Goal: Feedback & Contribution: Contribute content

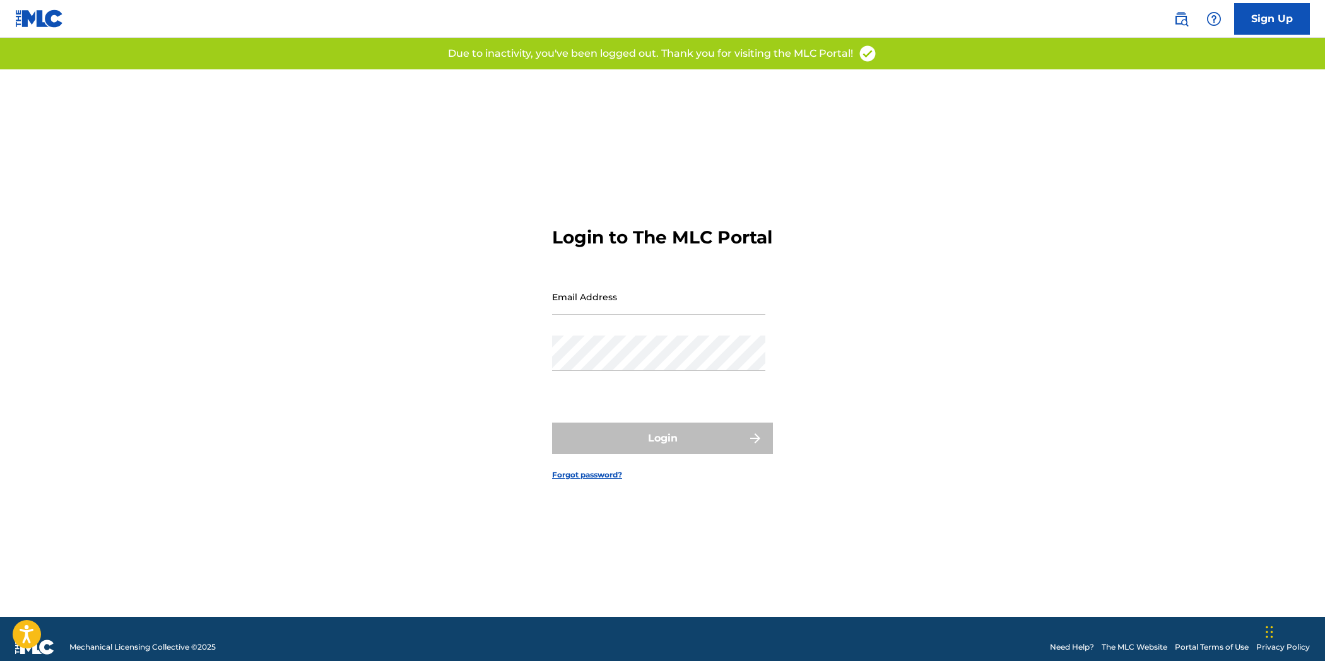
type input "[EMAIL_ADDRESS][DOMAIN_NAME]"
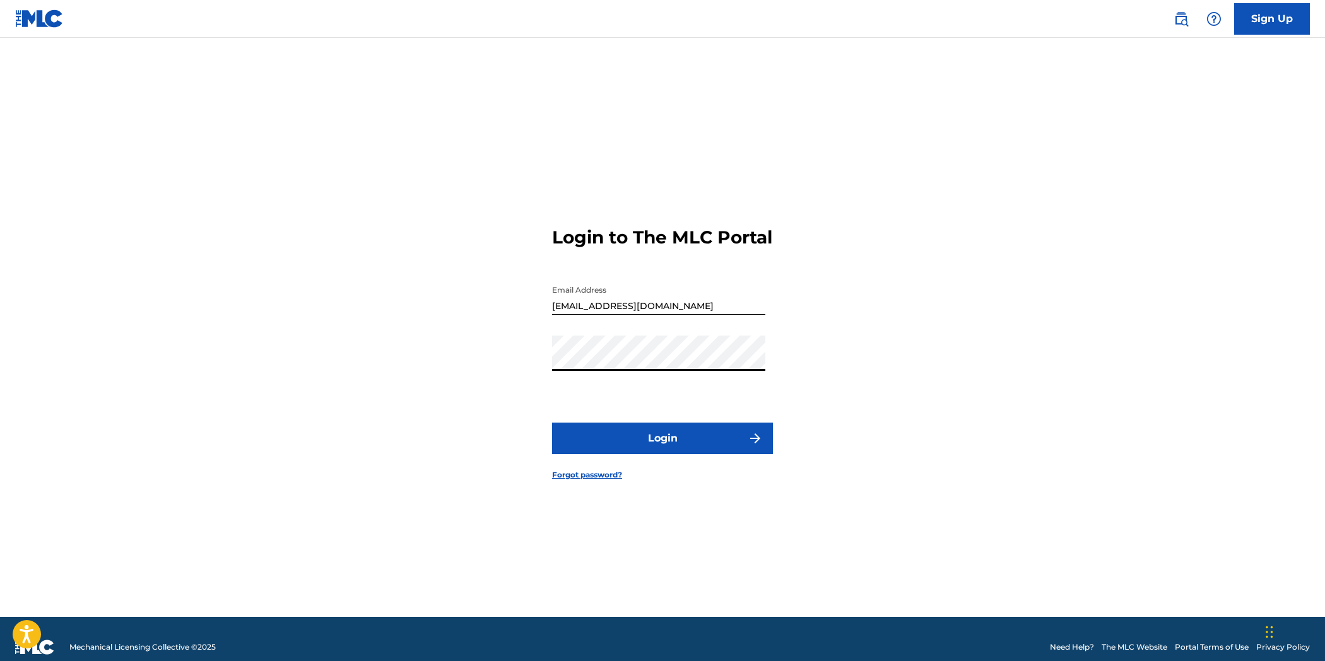
click at [552, 423] on button "Login" at bounding box center [662, 439] width 221 height 32
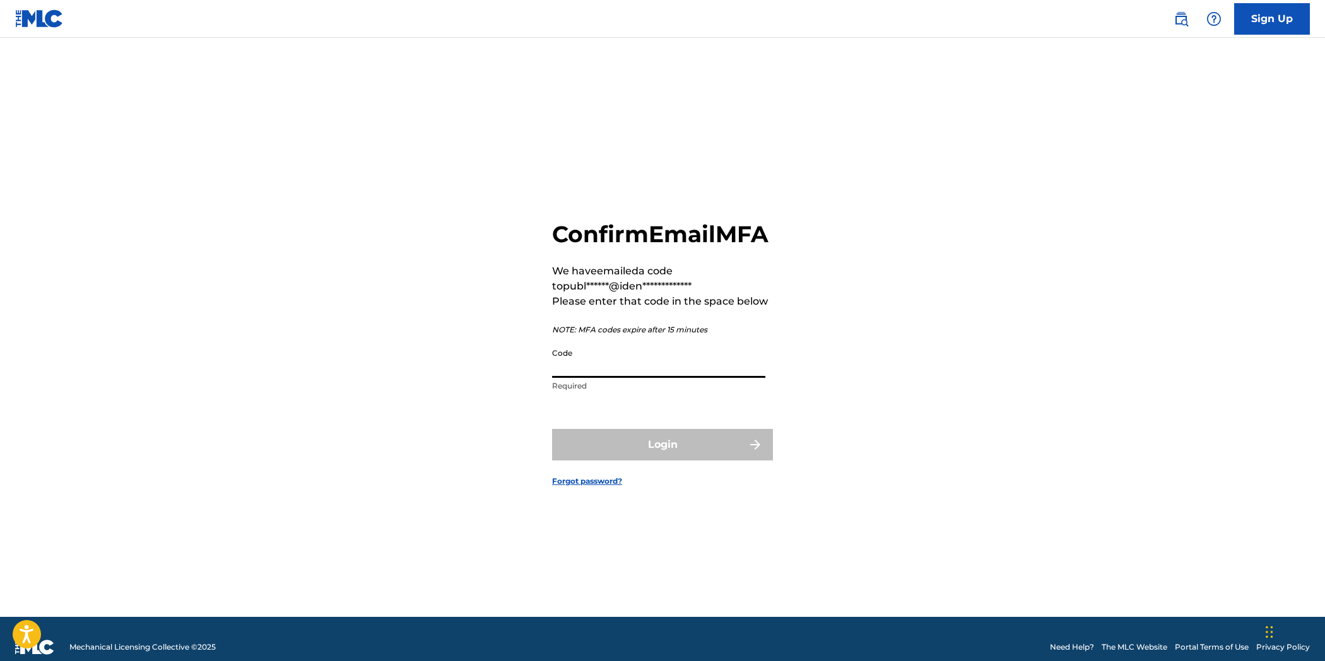
paste input "374836"
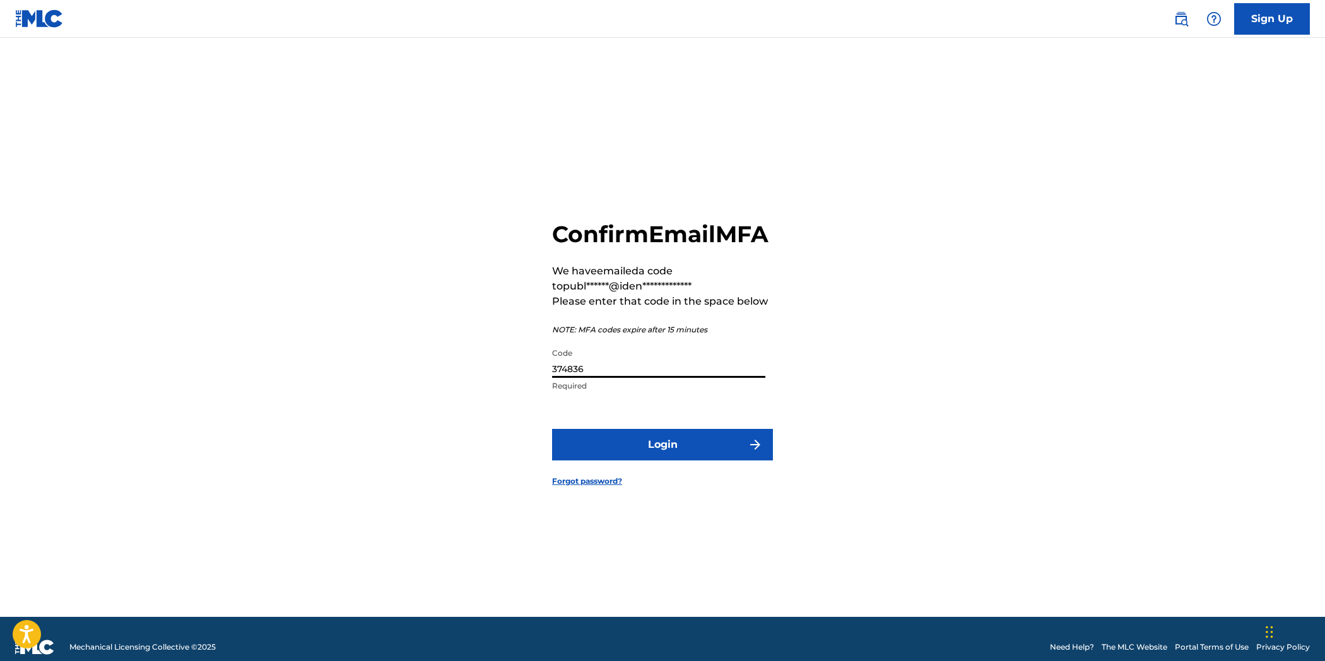
type input "374836"
click at [703, 457] on button "Login" at bounding box center [662, 445] width 221 height 32
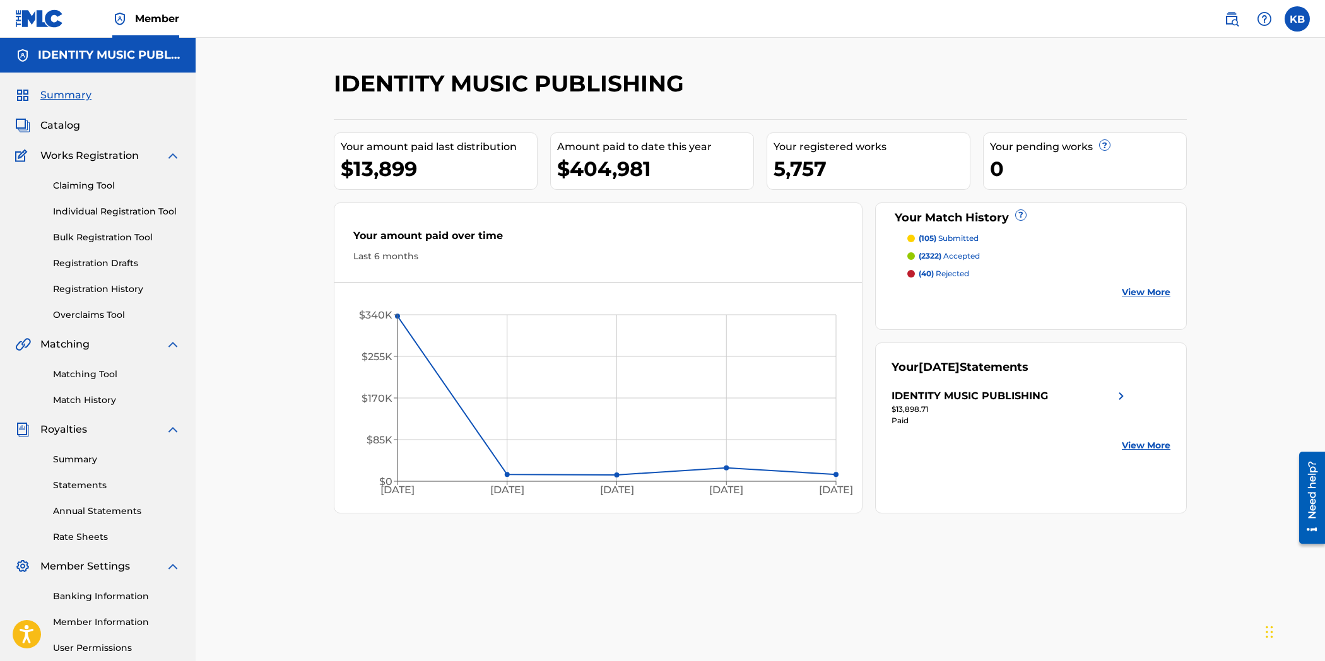
click at [1096, 587] on div "IDENTITY MUSIC PUBLISHING Your amount paid last distribution $13,899 Amount pai…" at bounding box center [760, 395] width 883 height 652
click at [101, 313] on link "Overclaims Tool" at bounding box center [116, 314] width 127 height 13
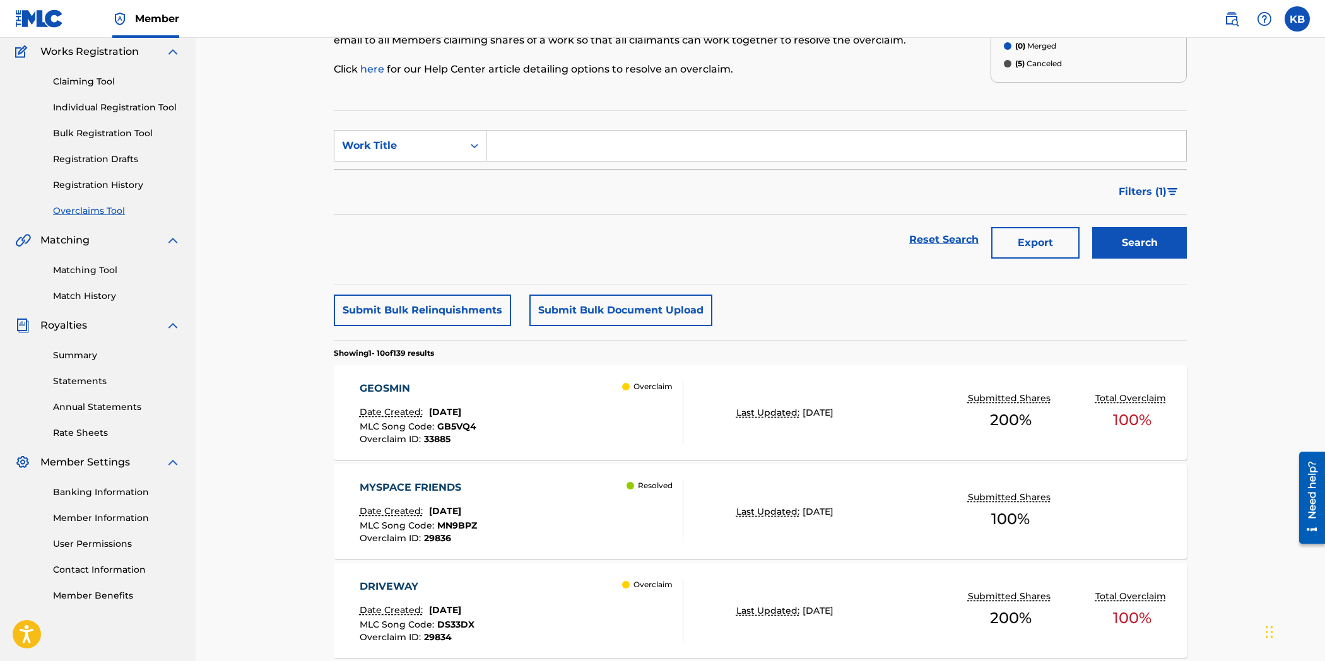
scroll to position [140, 0]
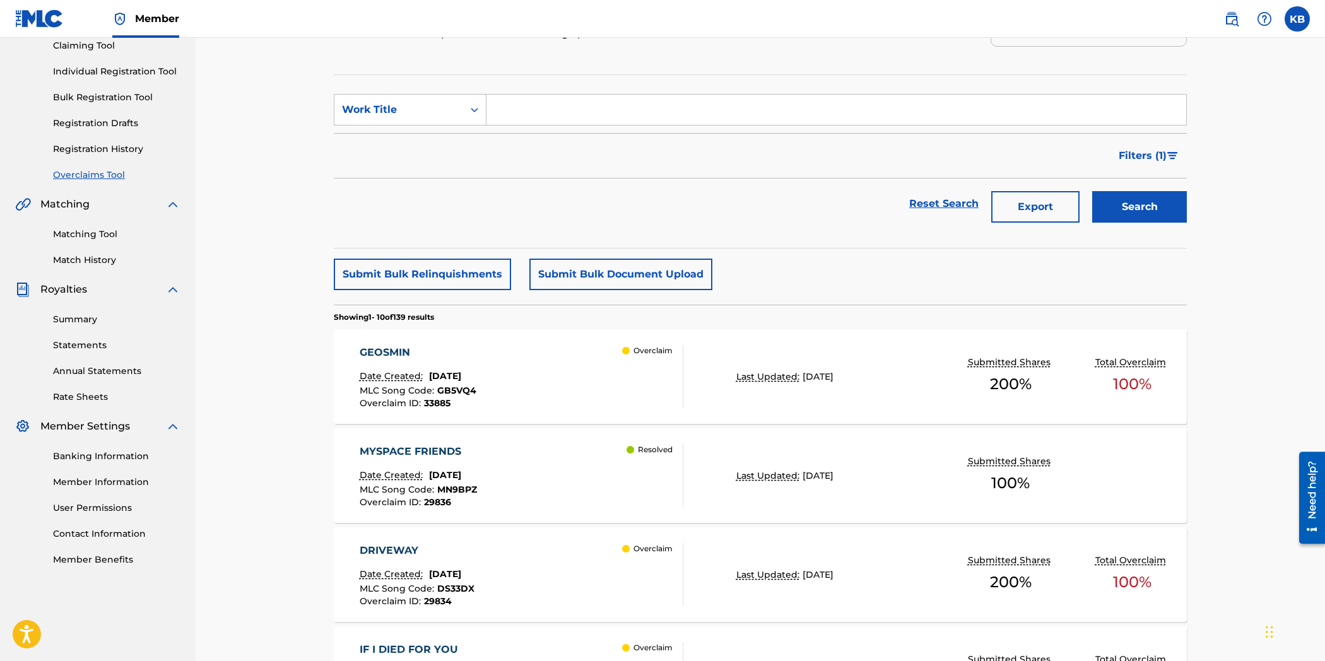
click at [578, 385] on div "GEOSMIN Date Created: [DATE] MLC Song Code : GB5VQ4 Overclaim ID : 33885 Overcl…" at bounding box center [522, 376] width 324 height 63
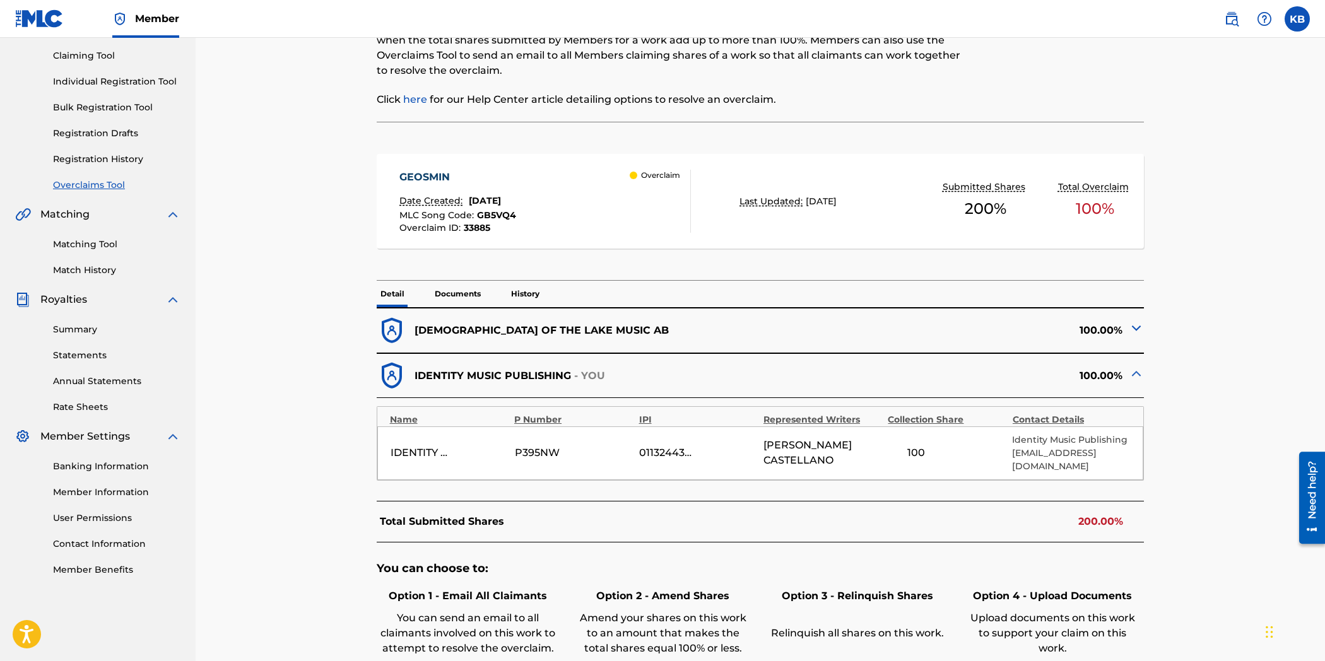
scroll to position [140, 0]
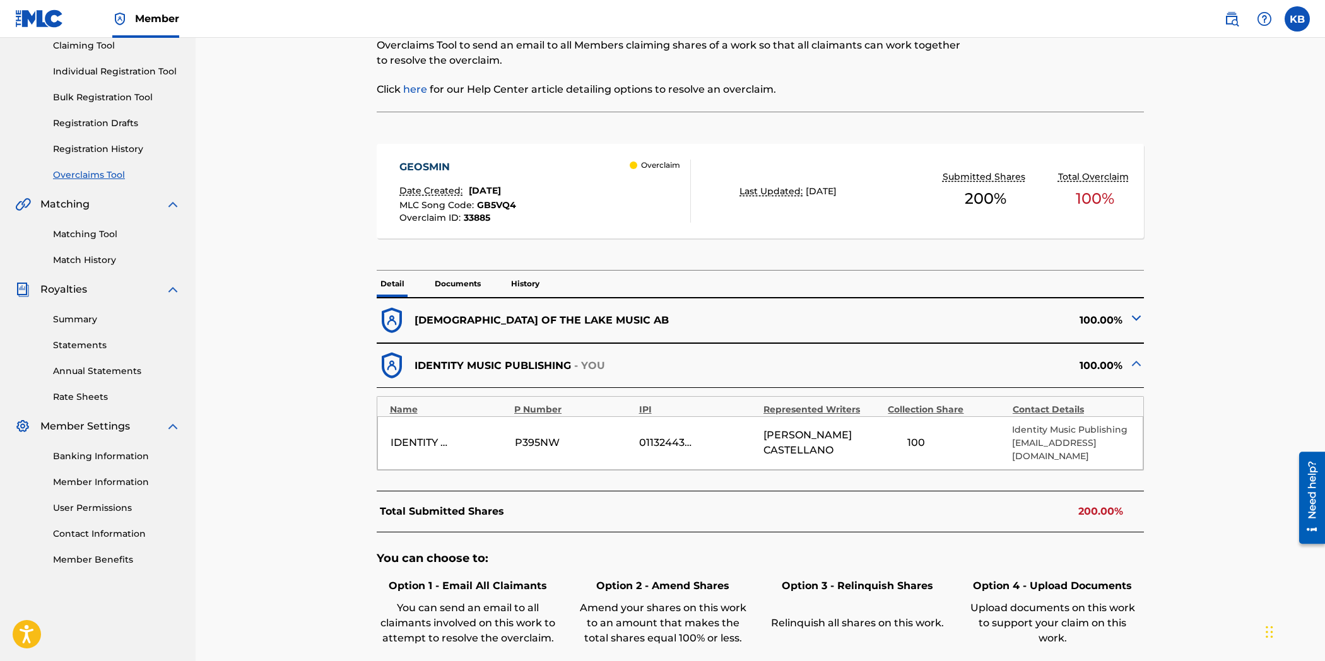
click at [1132, 320] on img at bounding box center [1135, 317] width 15 height 15
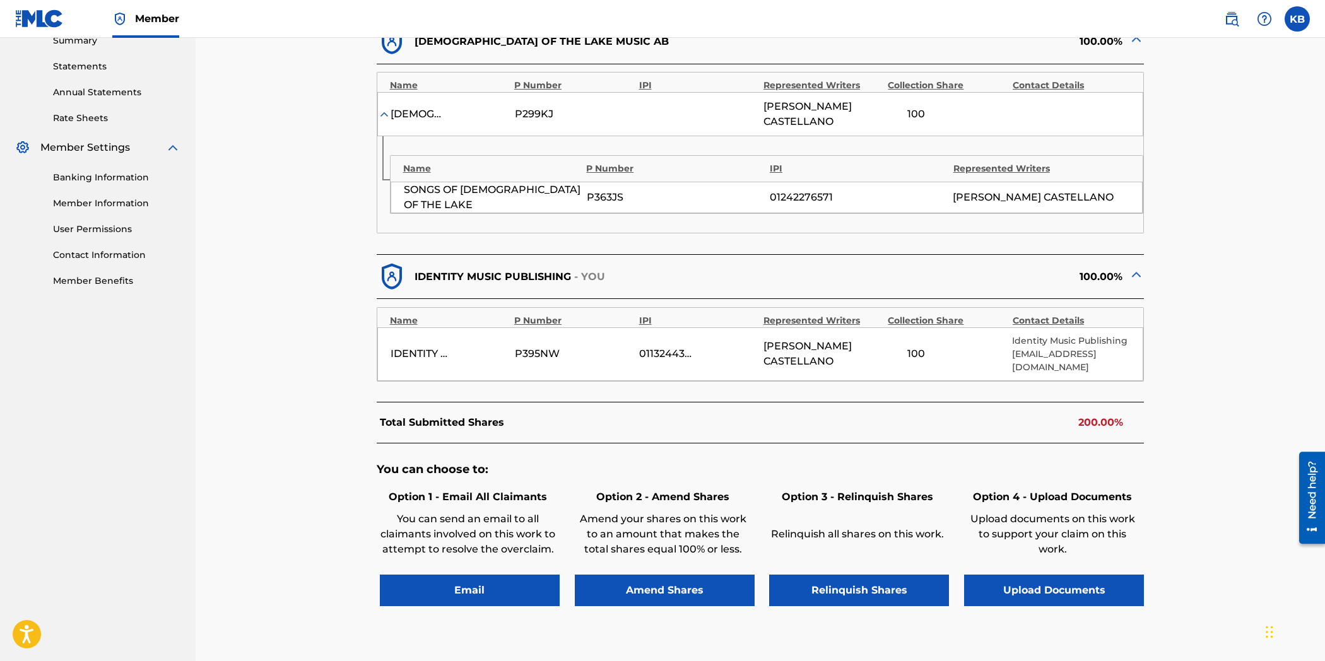
scroll to position [420, 0]
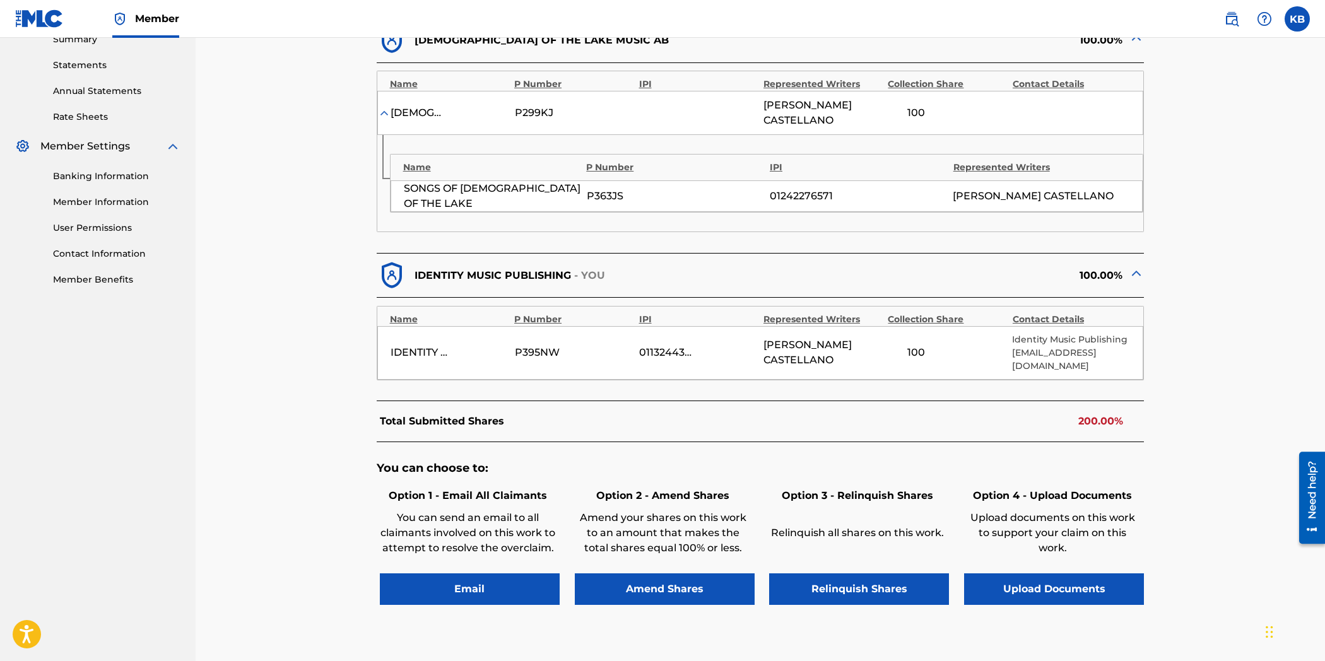
click at [852, 577] on button "Relinquish Shares" at bounding box center [859, 589] width 180 height 32
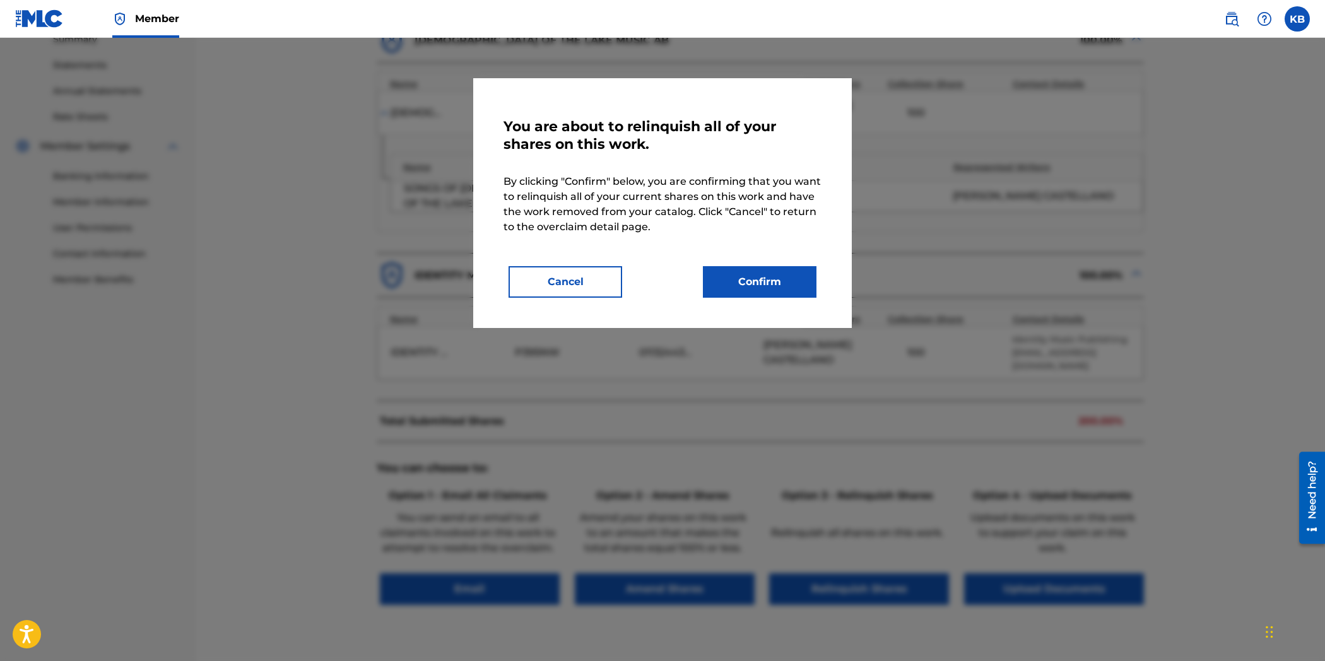
click at [759, 287] on button "Confirm" at bounding box center [760, 282] width 114 height 32
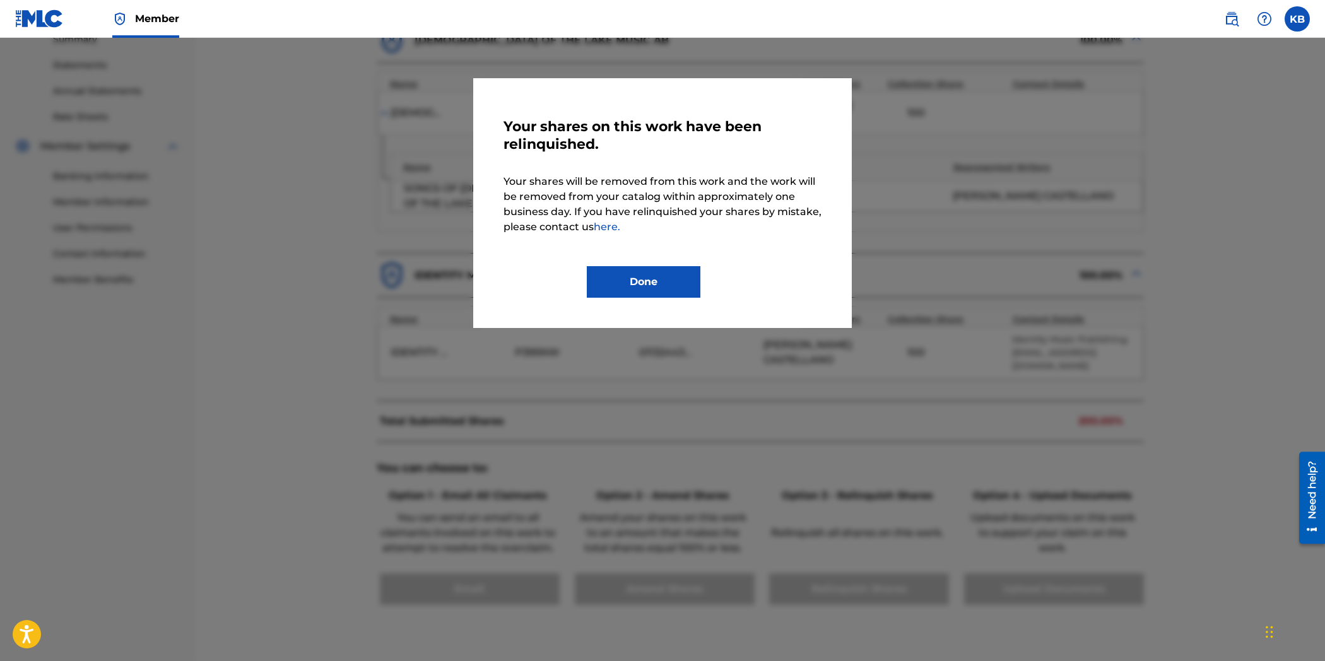
click at [643, 295] on button "Done" at bounding box center [644, 282] width 114 height 32
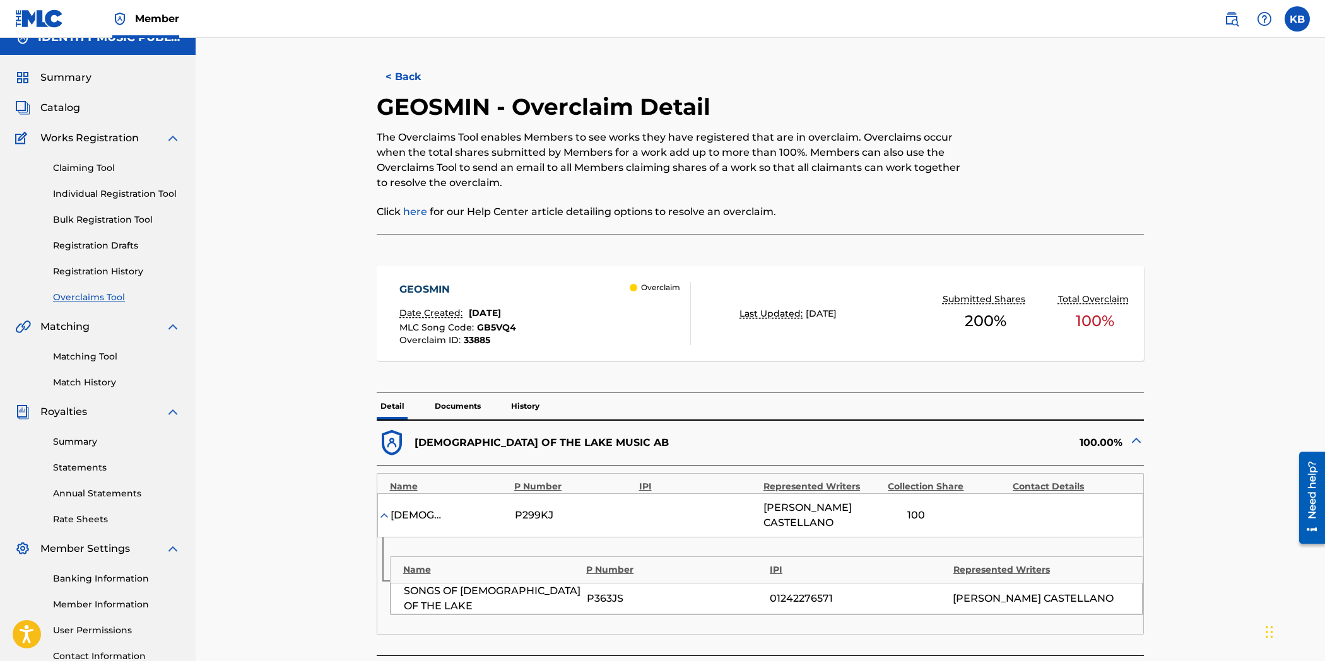
scroll to position [0, 0]
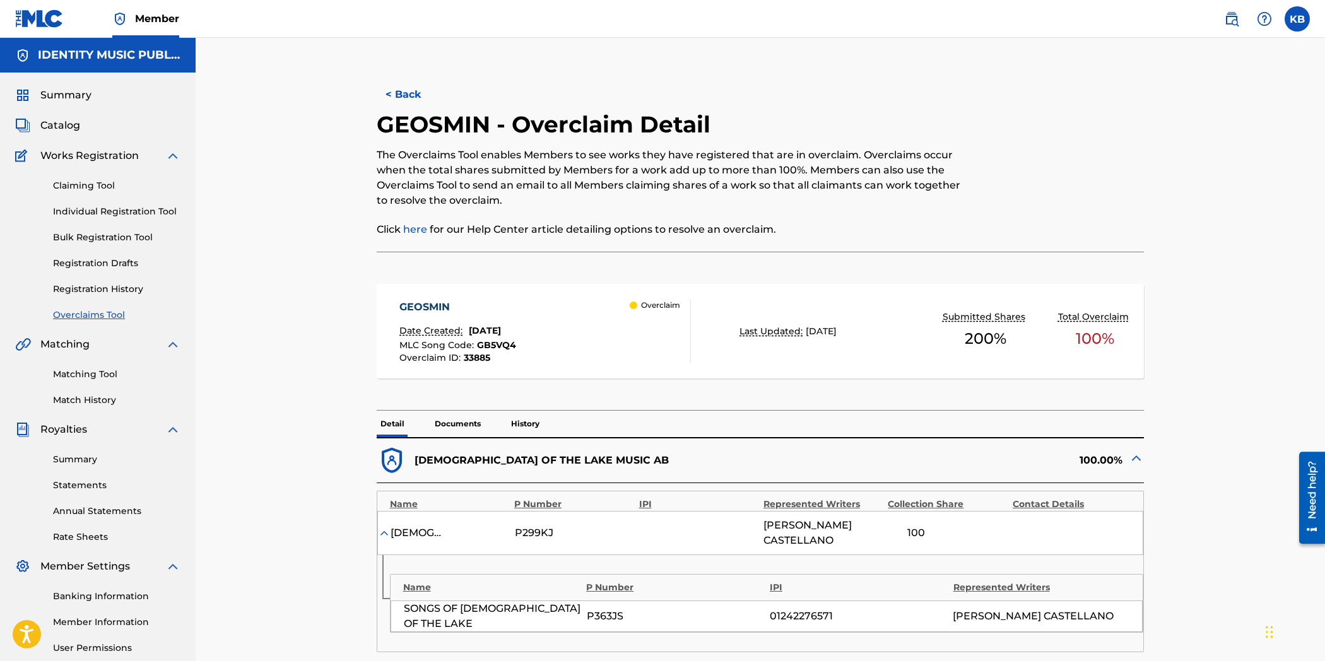
click at [400, 92] on button "< Back" at bounding box center [415, 95] width 76 height 32
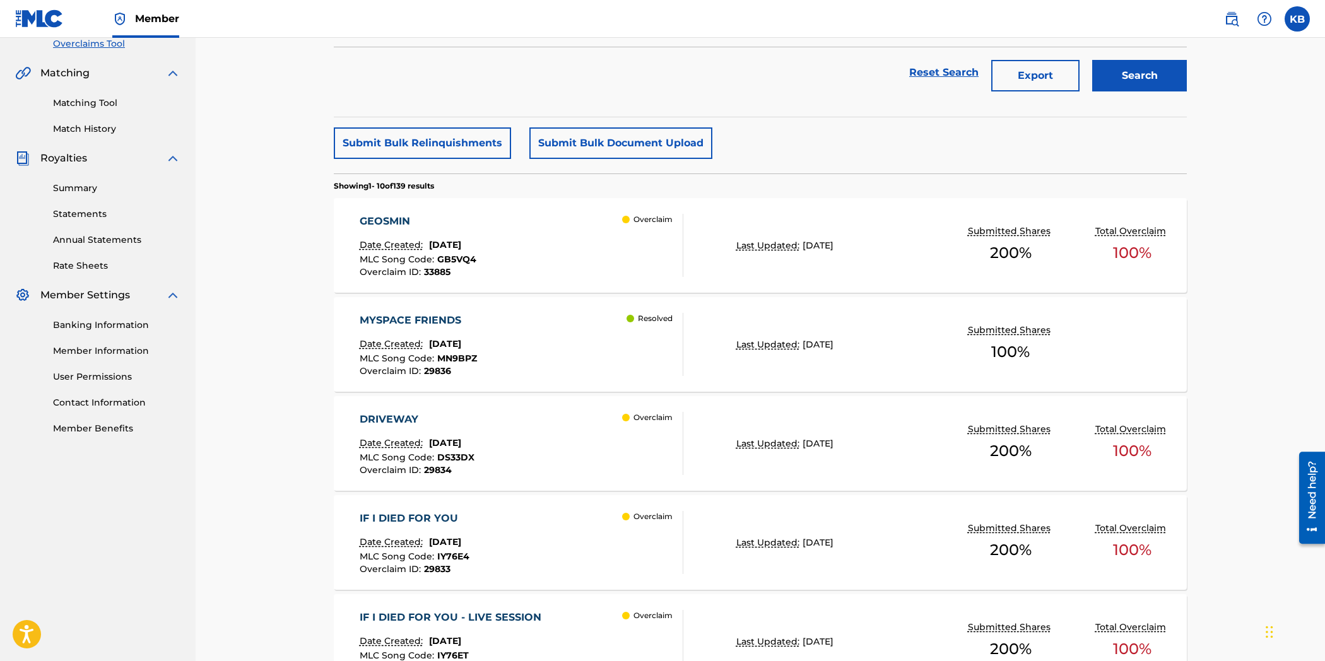
scroll to position [280, 0]
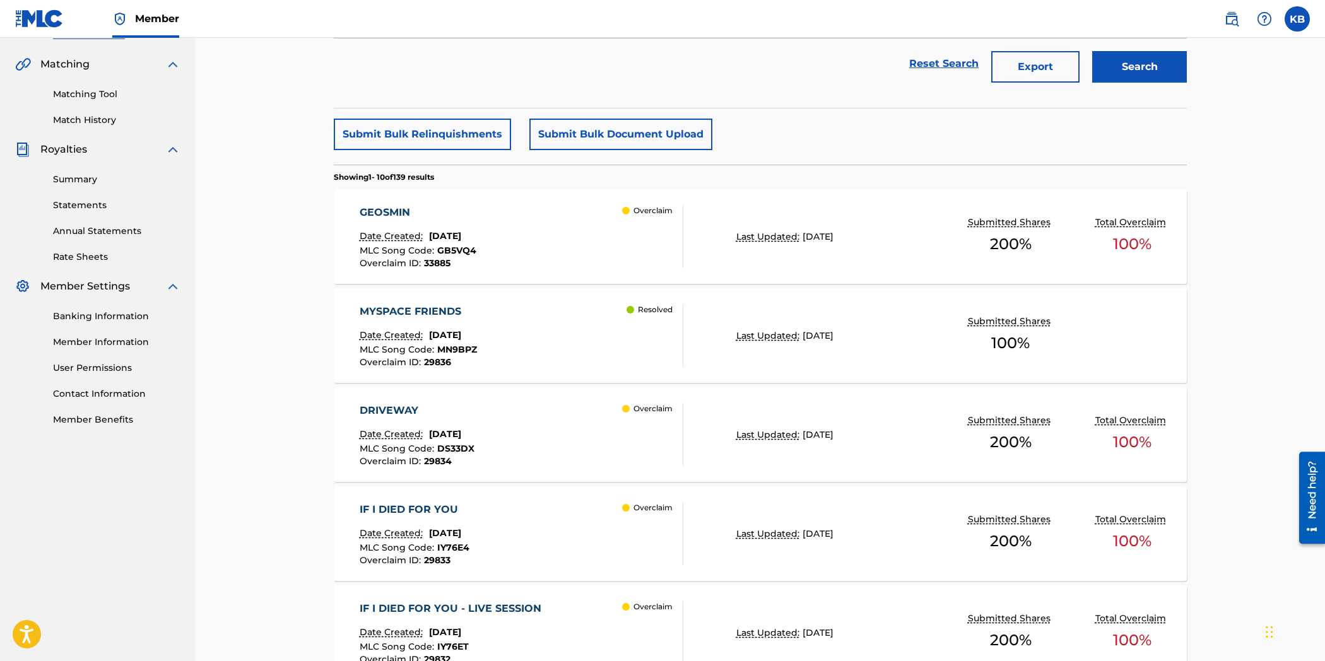
click at [537, 331] on div "MYSPACE FRIENDS Date Created: [DATE] MLC Song Code : MN9BPZ Overclaim ID : 2983…" at bounding box center [522, 335] width 324 height 63
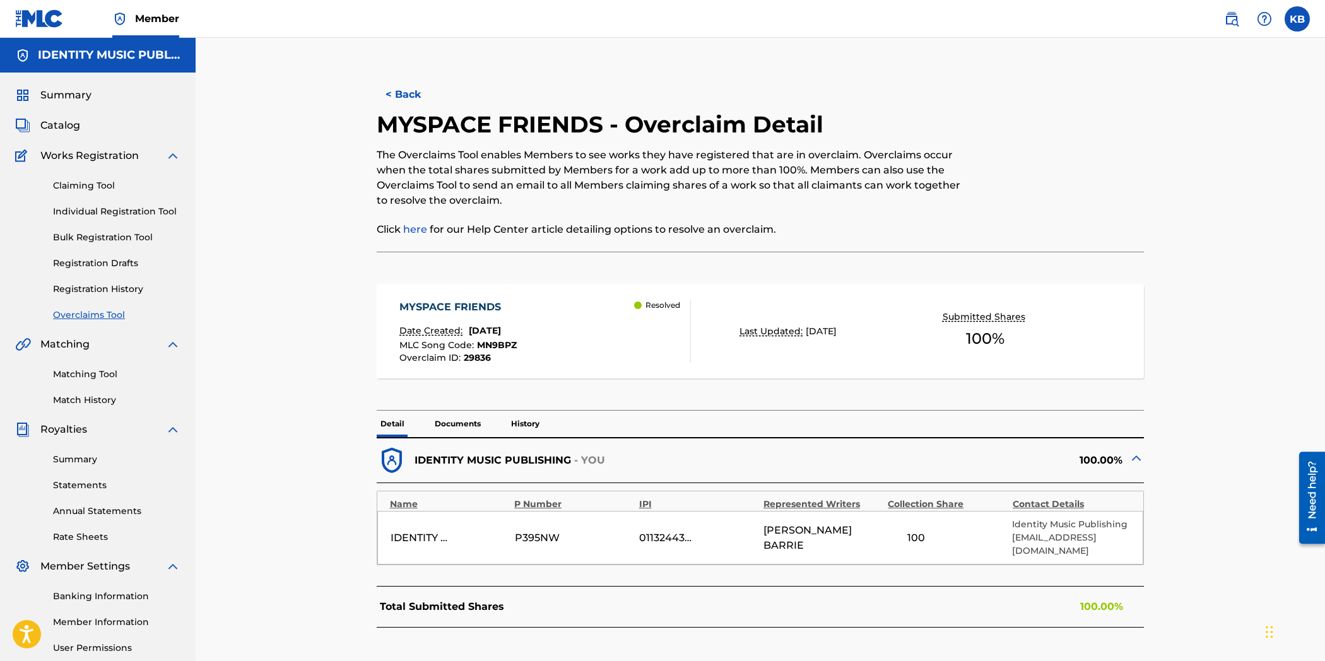
click at [448, 420] on p "Documents" at bounding box center [458, 424] width 54 height 26
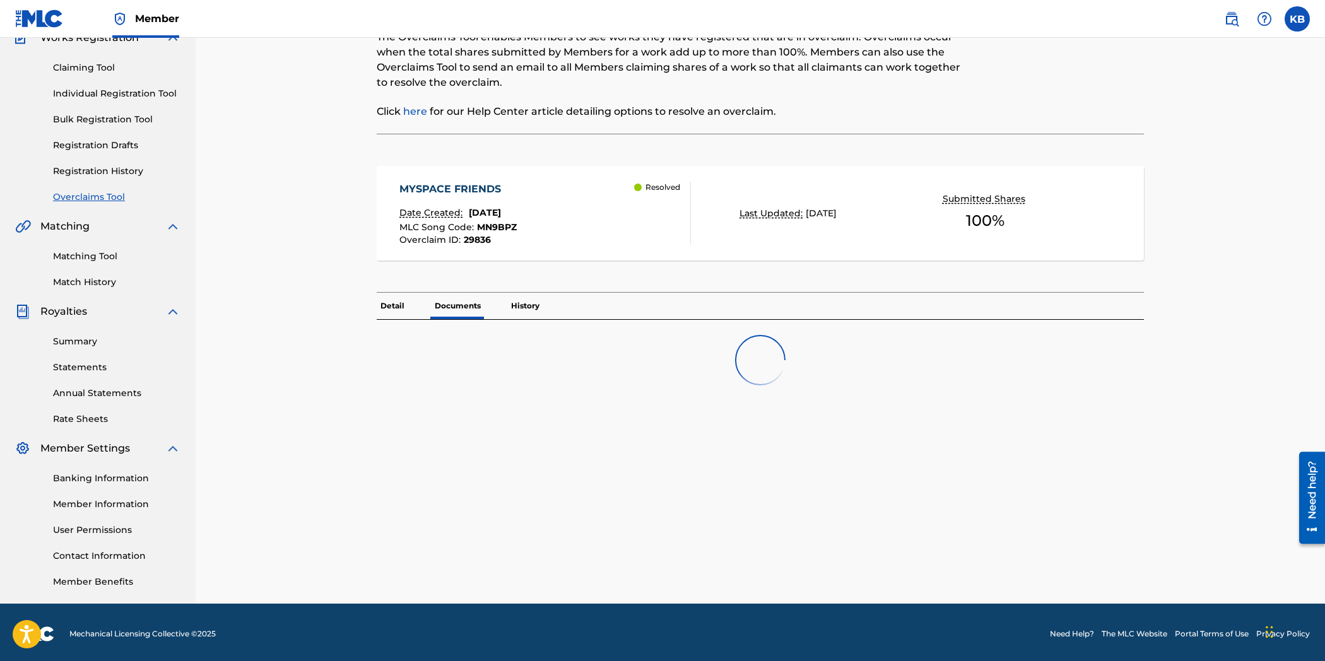
scroll to position [120, 0]
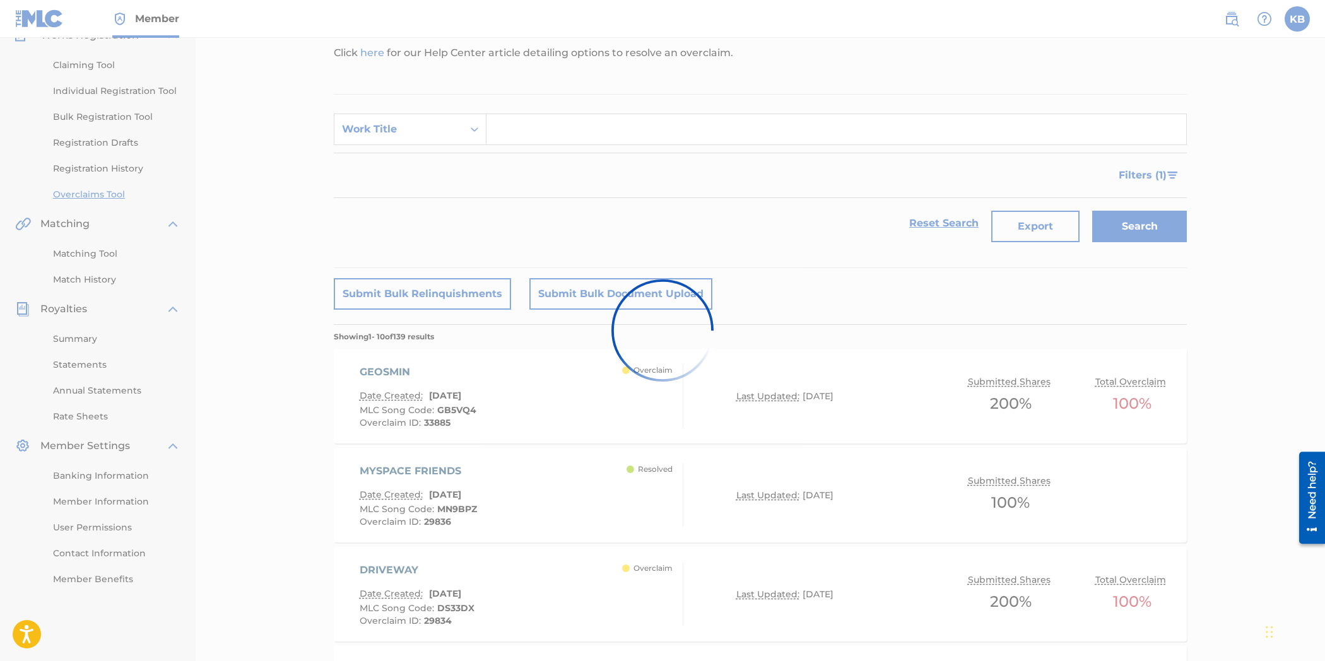
scroll to position [280, 0]
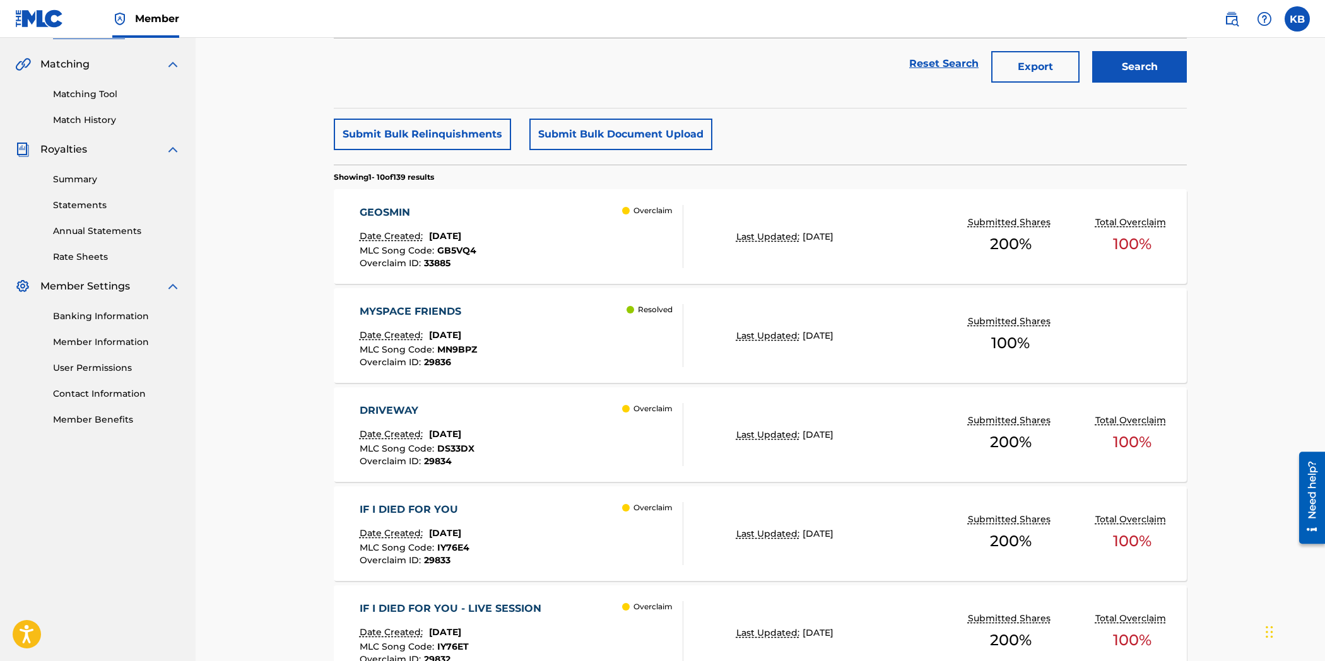
click at [498, 445] on div "DRIVEWAY Date Created: [DATE] MLC Song Code : DS33DX Overclaim ID : 29834 Overc…" at bounding box center [522, 434] width 324 height 63
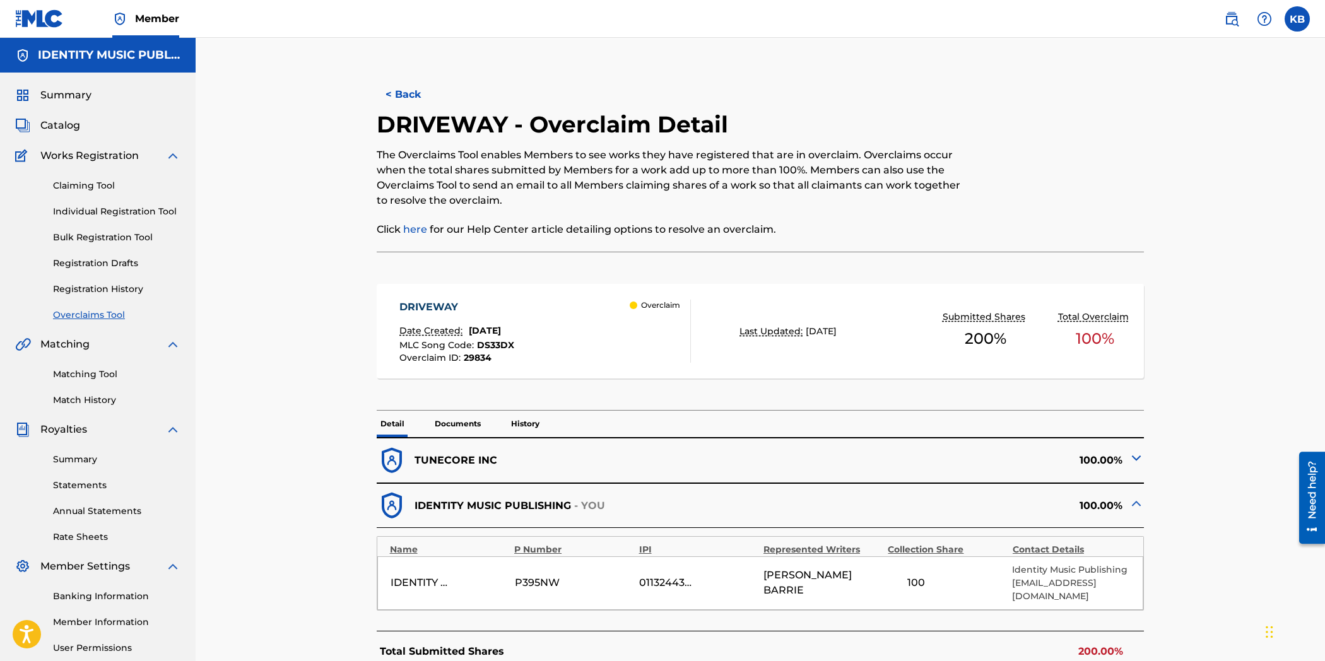
click at [443, 427] on p "Documents" at bounding box center [458, 424] width 54 height 26
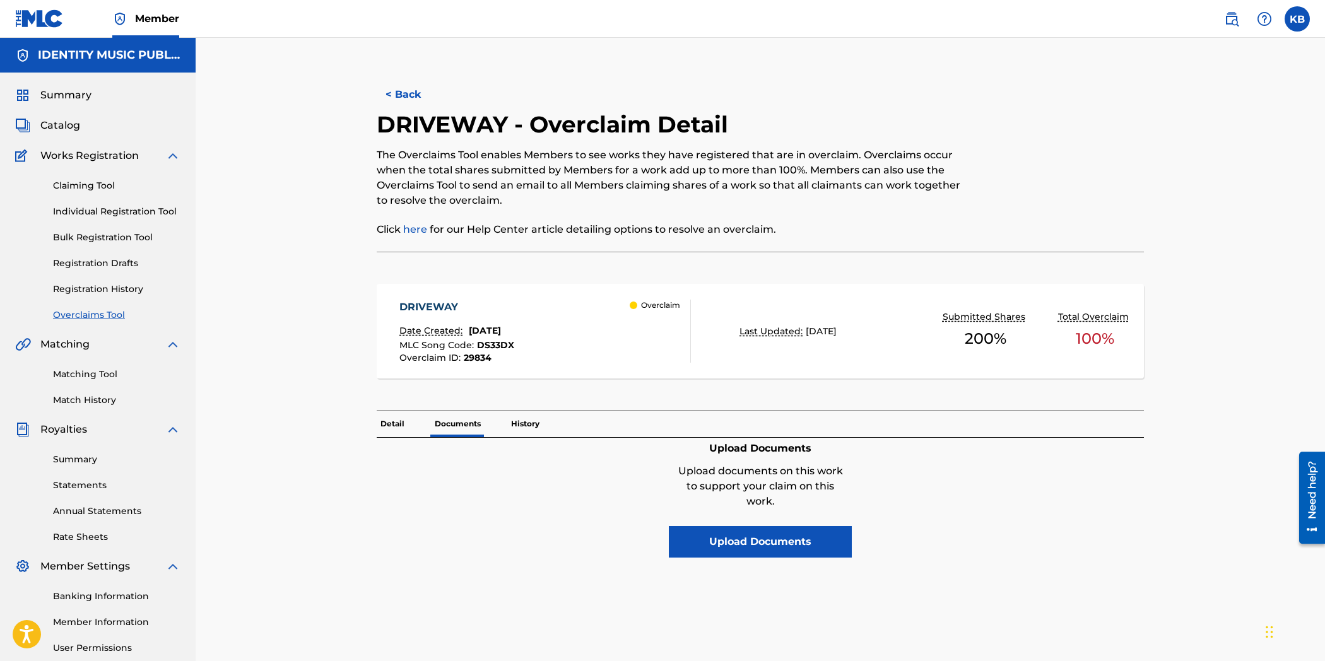
click at [406, 421] on p "Detail" at bounding box center [393, 424] width 32 height 26
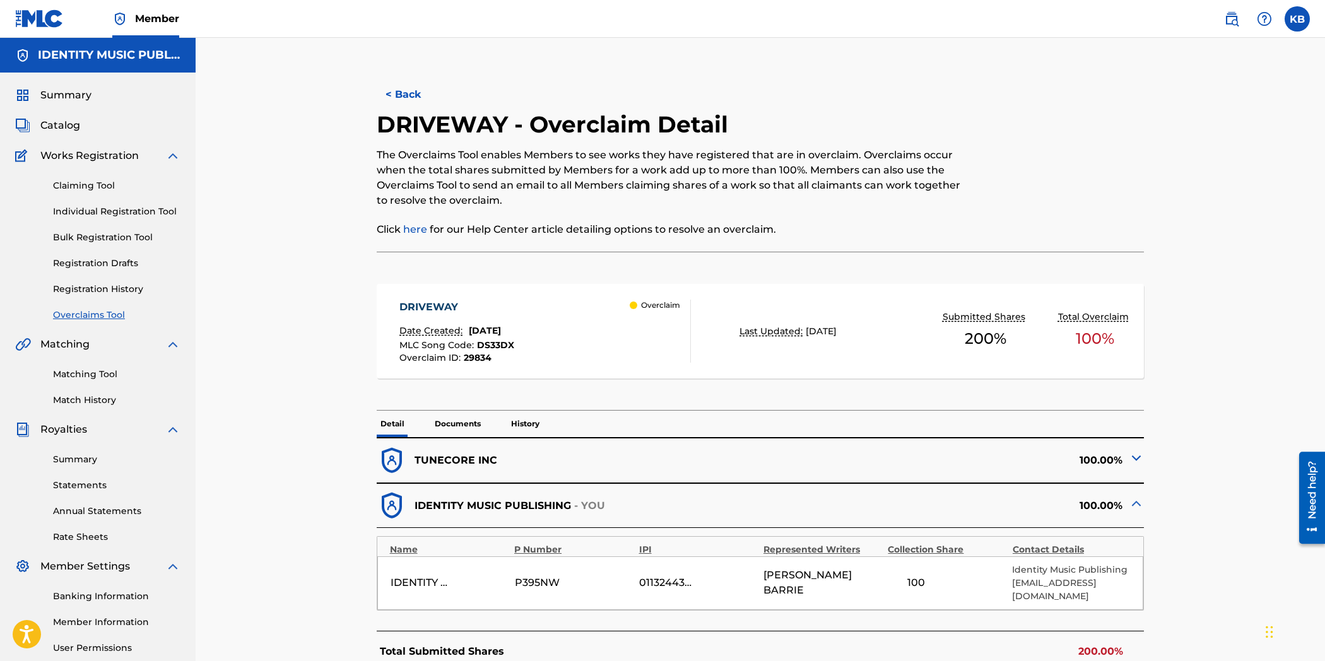
click at [447, 424] on p "Documents" at bounding box center [458, 424] width 54 height 26
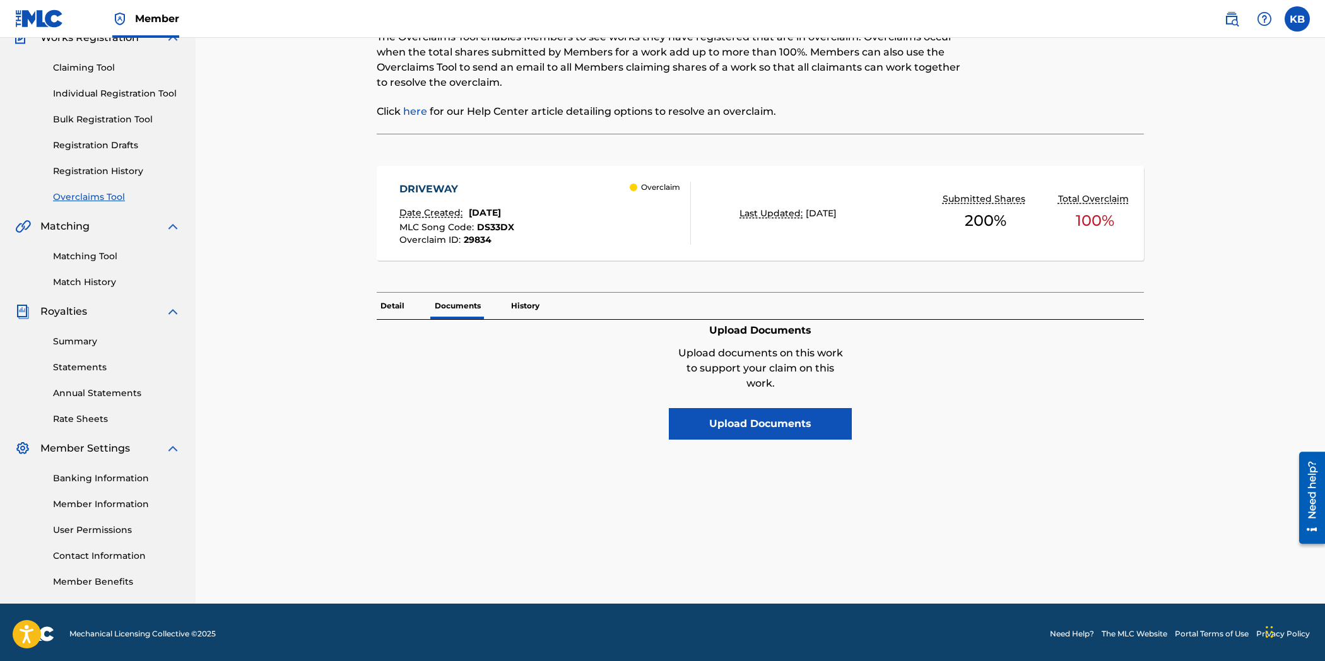
scroll to position [120, 0]
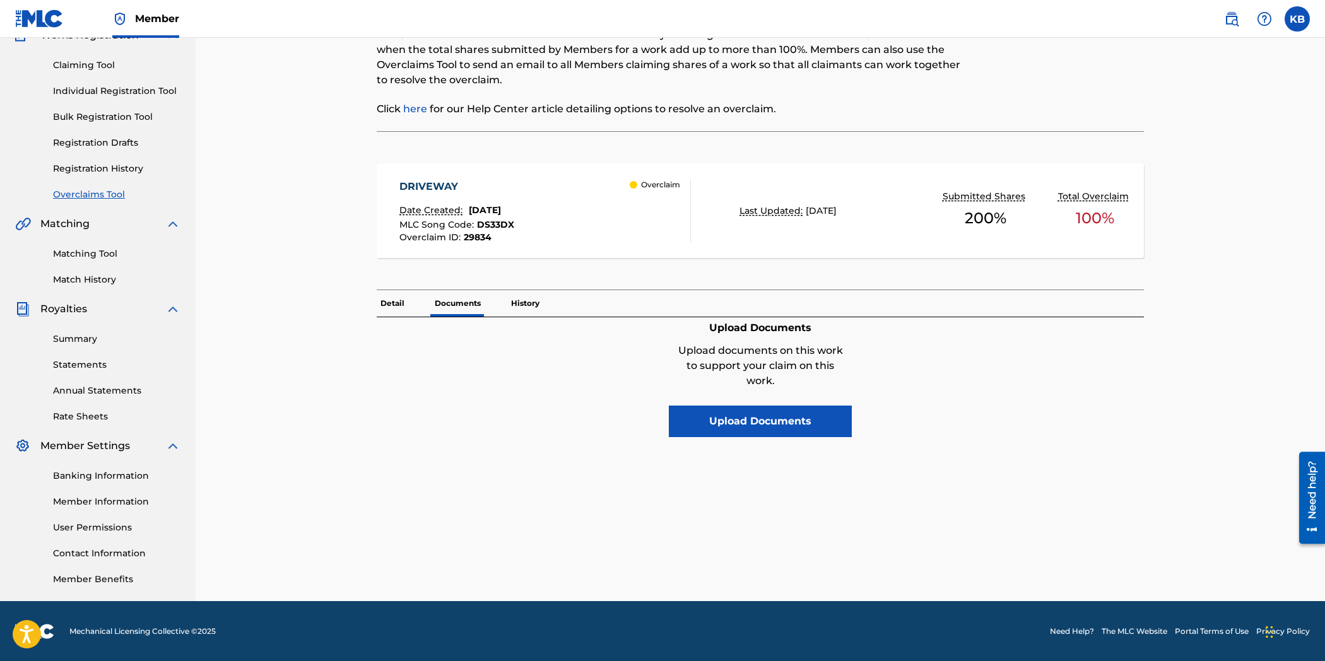
click at [705, 430] on button "Upload Documents" at bounding box center [760, 422] width 183 height 32
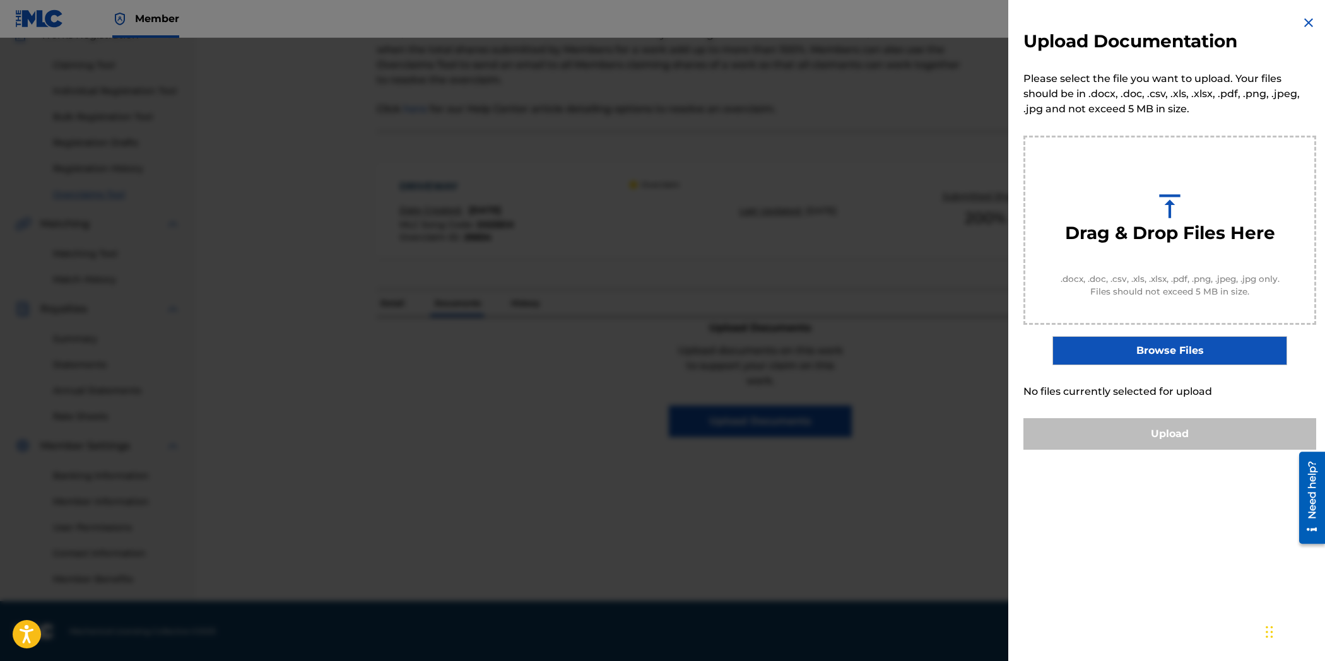
click at [1146, 349] on label "Browse Files" at bounding box center [1169, 350] width 234 height 29
click at [0, 0] on input "Browse Files" at bounding box center [0, 0] width 0 height 0
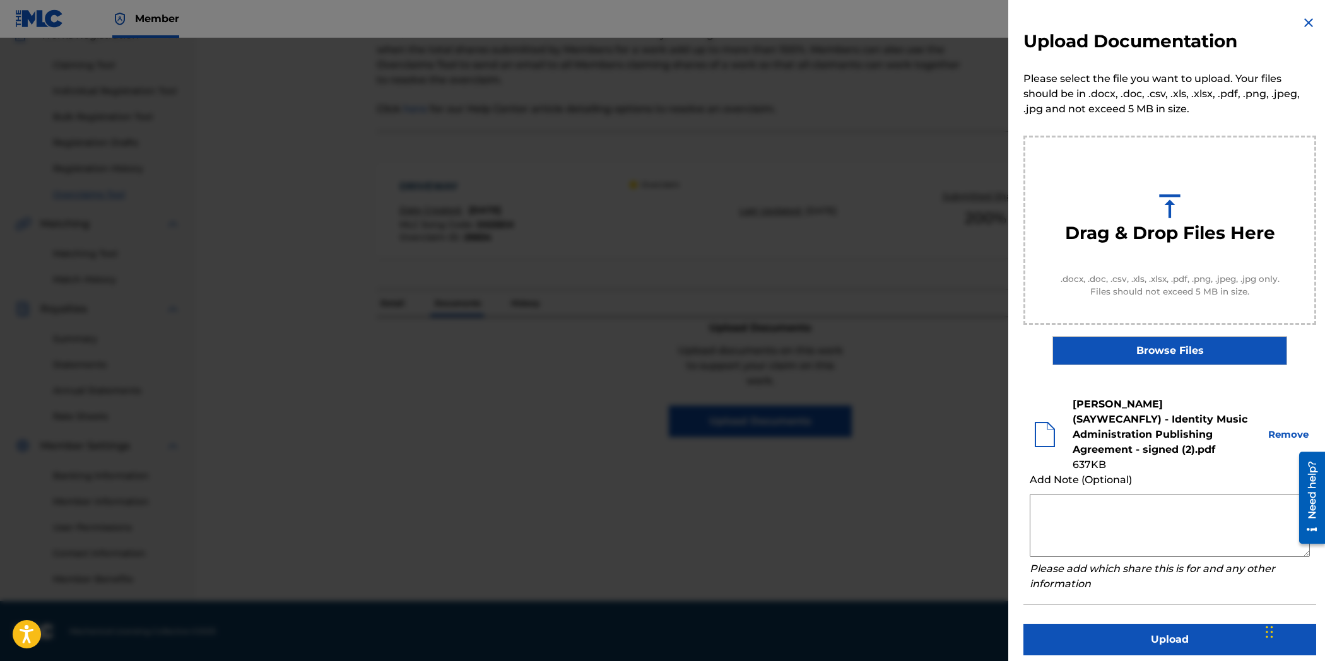
click at [1125, 350] on label "Browse Files" at bounding box center [1169, 350] width 234 height 29
click at [0, 0] on input "Browse Files" at bounding box center [0, 0] width 0 height 0
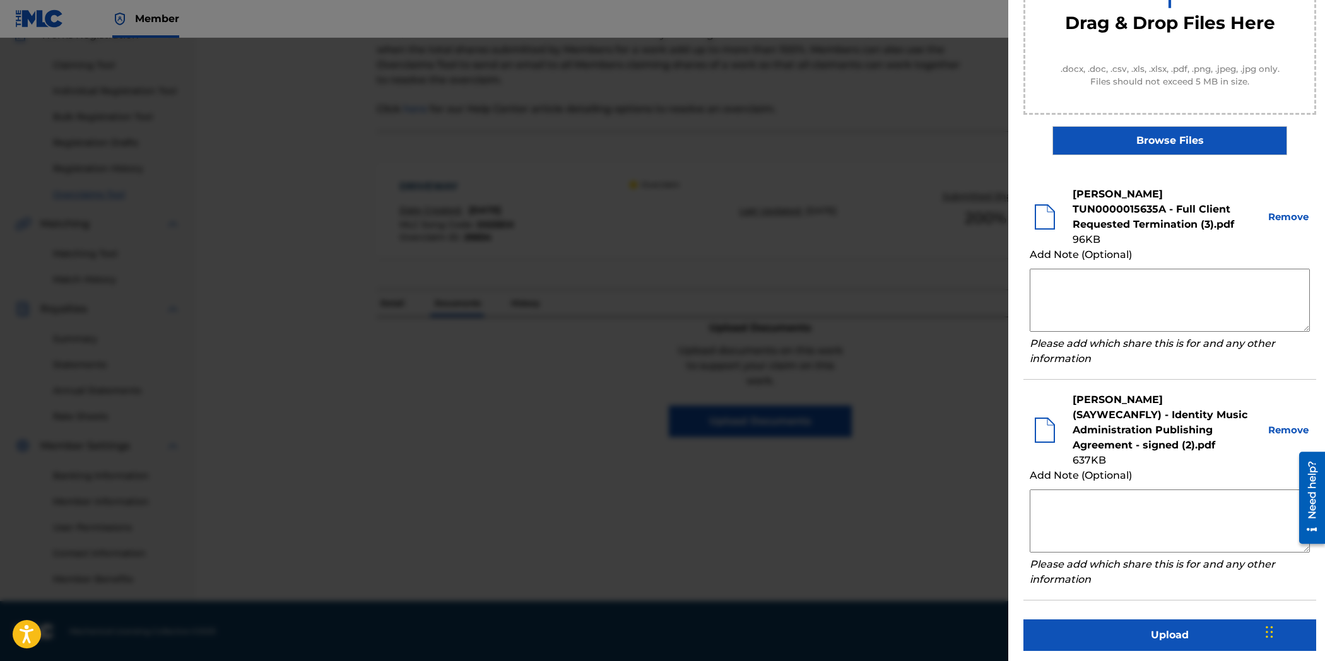
scroll to position [215, 0]
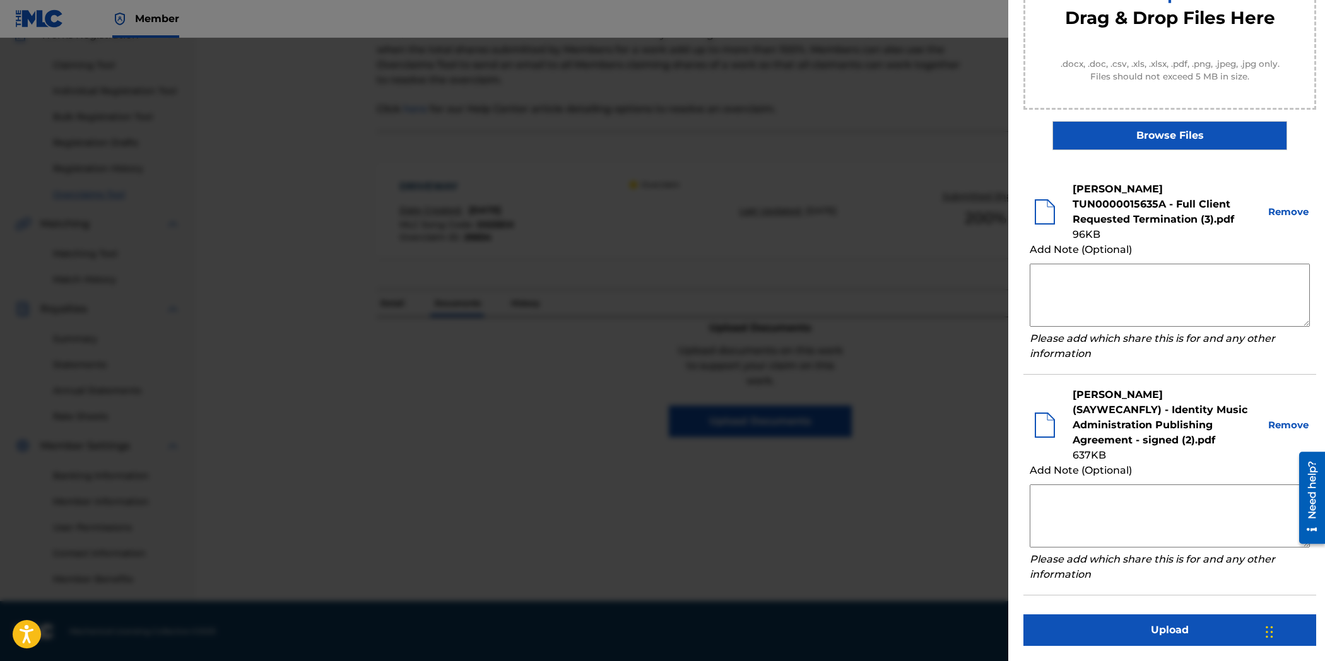
click at [1163, 632] on button "Upload" at bounding box center [1169, 630] width 293 height 32
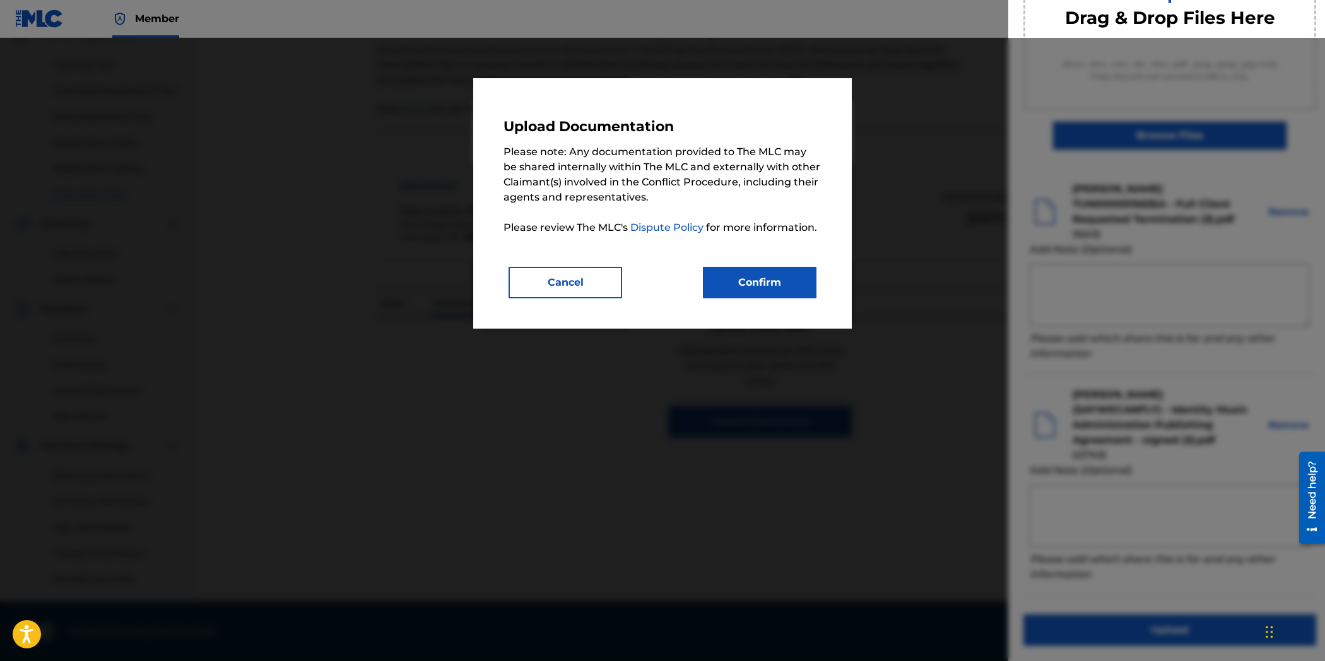
click at [787, 278] on button "Confirm" at bounding box center [760, 283] width 114 height 32
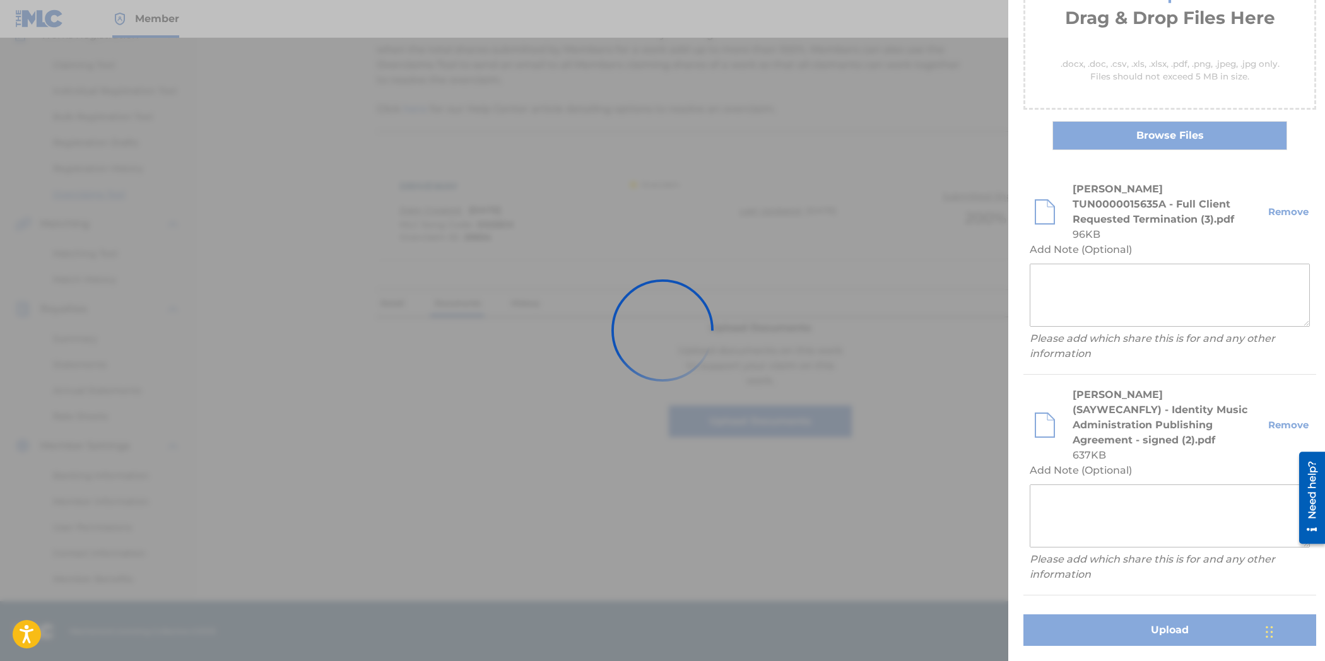
scroll to position [0, 0]
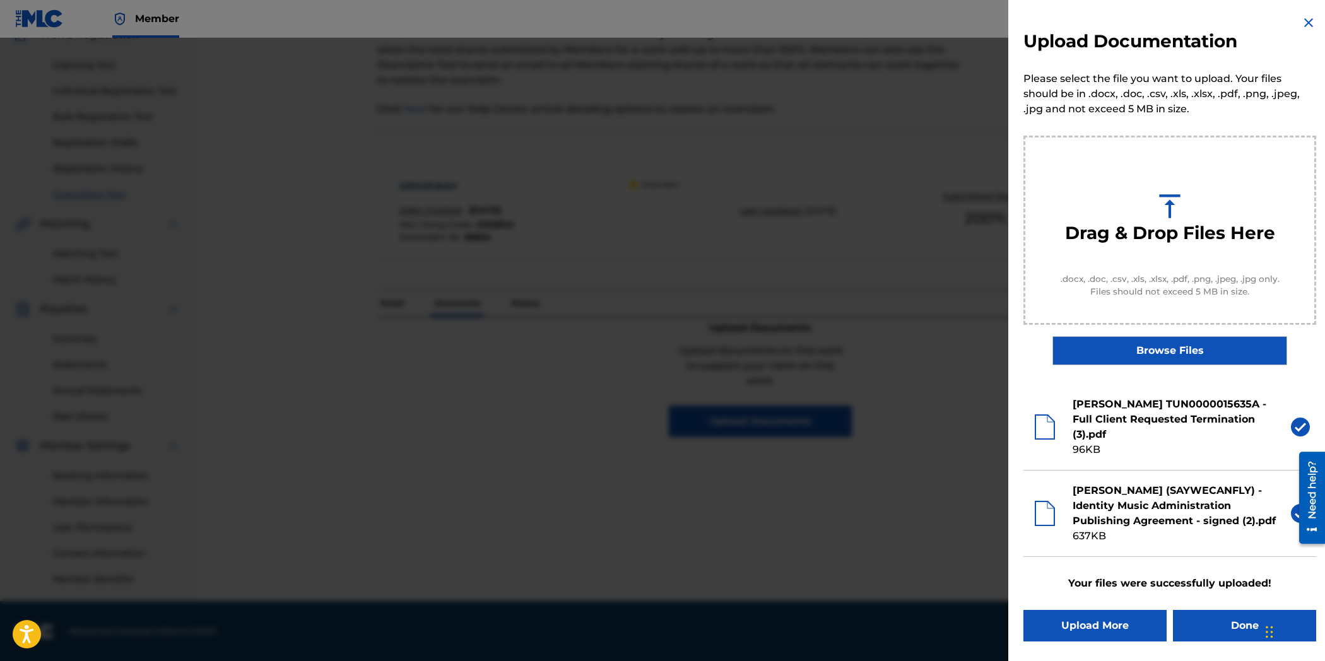
click at [1243, 619] on button "Done" at bounding box center [1244, 626] width 143 height 32
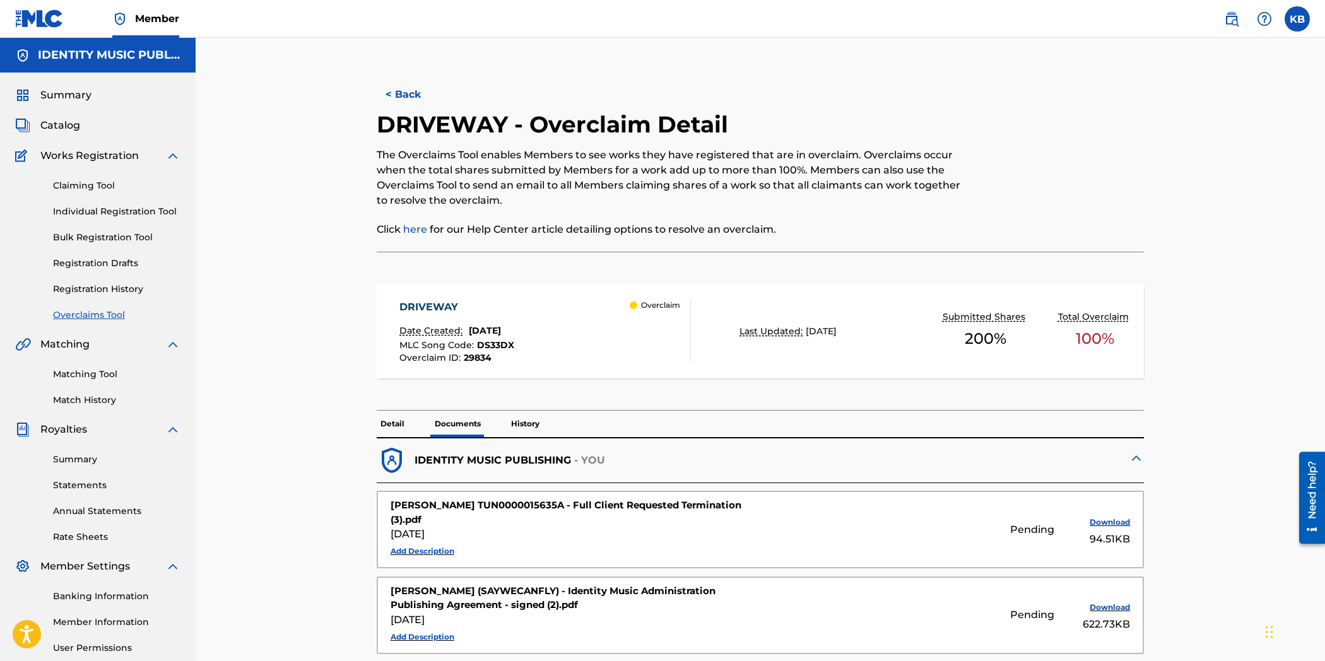
click at [400, 423] on p "Detail" at bounding box center [393, 424] width 32 height 26
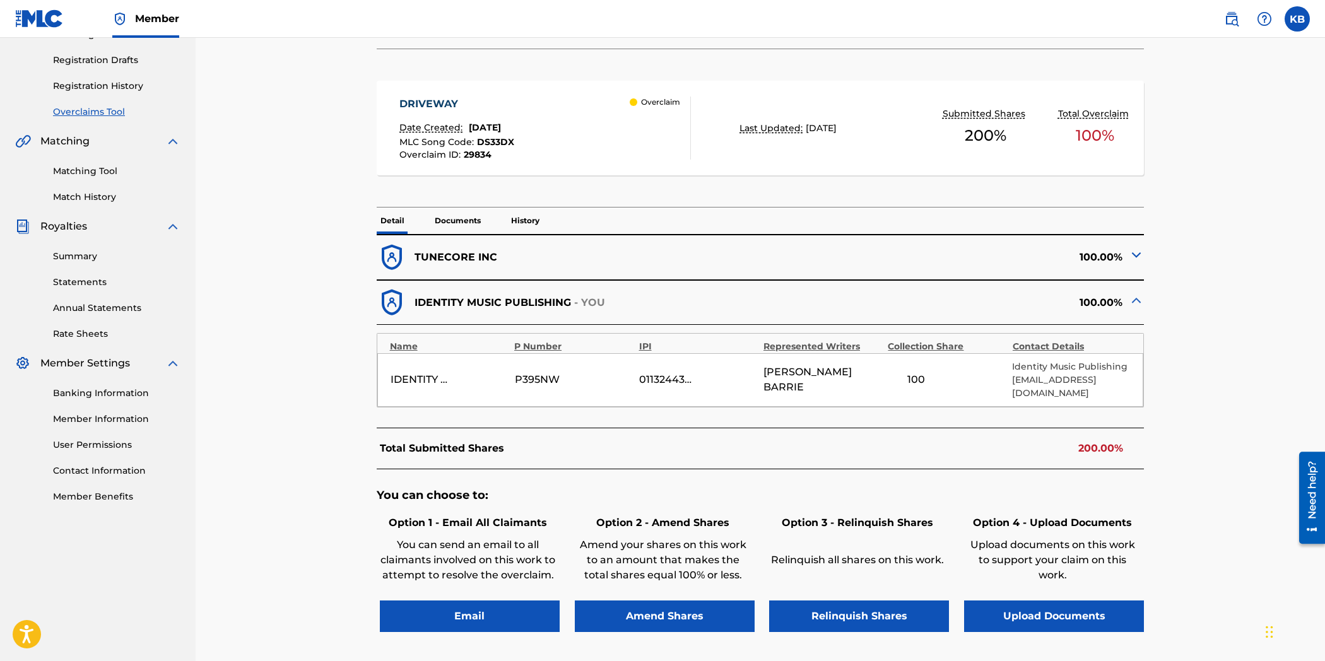
scroll to position [210, 0]
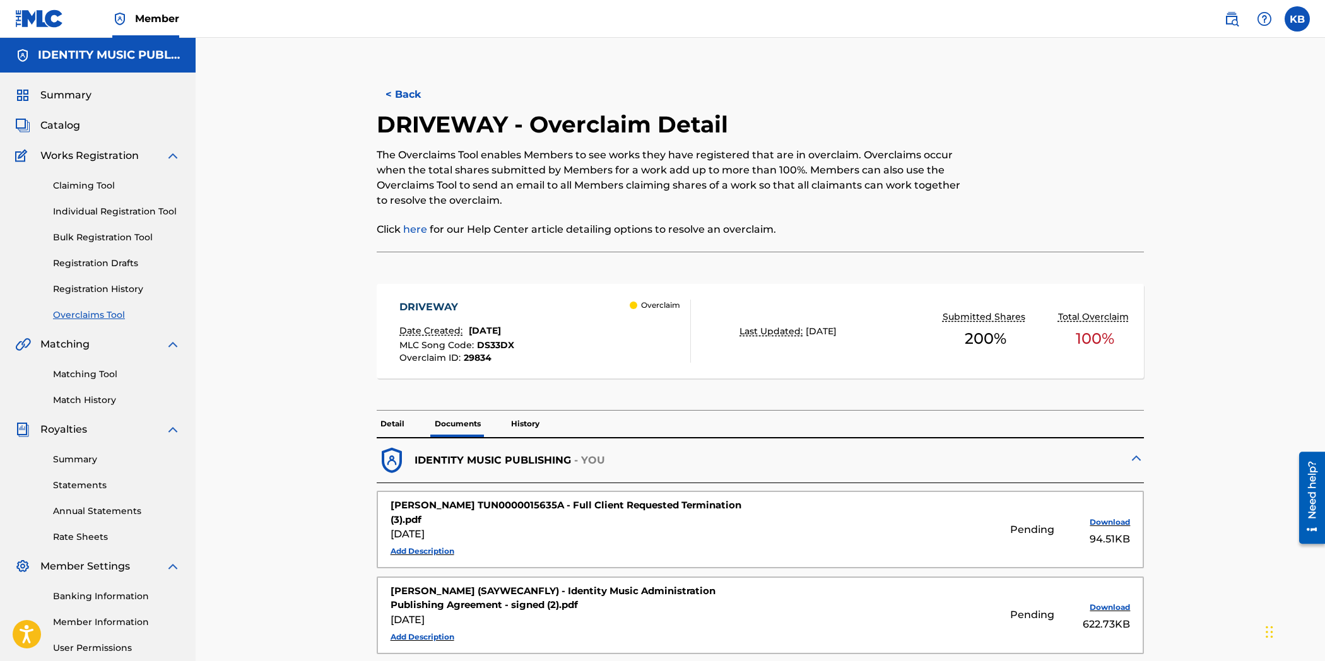
click at [407, 95] on button "< Back" at bounding box center [415, 95] width 76 height 32
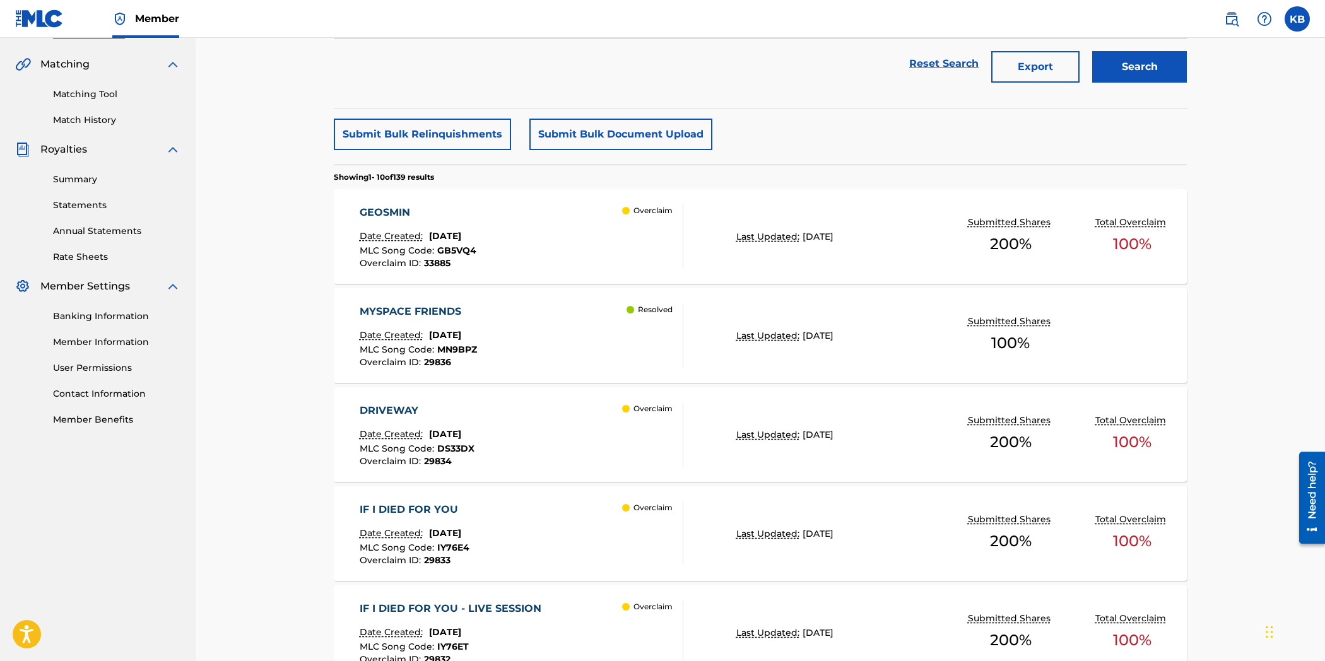
click at [535, 536] on div "IF I DIED FOR YOU Date Created: [DATE] MLC Song Code : IY76E4 Overclaim ID : 29…" at bounding box center [522, 533] width 324 height 63
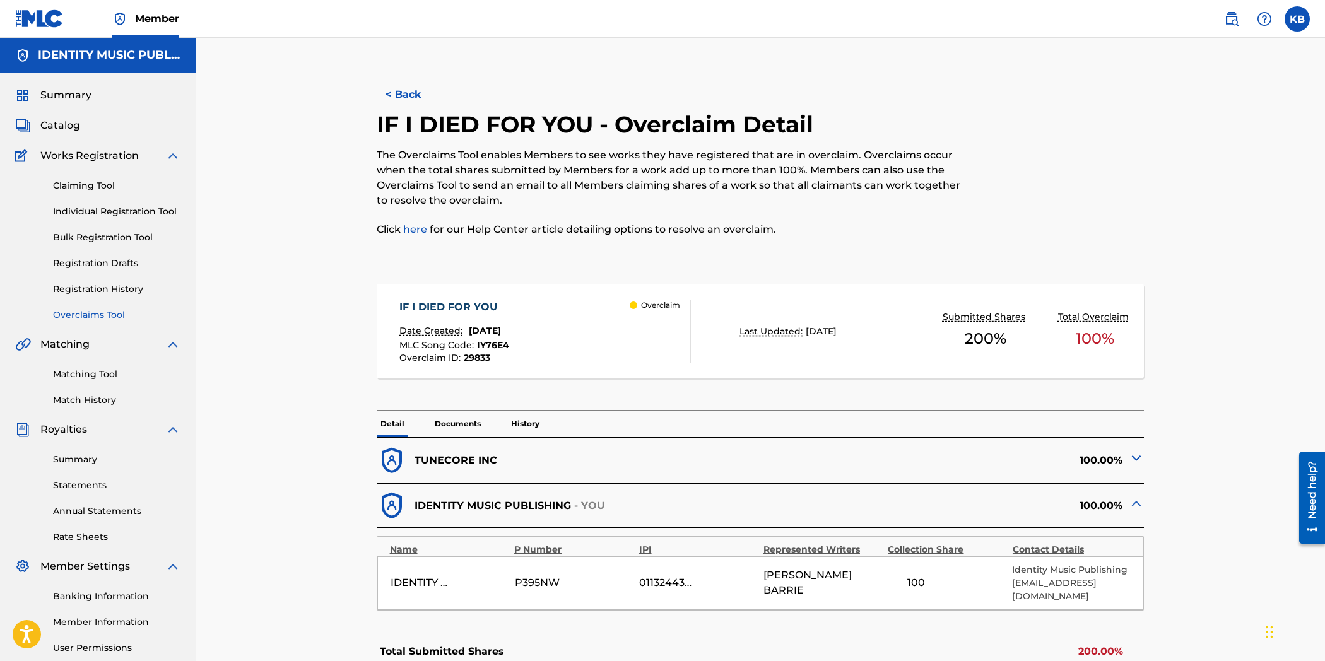
click at [475, 413] on p "Documents" at bounding box center [458, 424] width 54 height 26
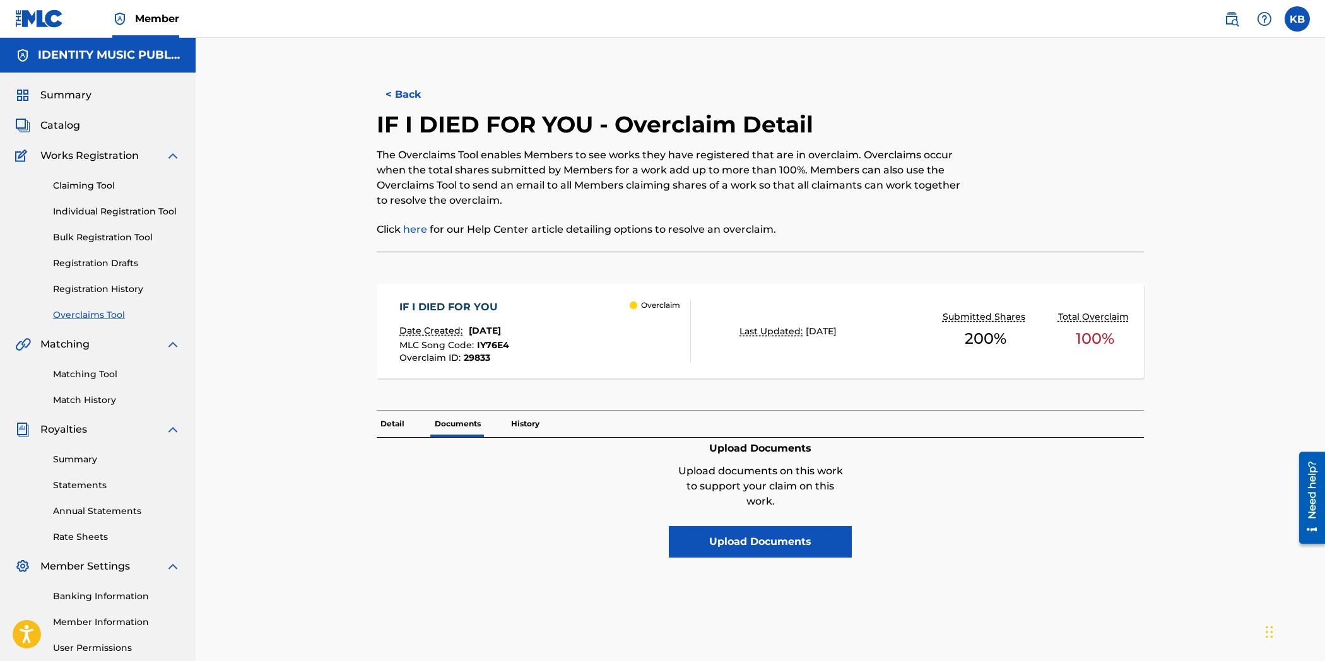
scroll to position [120, 0]
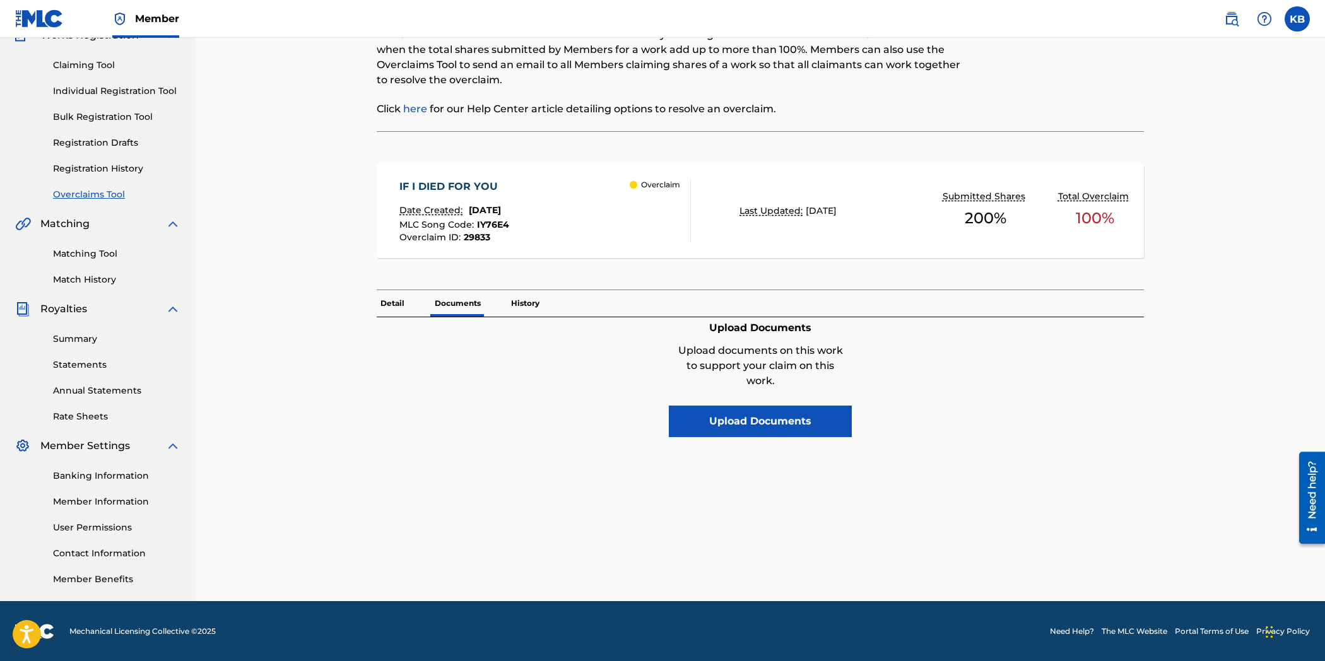
click at [720, 418] on button "Upload Documents" at bounding box center [760, 422] width 183 height 32
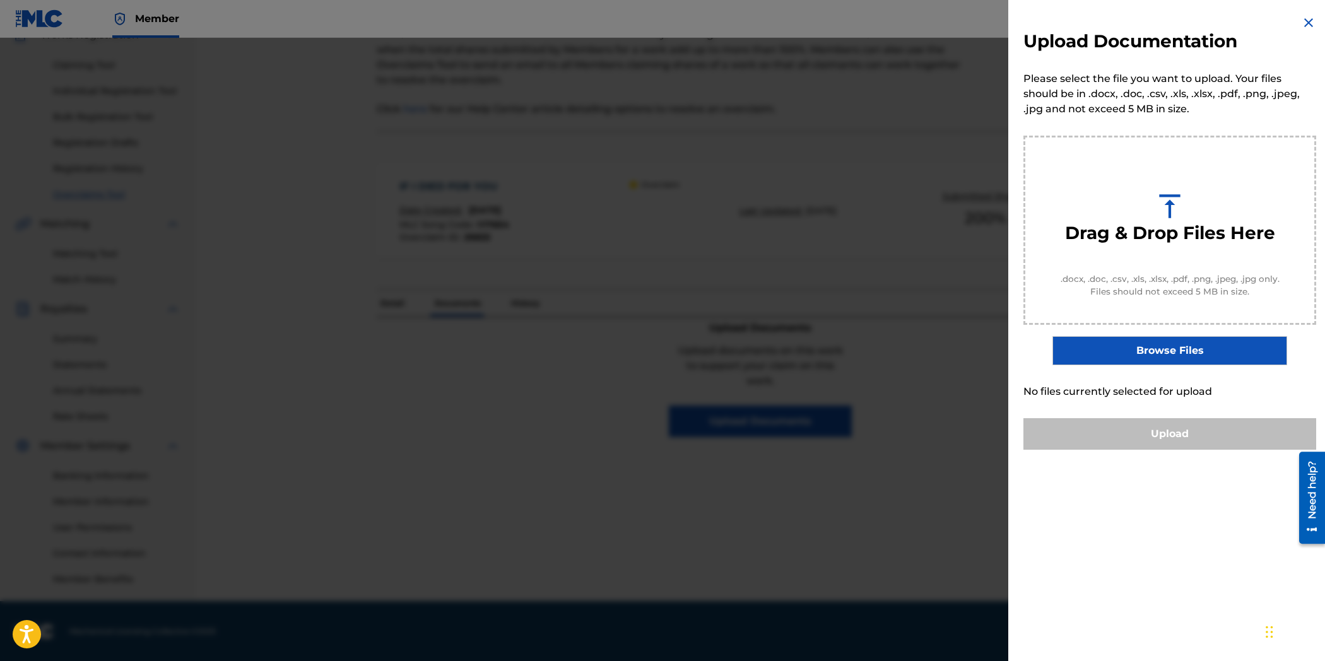
click at [1193, 363] on label "Browse Files" at bounding box center [1169, 350] width 234 height 29
click at [0, 0] on input "Browse Files" at bounding box center [0, 0] width 0 height 0
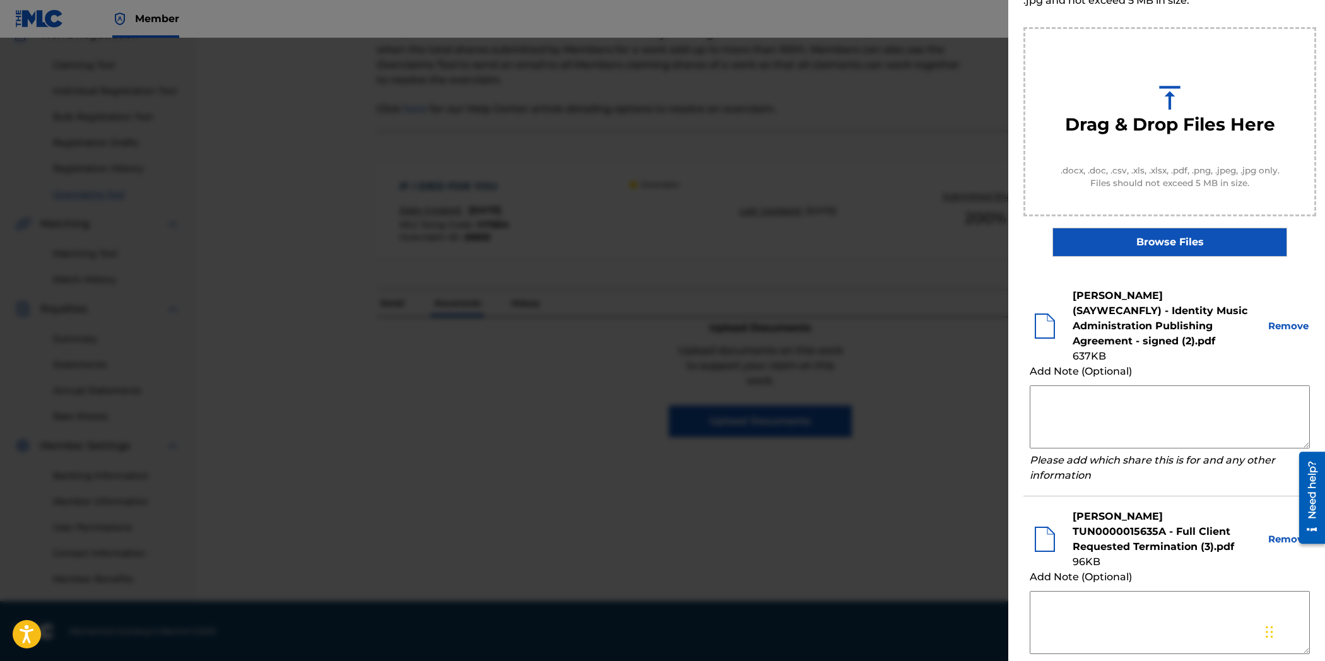
scroll to position [215, 0]
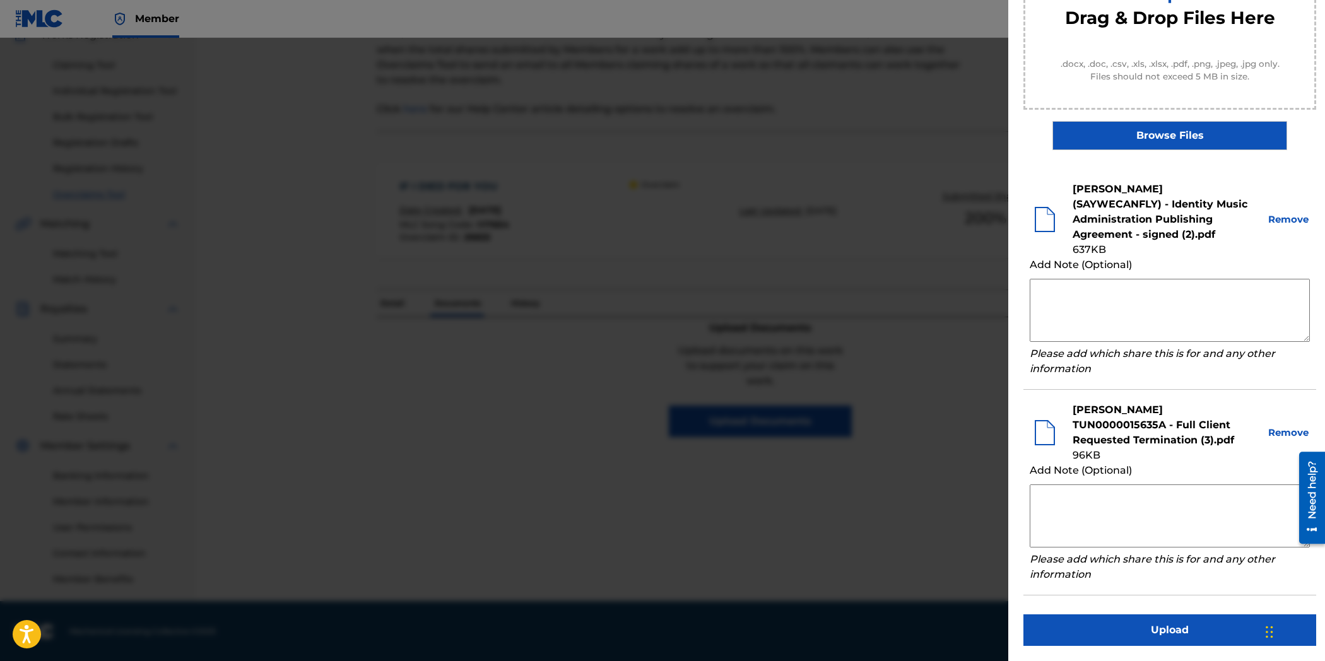
click at [1181, 631] on button "Upload" at bounding box center [1169, 630] width 293 height 32
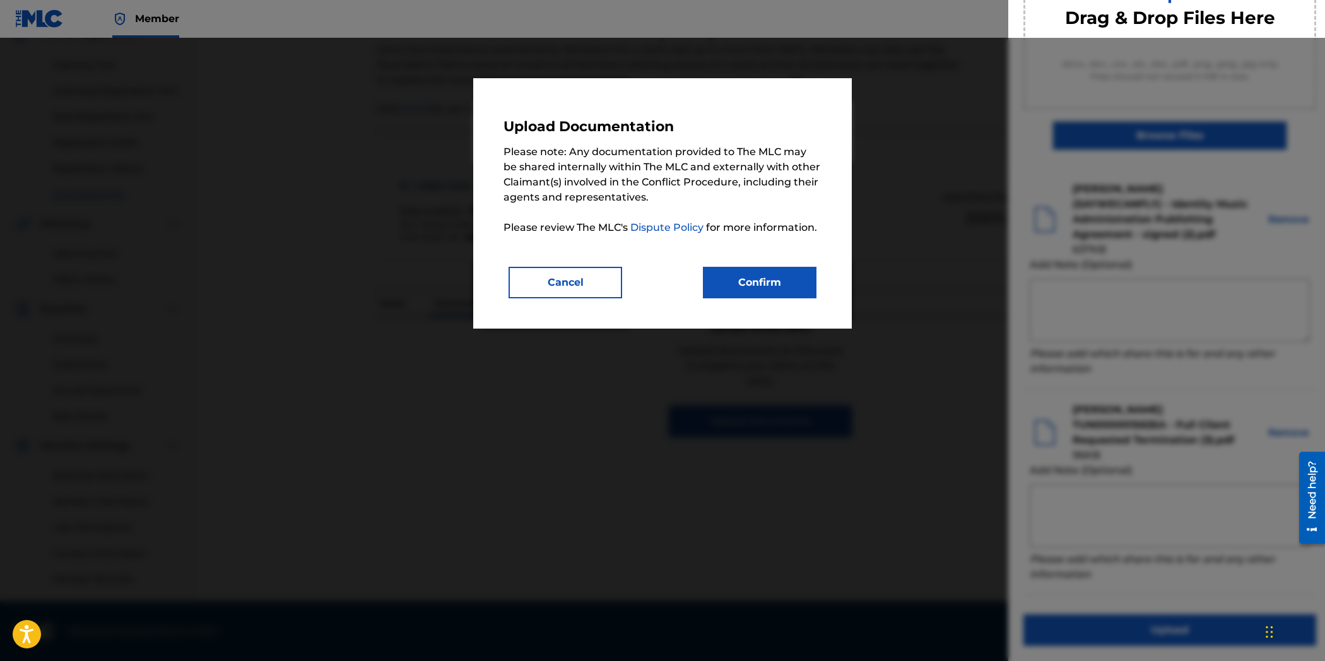
click at [783, 286] on button "Confirm" at bounding box center [760, 283] width 114 height 32
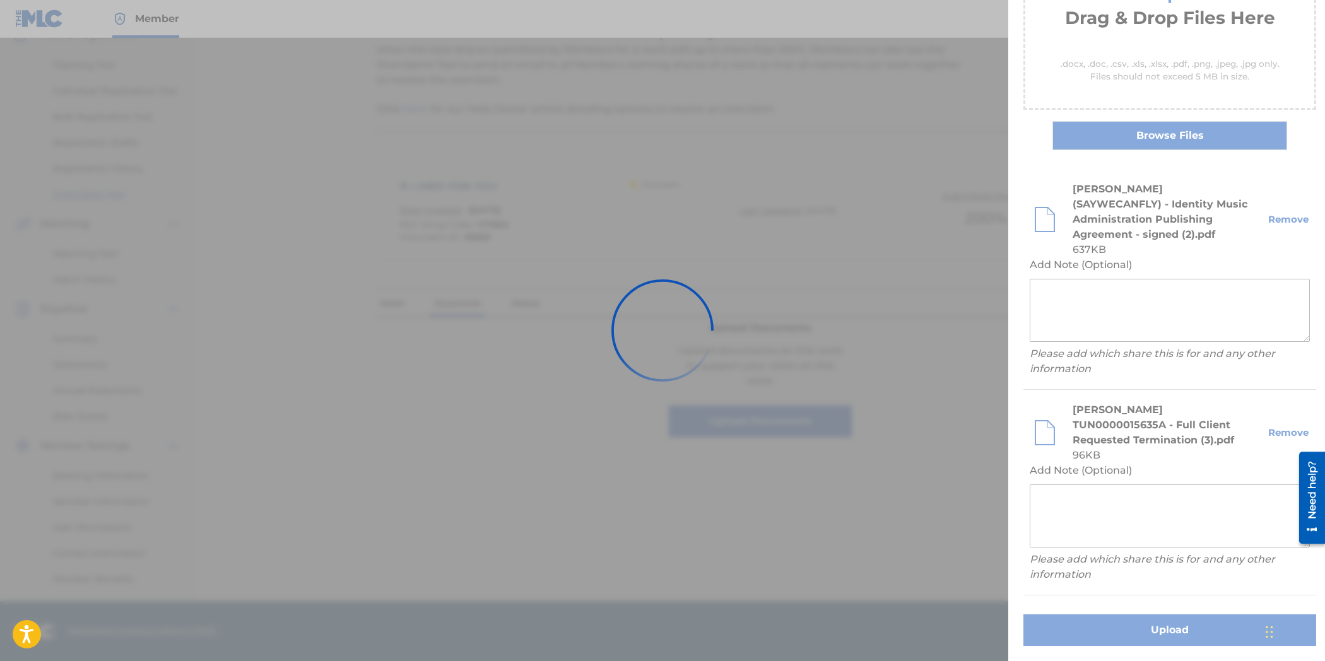
scroll to position [0, 0]
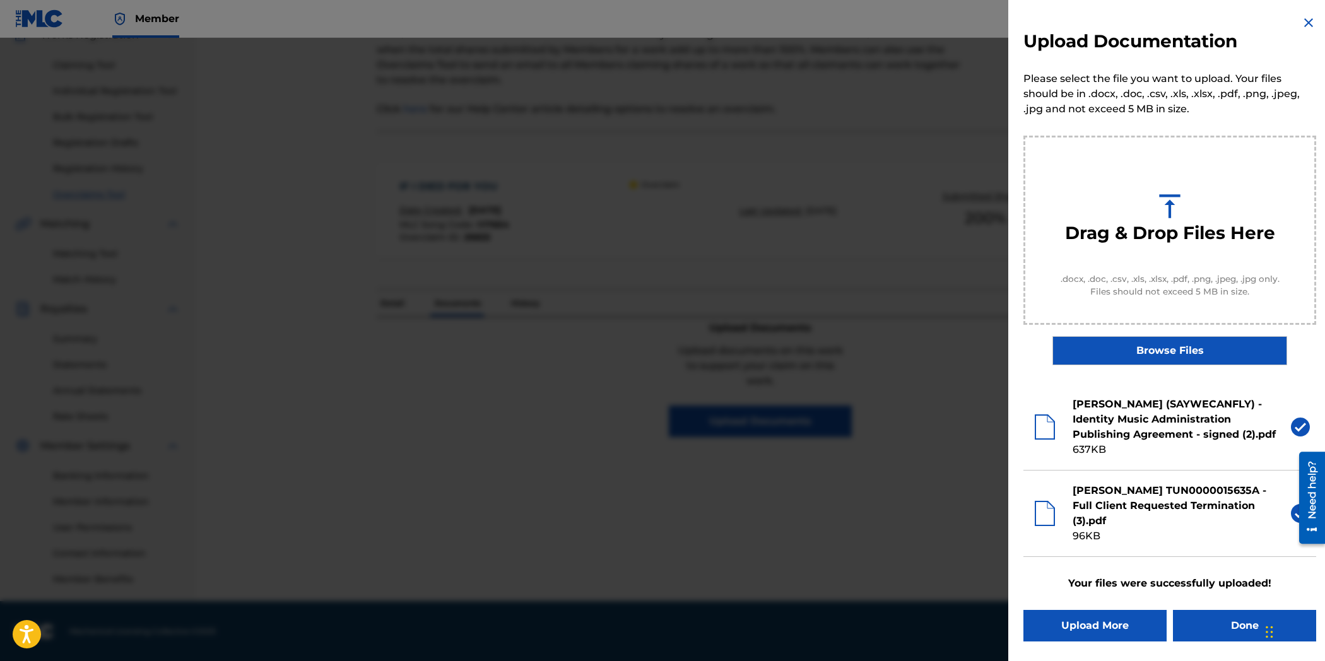
click at [1233, 611] on button "Done" at bounding box center [1244, 626] width 143 height 32
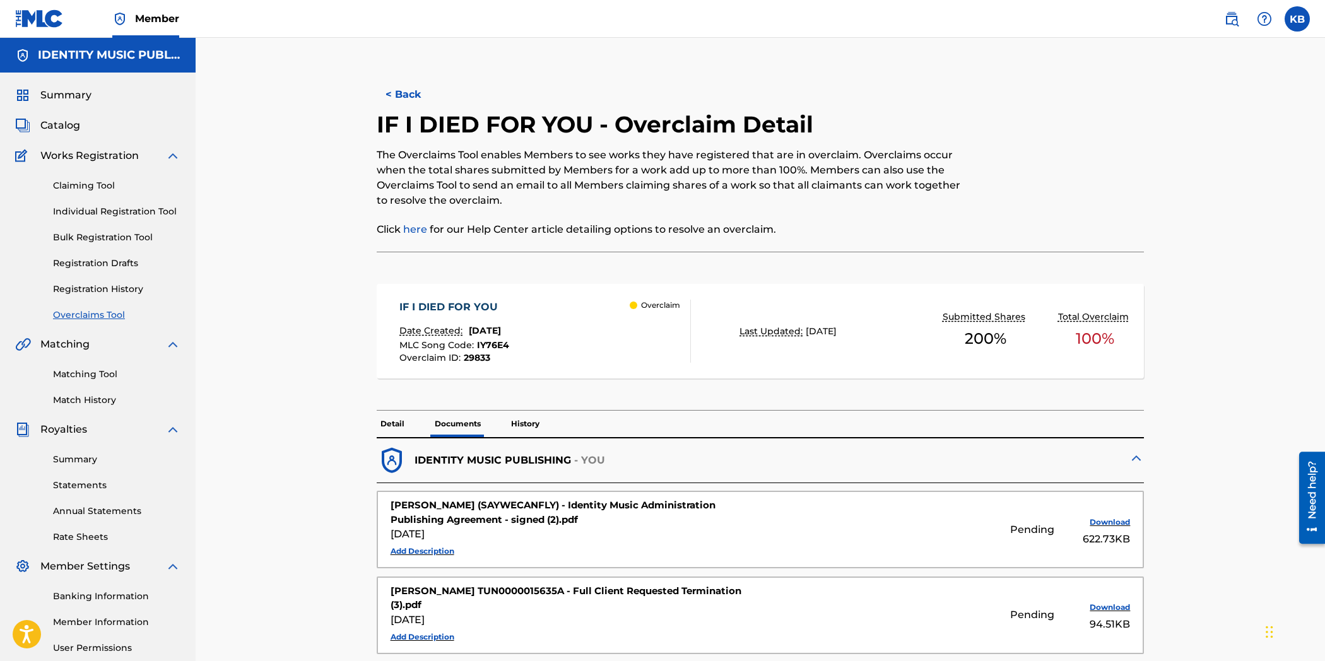
click at [410, 95] on button "< Back" at bounding box center [415, 95] width 76 height 32
click at [406, 103] on button "< Back" at bounding box center [415, 95] width 76 height 32
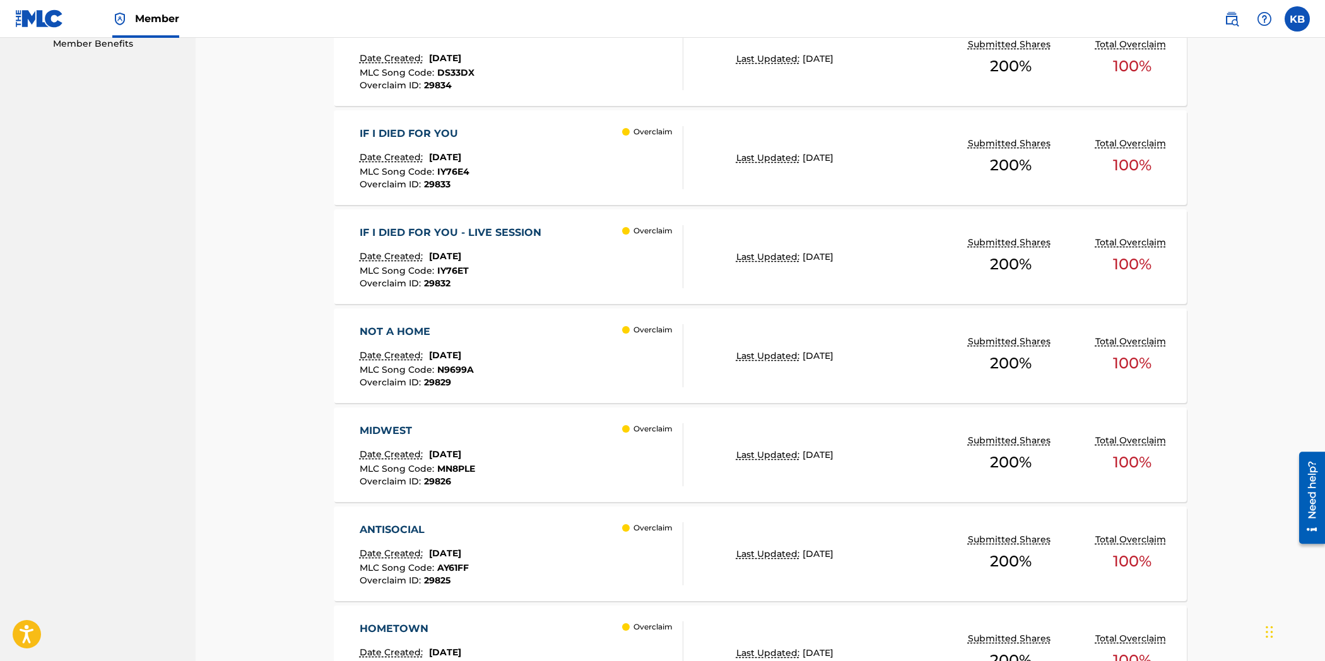
scroll to position [631, 0]
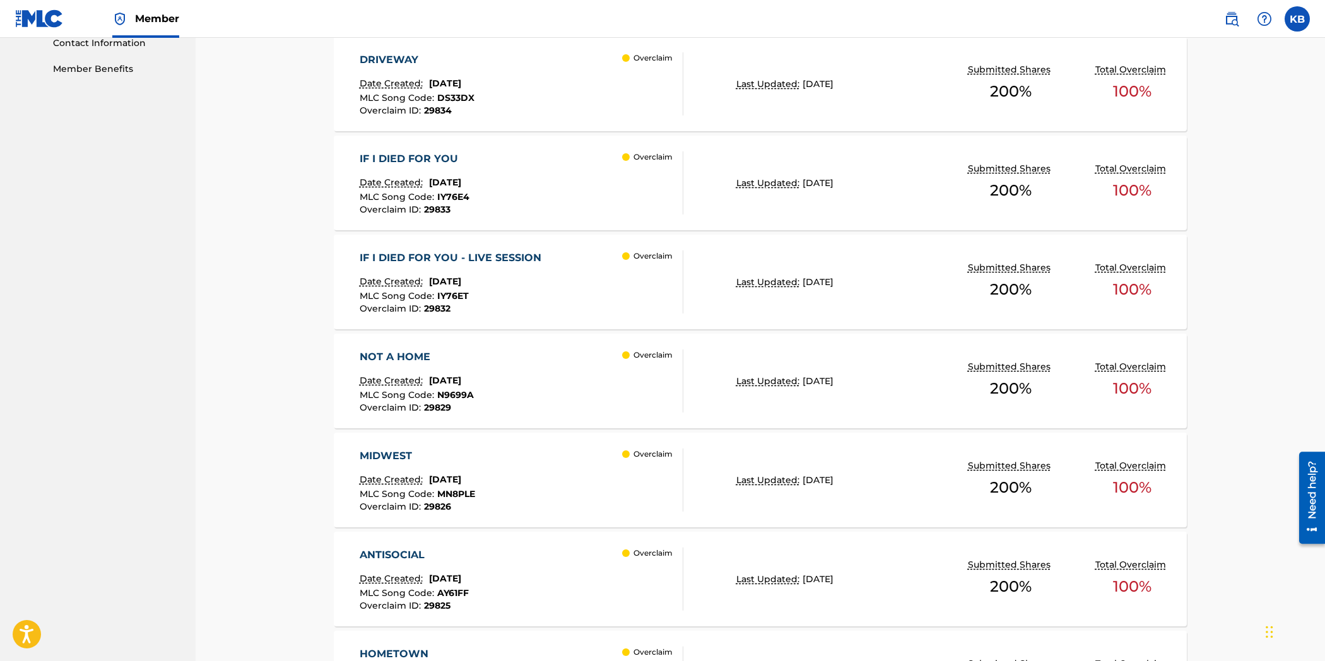
click at [564, 303] on div "IF I DIED FOR YOU - LIVE SESSION Date Created: [DATE] MLC Song Code : IY76ET Ov…" at bounding box center [522, 281] width 324 height 63
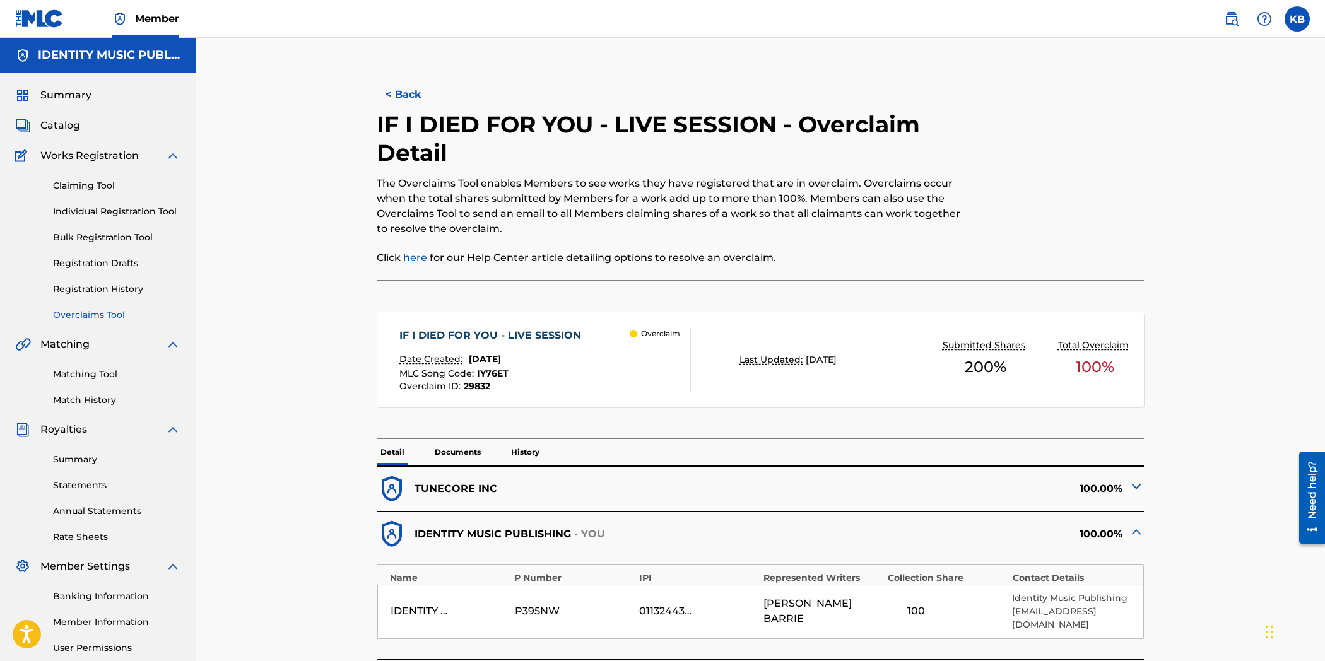
click at [458, 450] on p "Documents" at bounding box center [458, 452] width 54 height 26
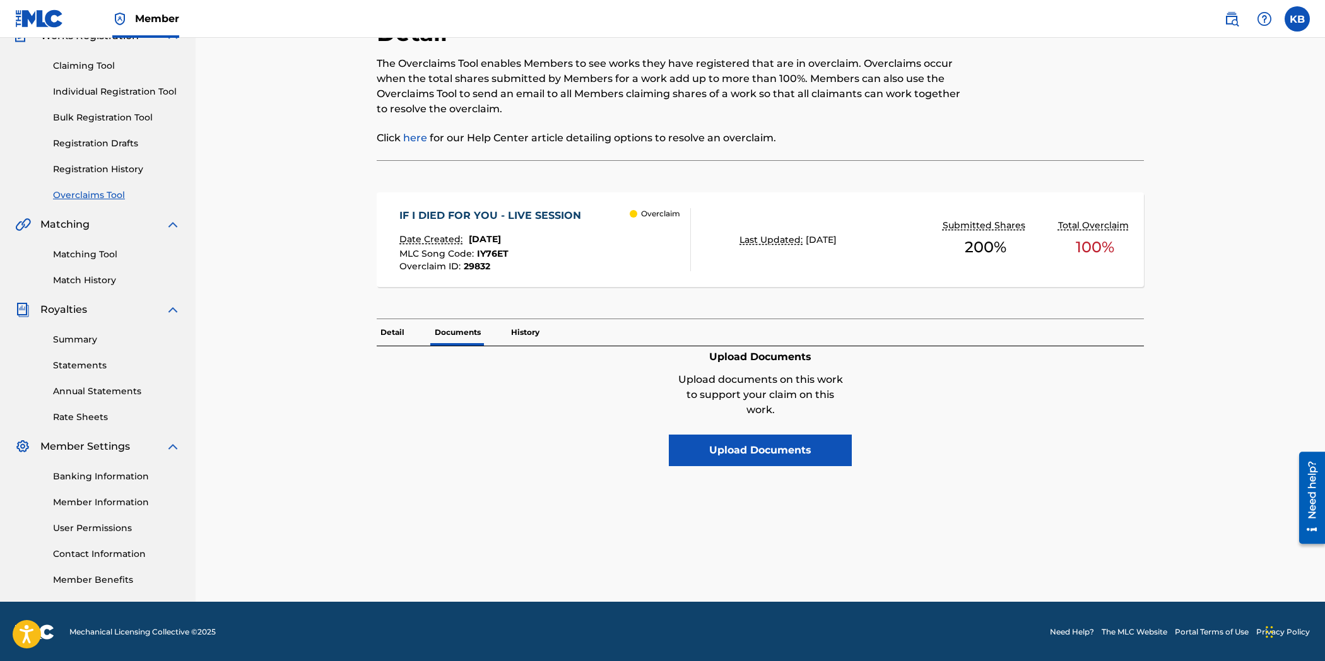
scroll to position [120, 0]
click at [810, 457] on button "Upload Documents" at bounding box center [760, 450] width 183 height 32
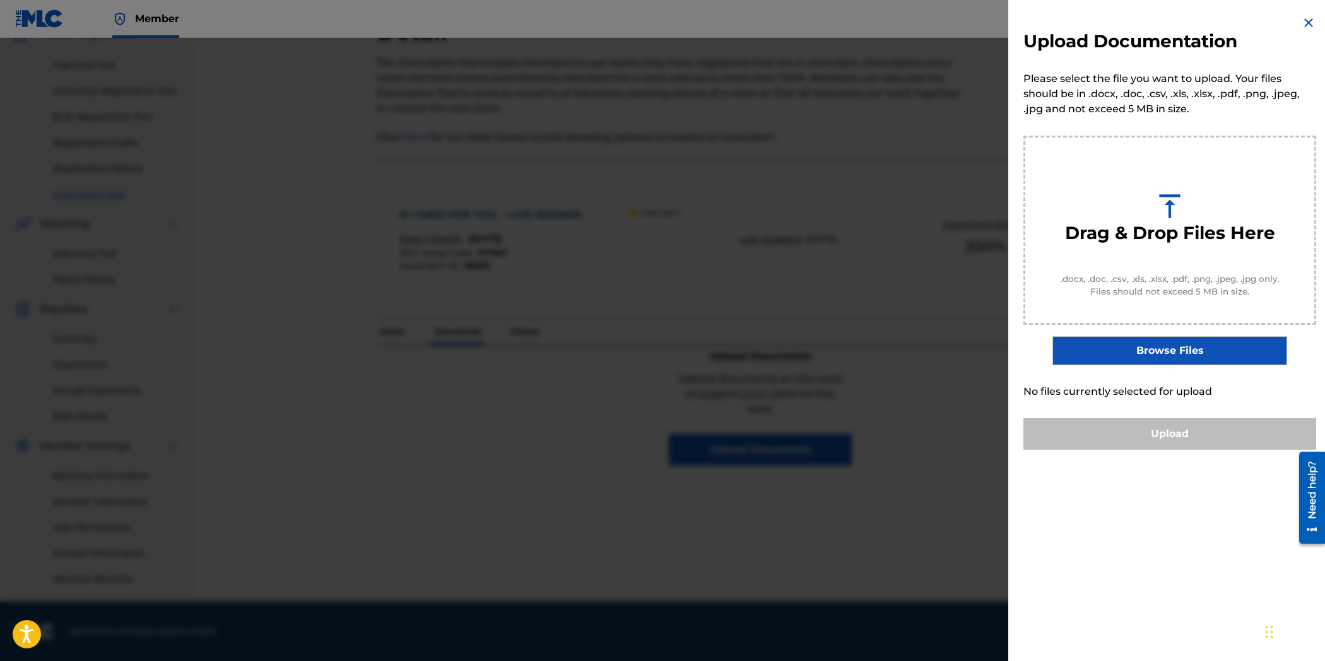
click at [1204, 352] on label "Browse Files" at bounding box center [1169, 350] width 234 height 29
click at [0, 0] on input "Browse Files" at bounding box center [0, 0] width 0 height 0
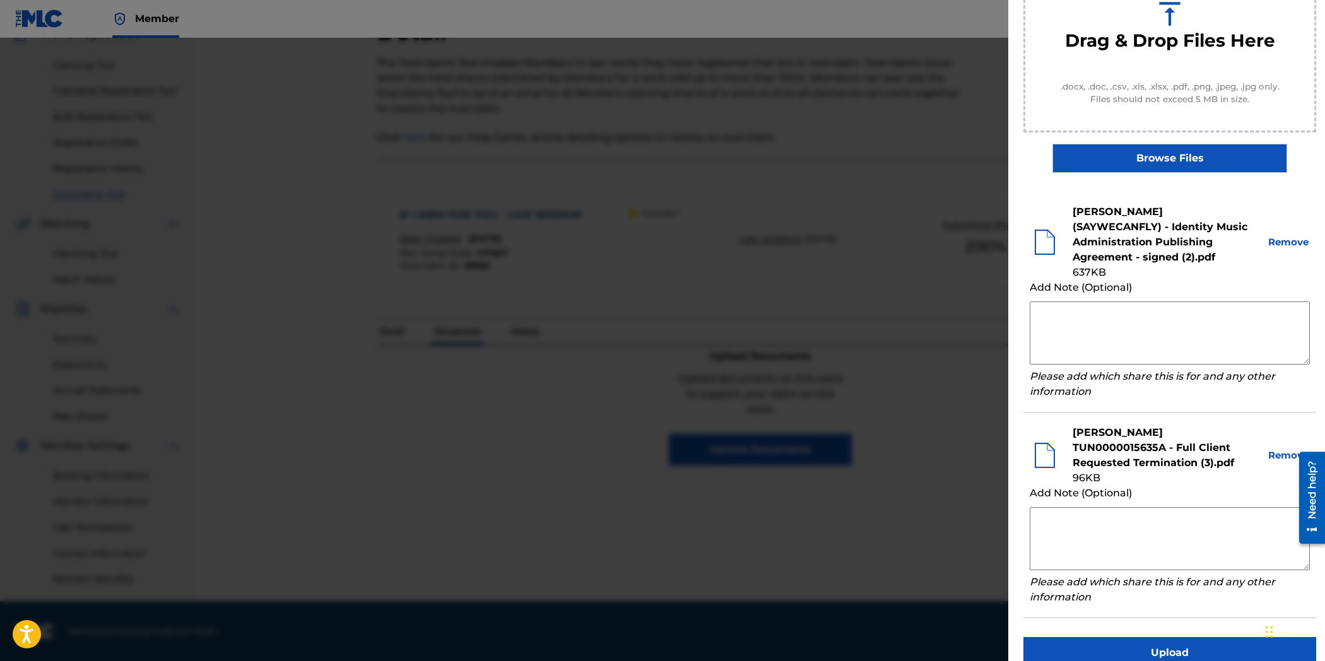
scroll to position [210, 0]
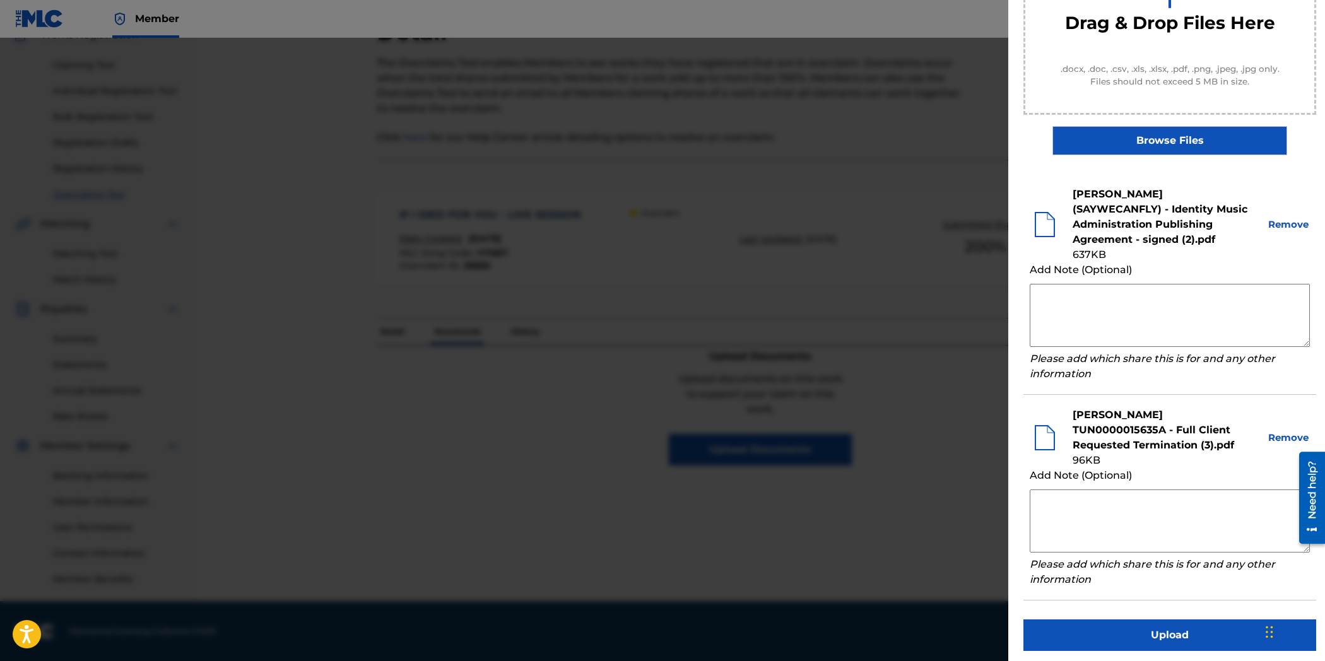
click at [1159, 642] on button "Upload" at bounding box center [1169, 635] width 293 height 32
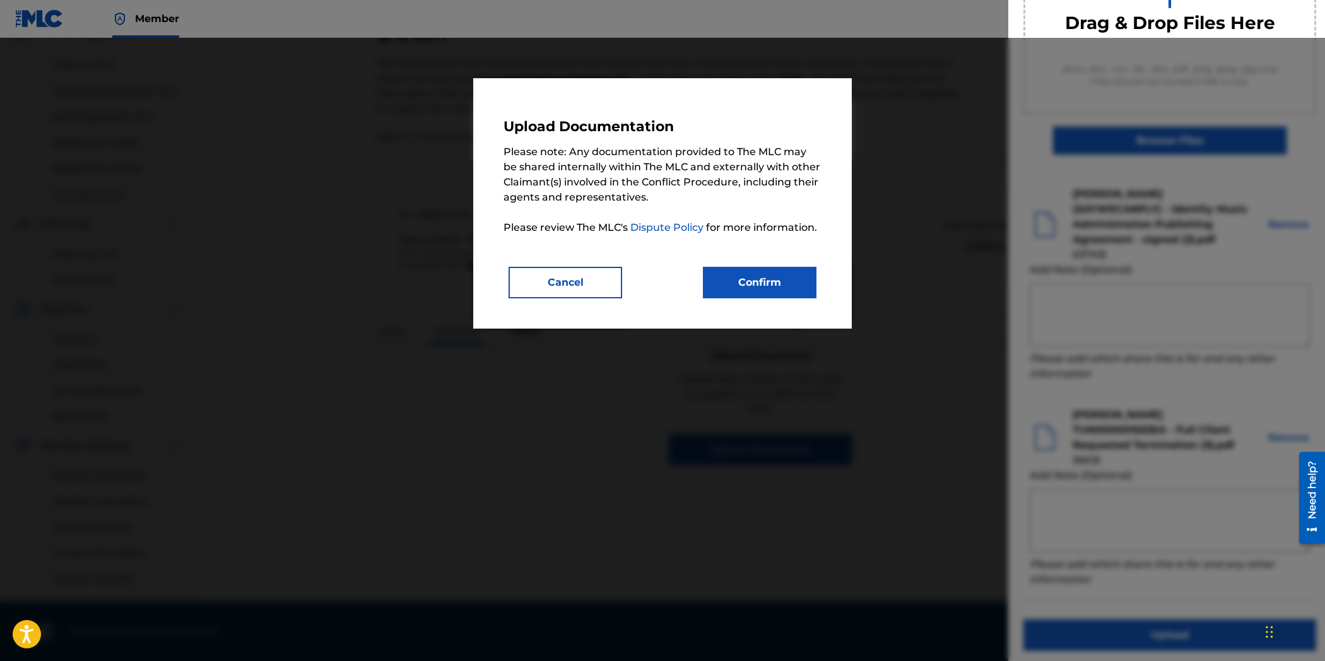
click at [780, 291] on button "Confirm" at bounding box center [760, 283] width 114 height 32
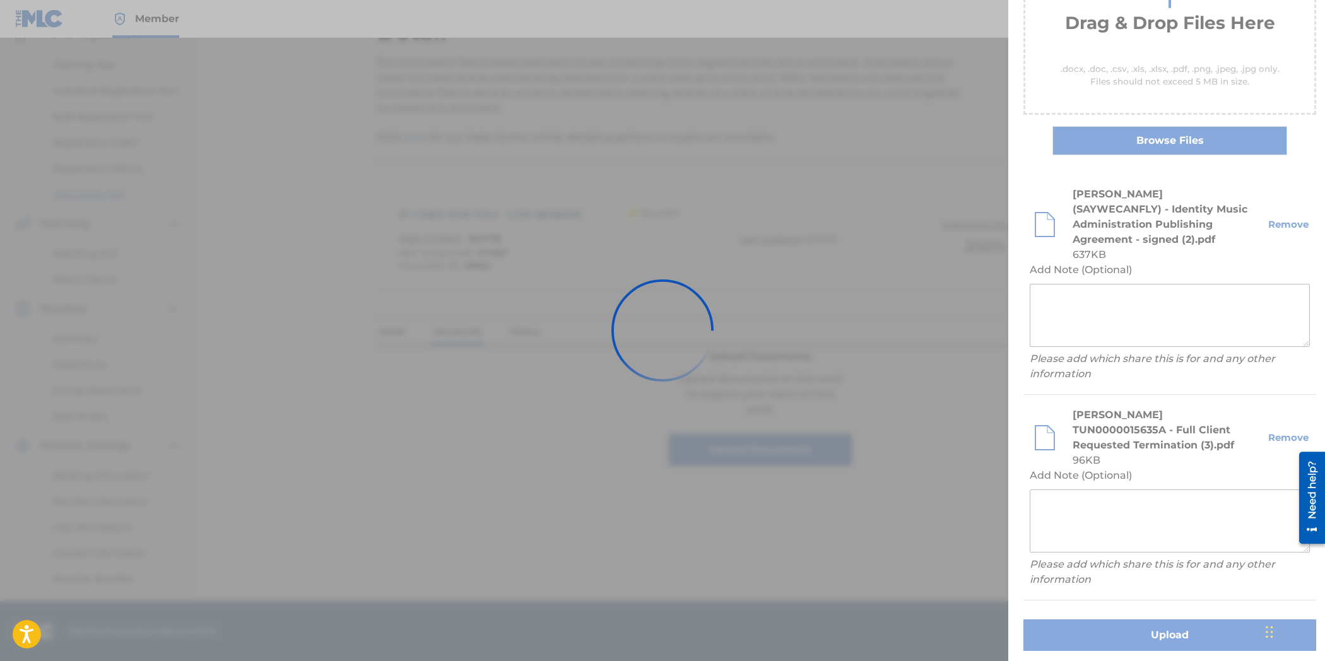
scroll to position [0, 0]
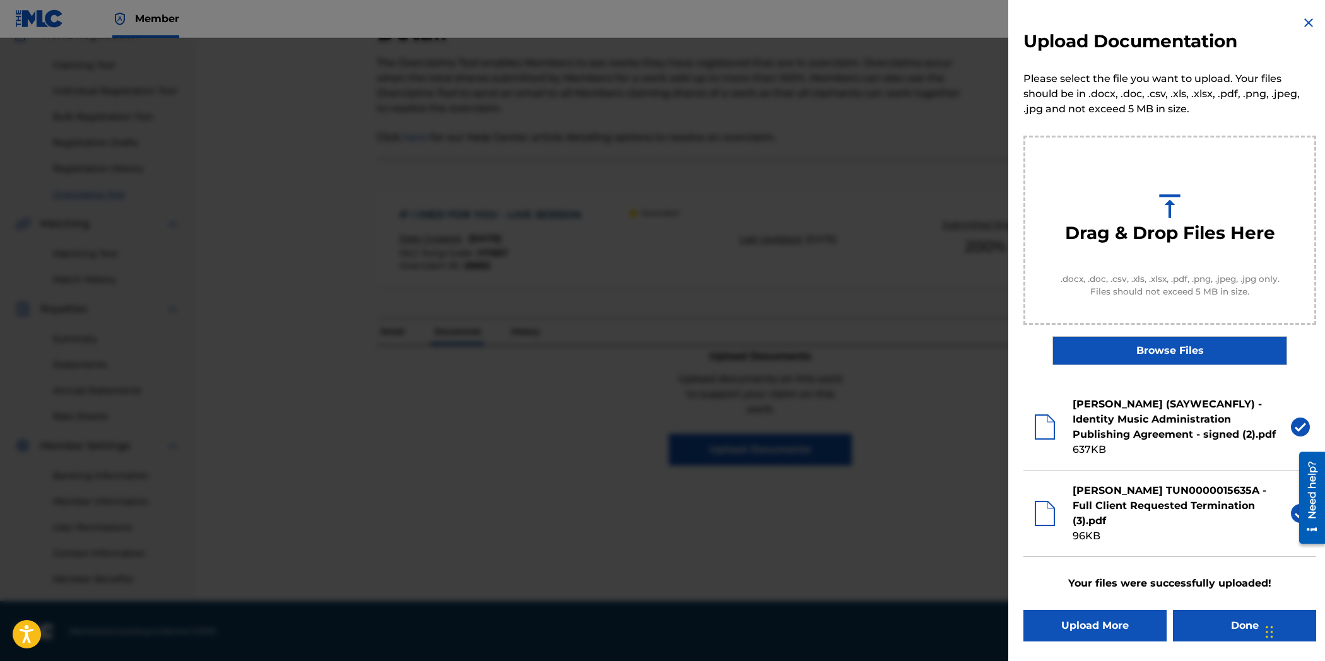
click at [1220, 633] on button "Done" at bounding box center [1244, 626] width 143 height 32
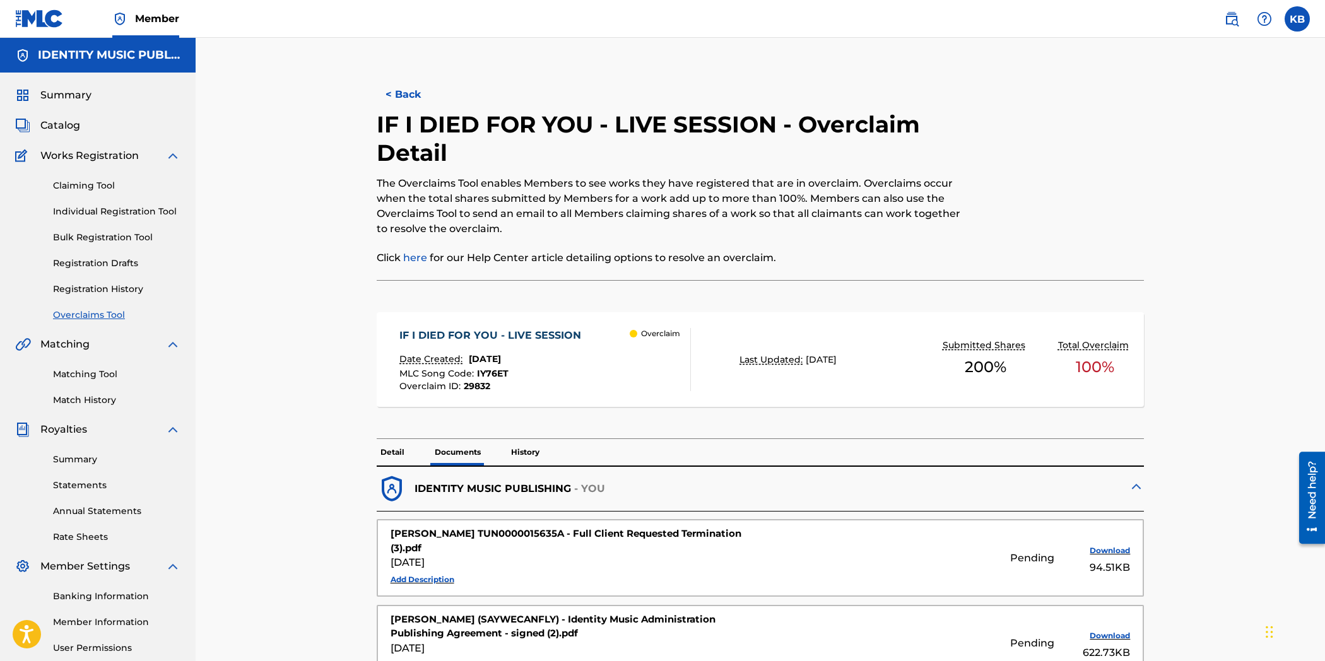
click at [407, 91] on button "< Back" at bounding box center [415, 95] width 76 height 32
click at [379, 93] on button "< Back" at bounding box center [415, 95] width 76 height 32
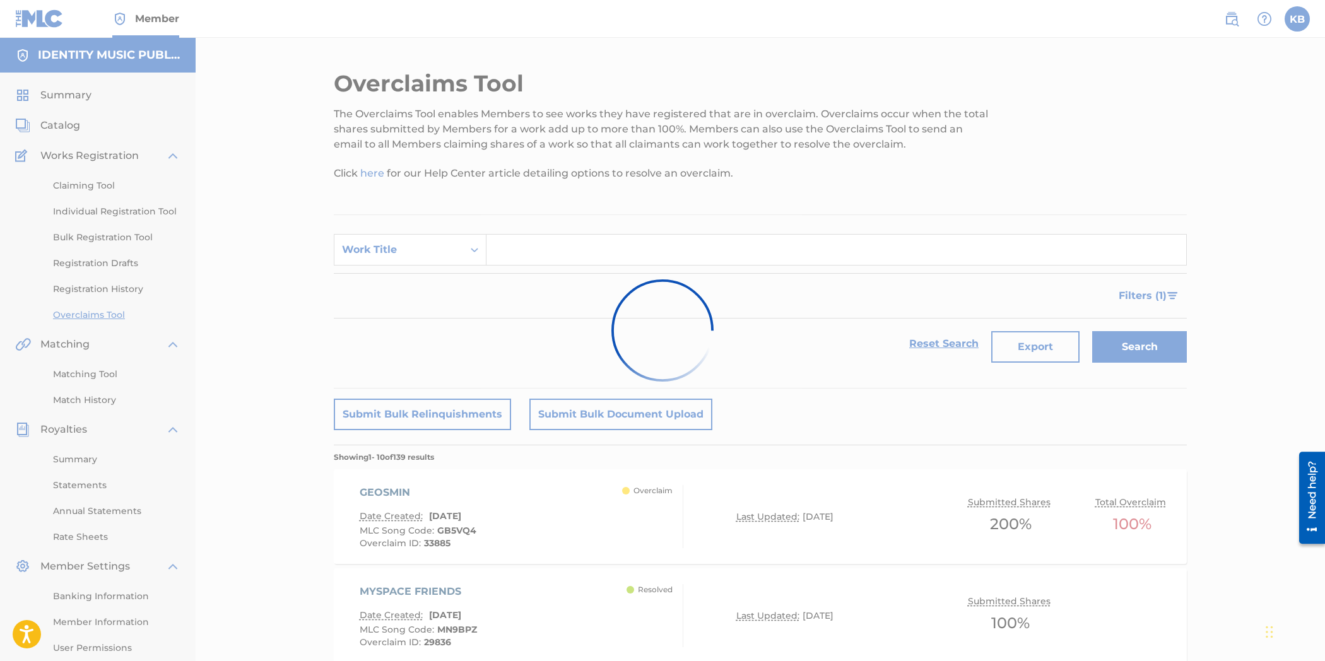
scroll to position [631, 0]
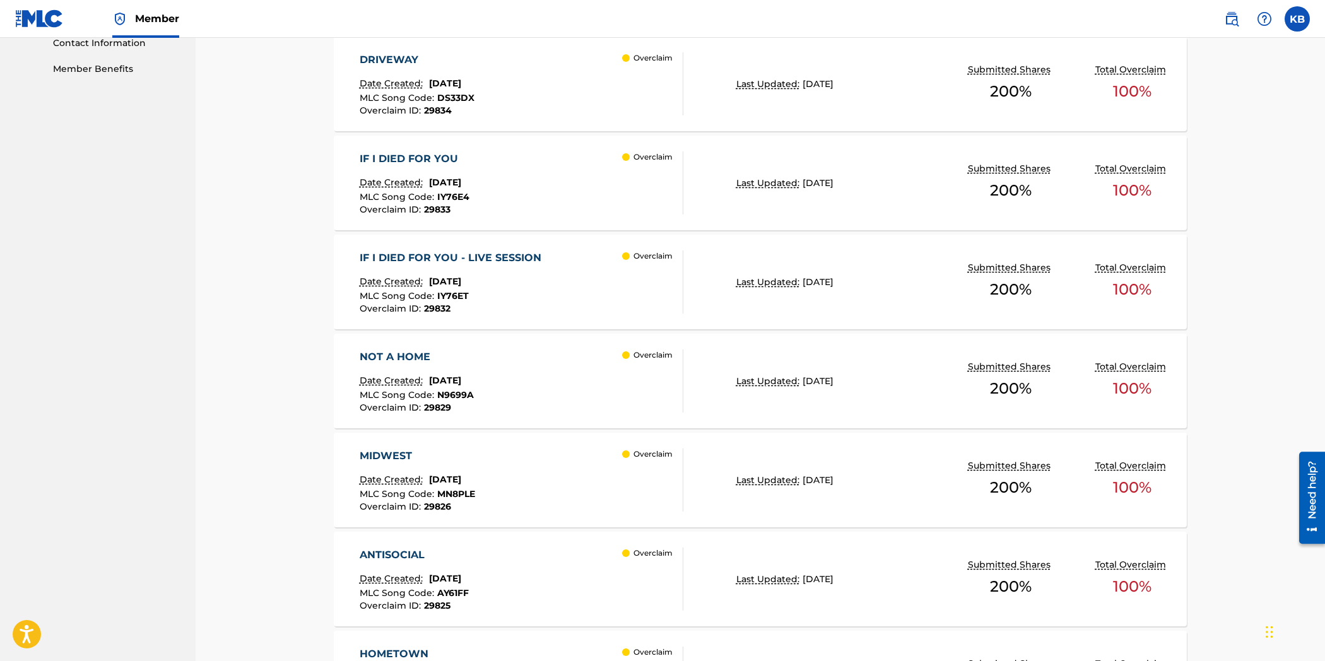
click at [583, 399] on div "NOT A HOME Date Created: [DATE] MLC Song Code : N9699A Overclaim ID : 29829 Ove…" at bounding box center [522, 380] width 324 height 63
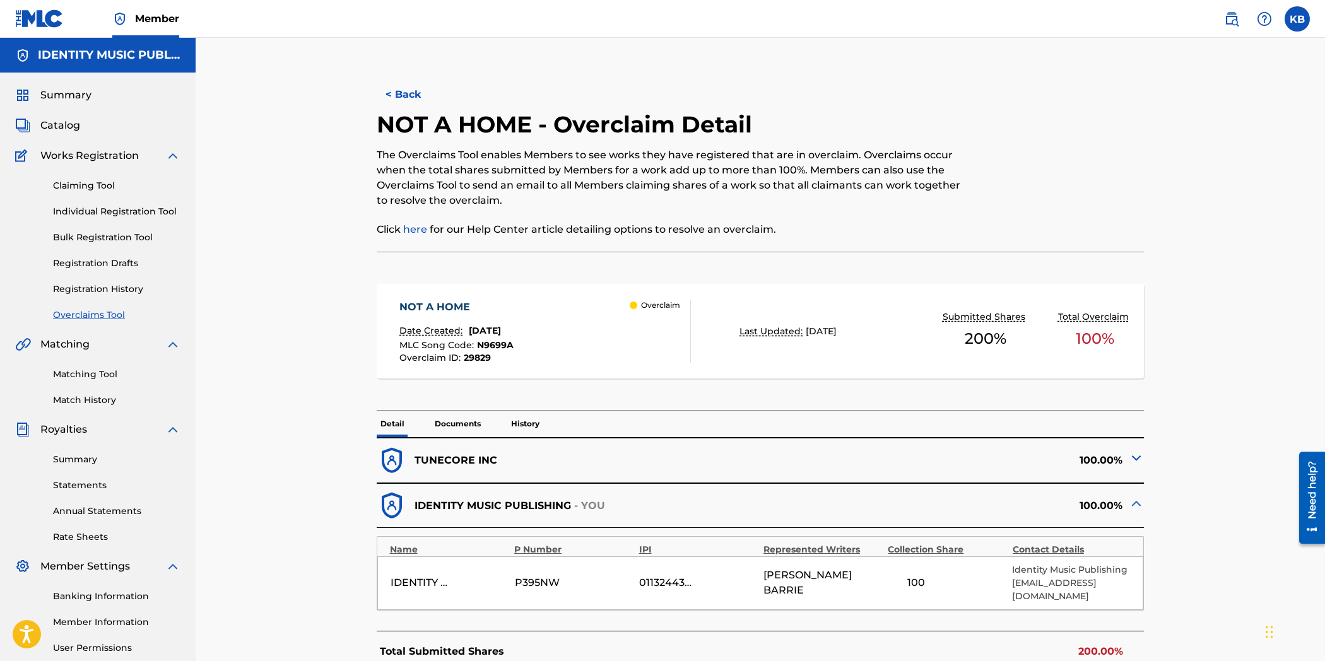
click at [455, 423] on p "Documents" at bounding box center [458, 424] width 54 height 26
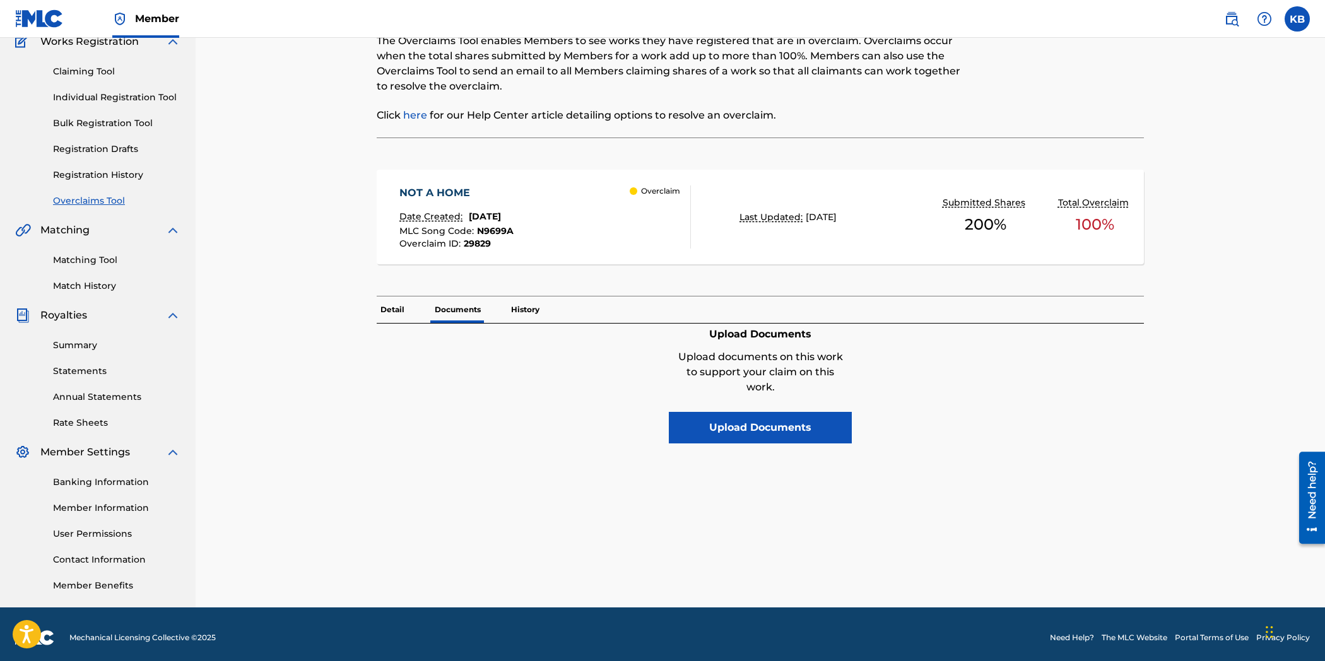
scroll to position [120, 0]
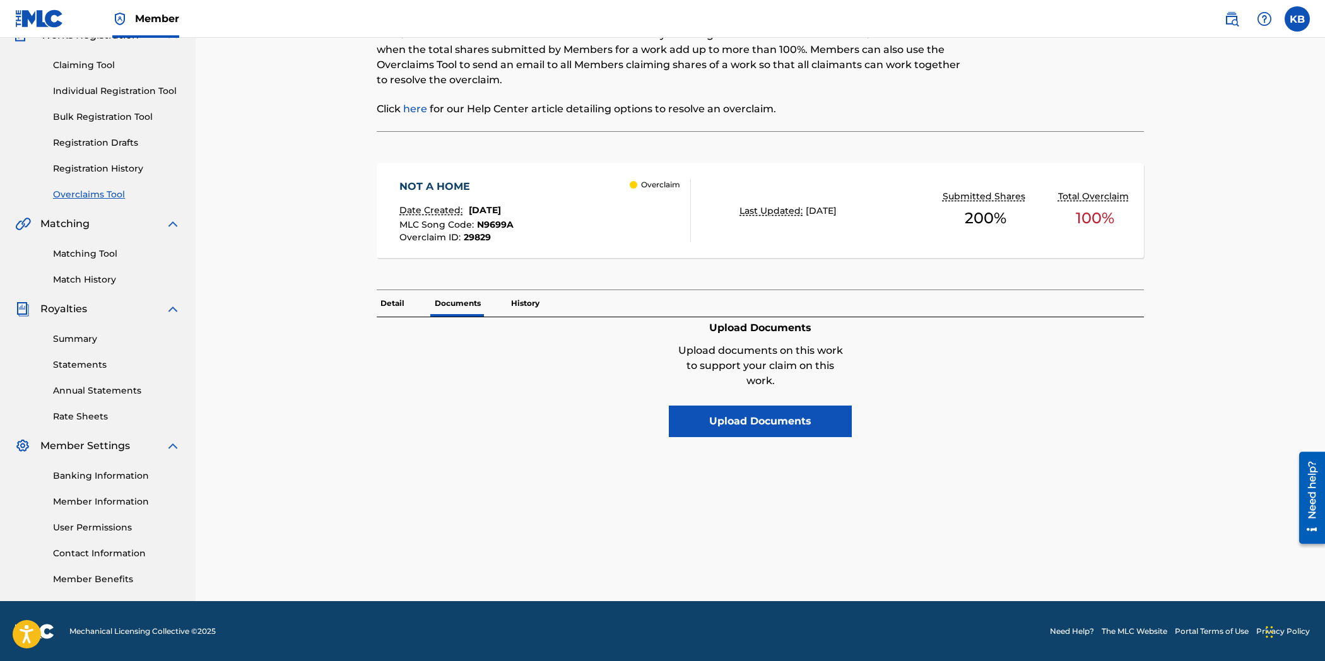
click at [751, 430] on button "Upload Documents" at bounding box center [760, 422] width 183 height 32
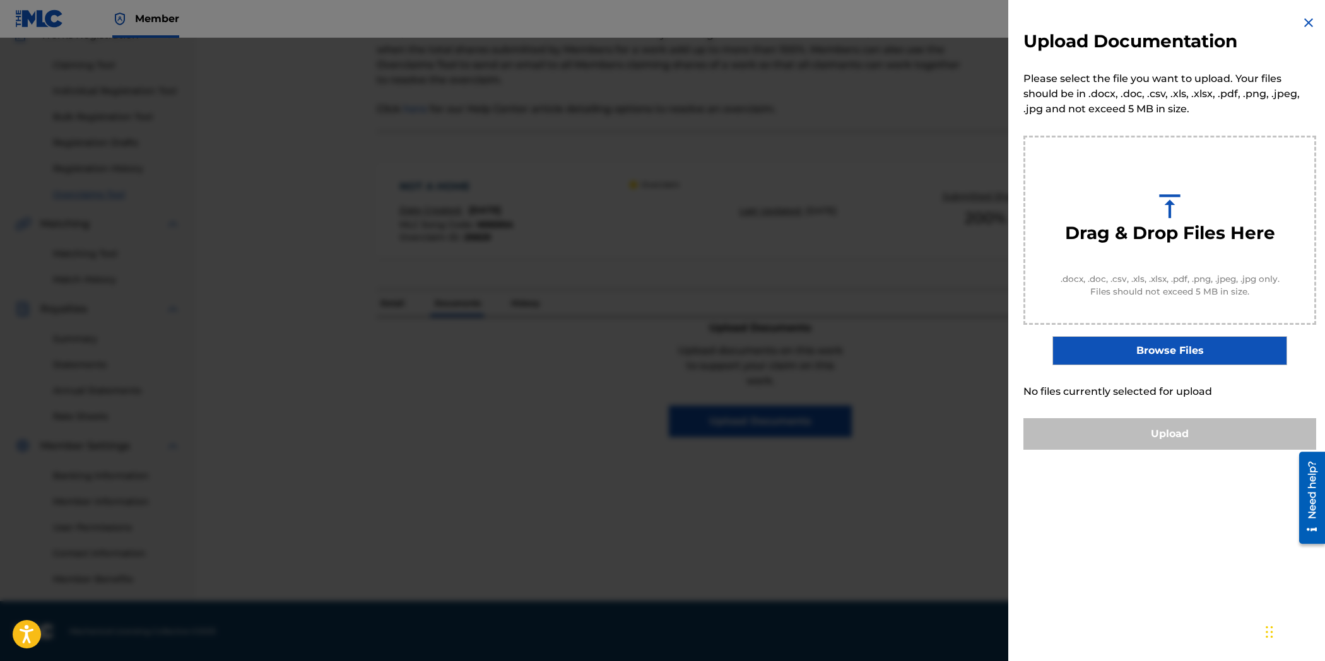
click at [1127, 362] on label "Browse Files" at bounding box center [1169, 350] width 234 height 29
click at [0, 0] on input "Browse Files" at bounding box center [0, 0] width 0 height 0
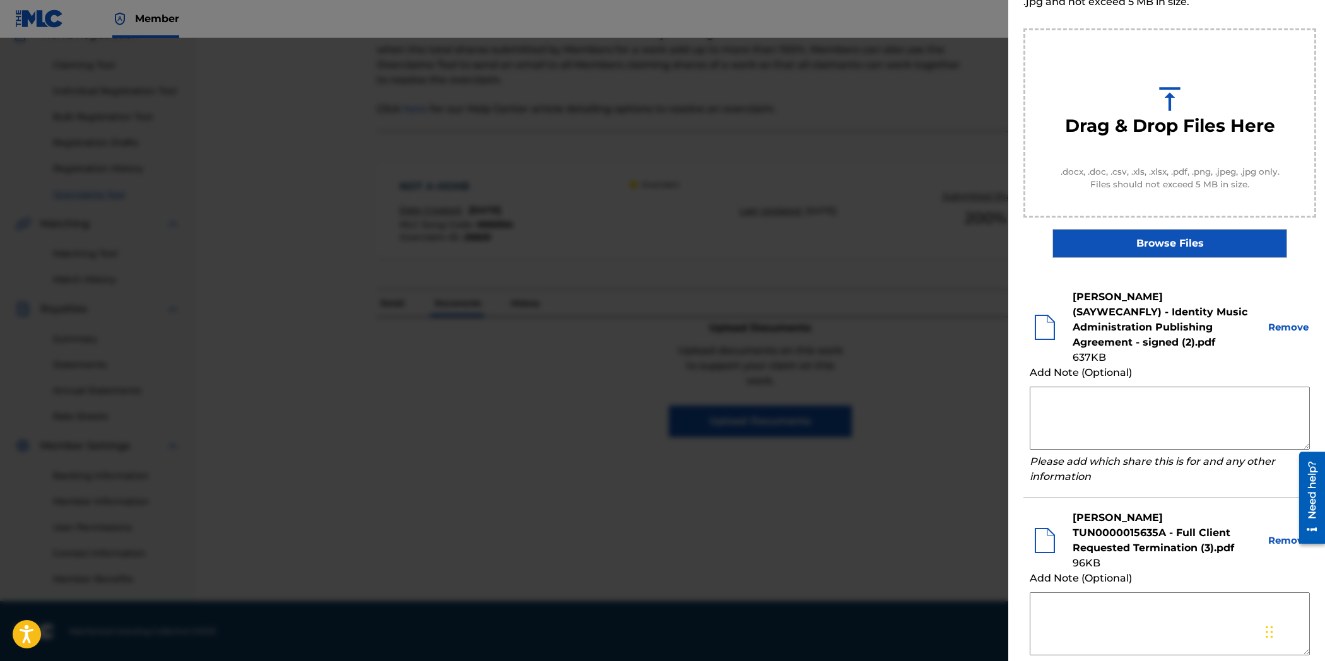
scroll to position [215, 0]
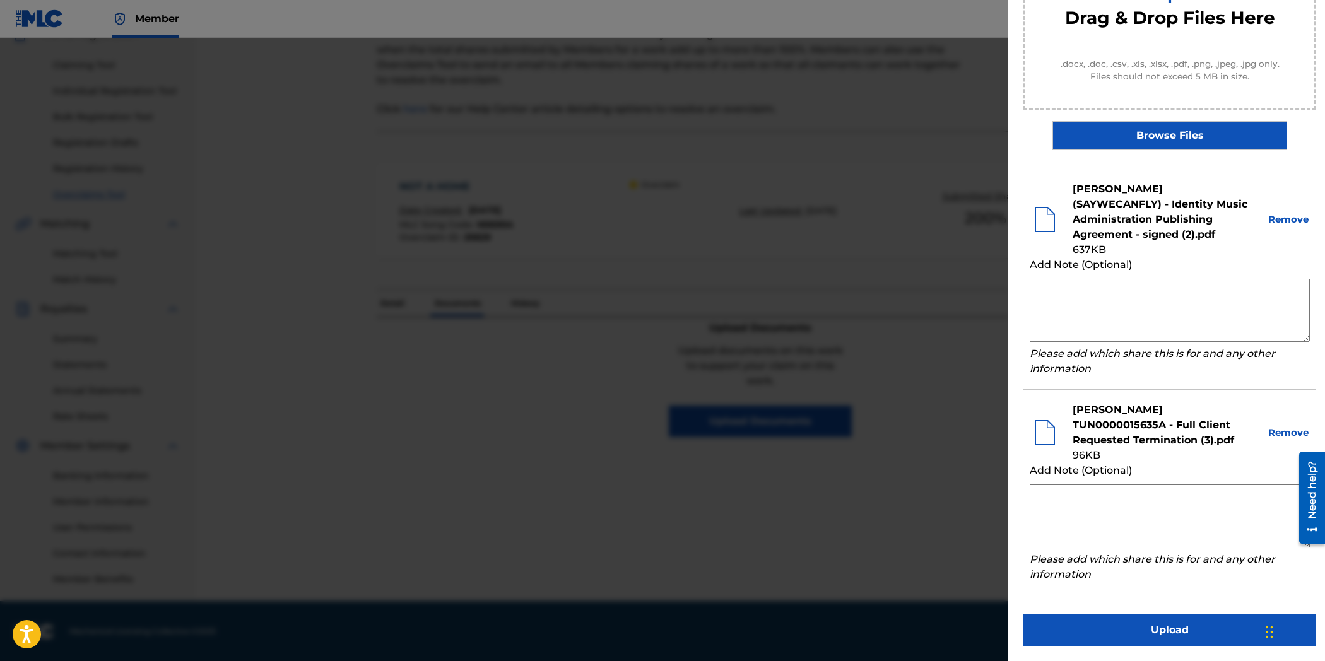
click at [1219, 633] on button "Upload" at bounding box center [1169, 630] width 293 height 32
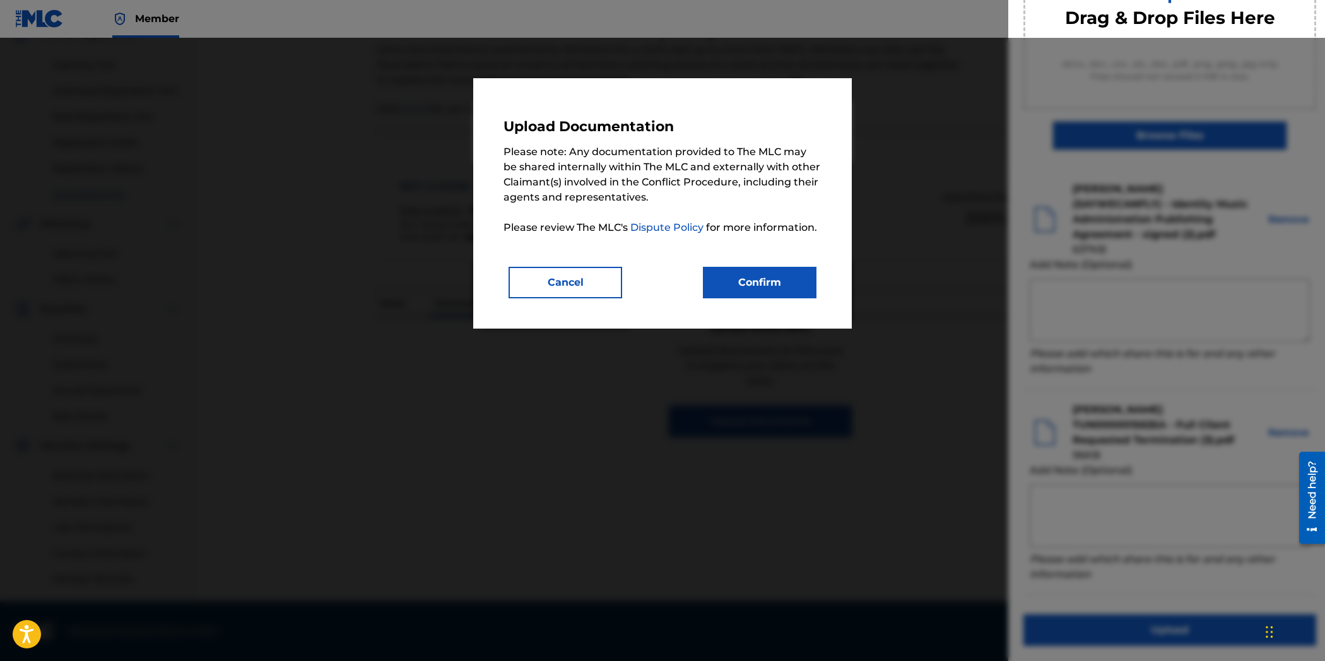
click at [740, 290] on button "Confirm" at bounding box center [760, 283] width 114 height 32
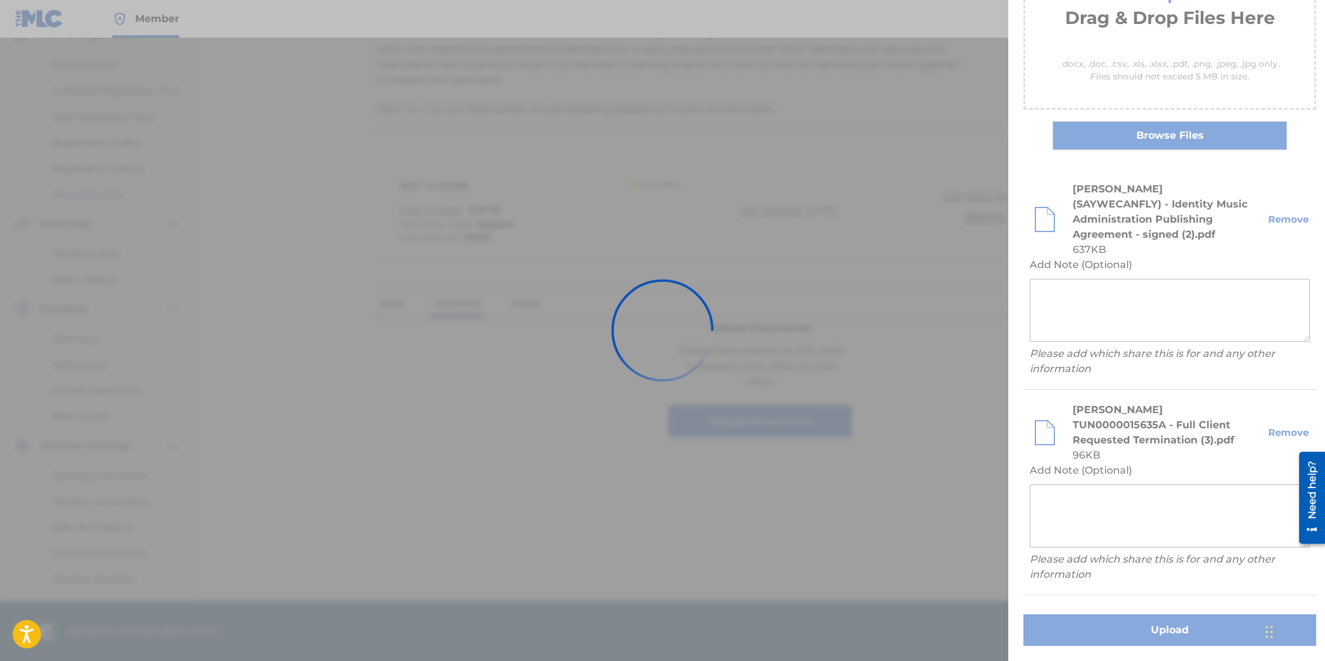
scroll to position [0, 0]
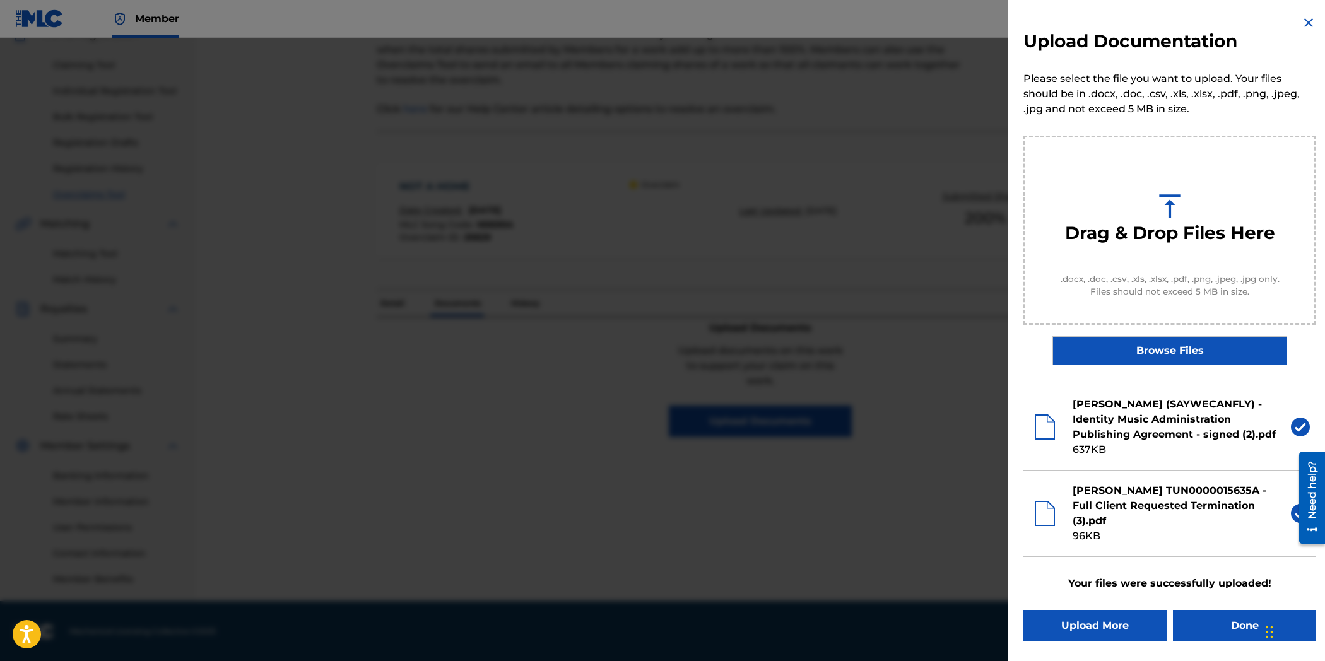
click at [1211, 628] on button "Done" at bounding box center [1244, 626] width 143 height 32
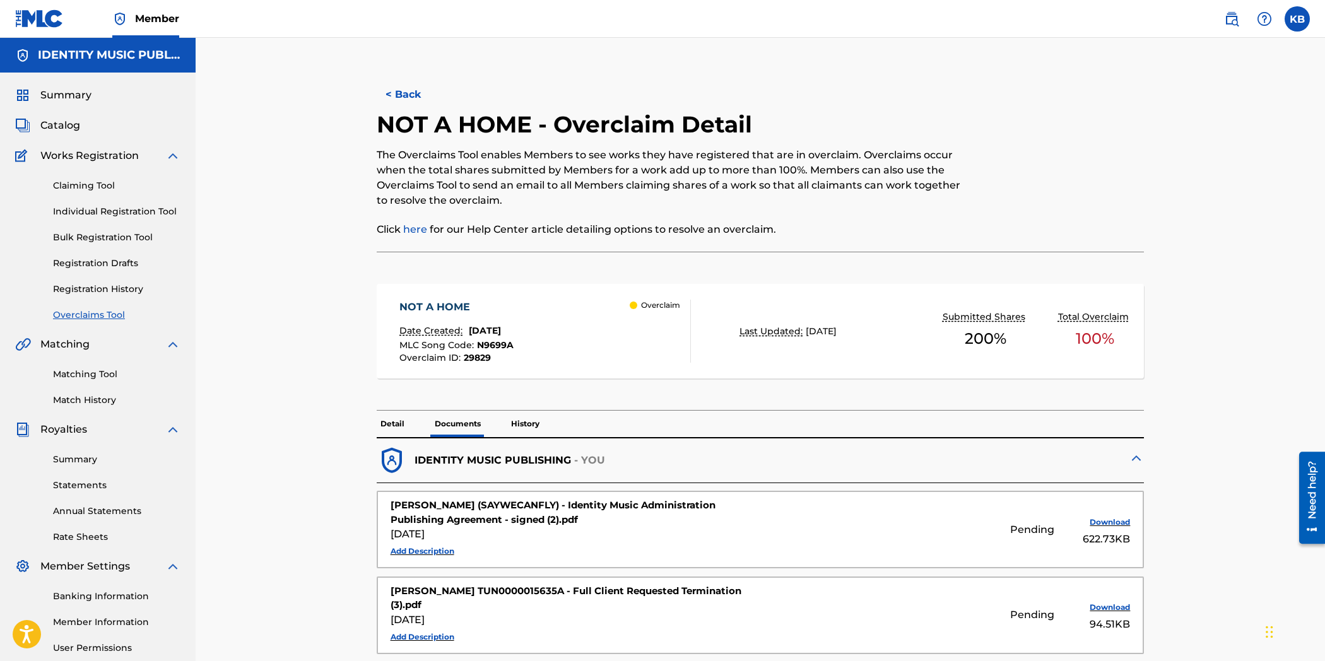
click at [674, 464] on div "IDENTITY MUSIC PUBLISHING - YOU" at bounding box center [569, 460] width 384 height 31
click at [414, 101] on button "< Back" at bounding box center [415, 95] width 76 height 32
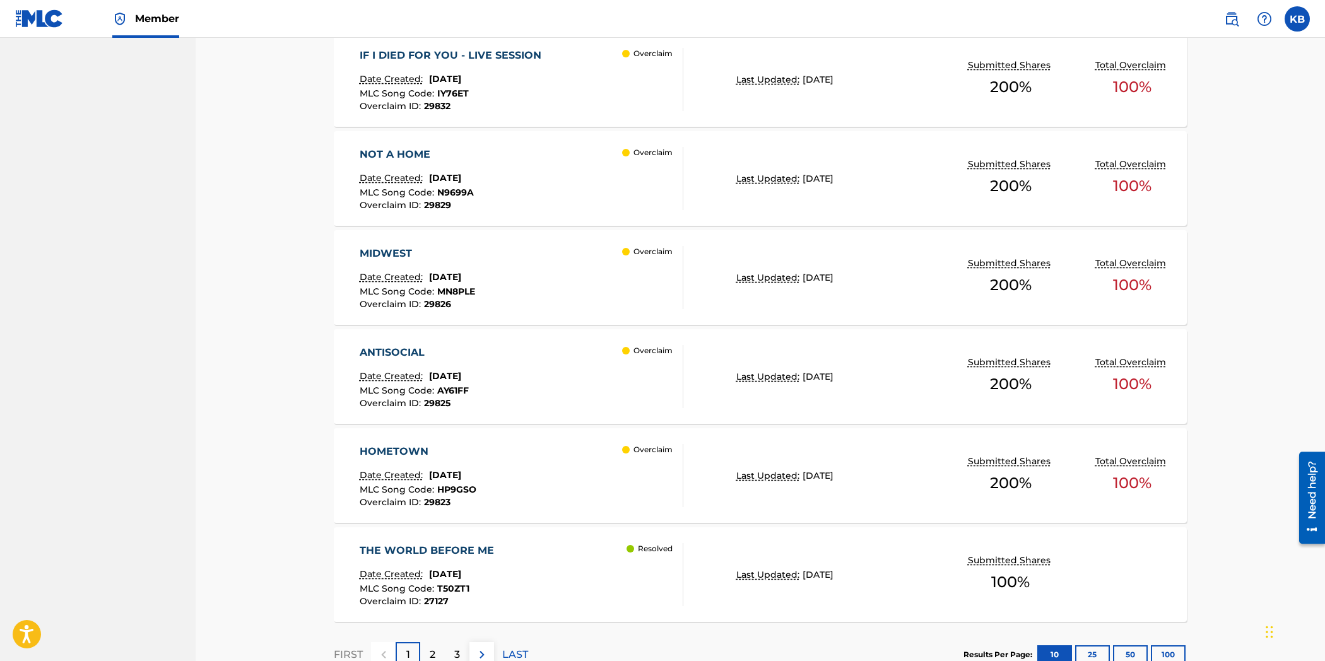
scroll to position [919, 0]
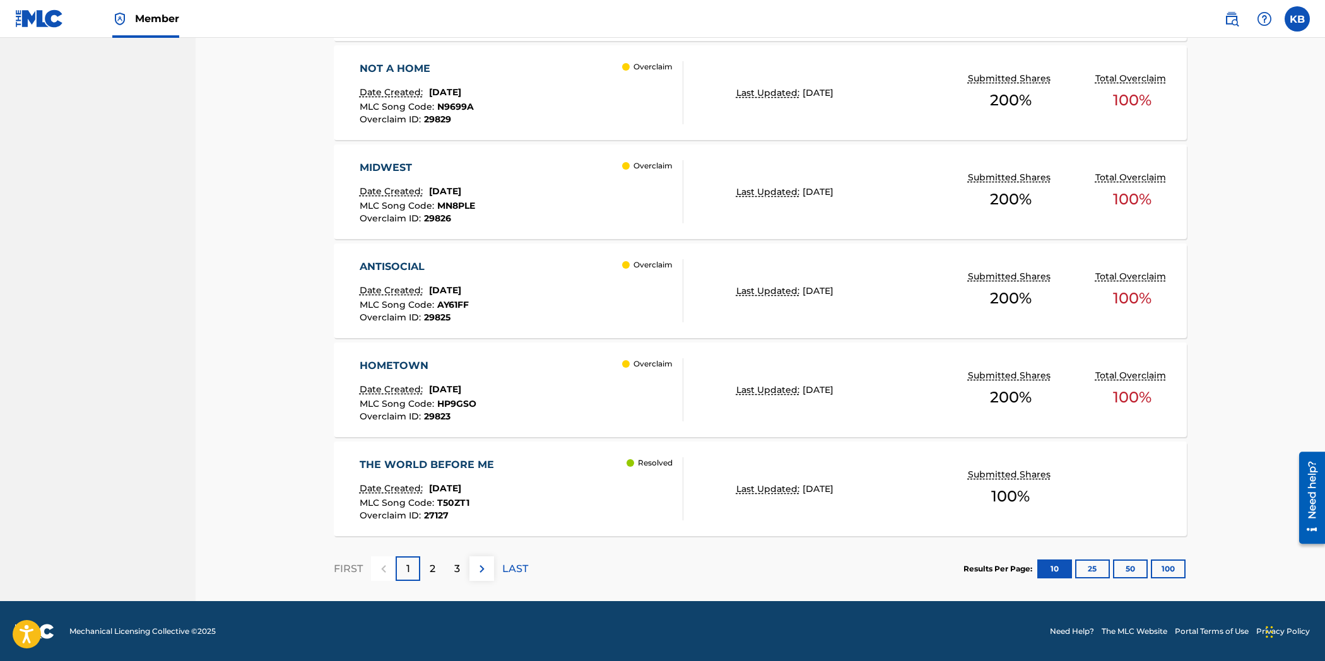
click at [512, 180] on div "MIDWEST Date Created: [DATE] MLC Song Code : MN8PLE Overclaim ID : 29826 Overcl…" at bounding box center [522, 191] width 324 height 63
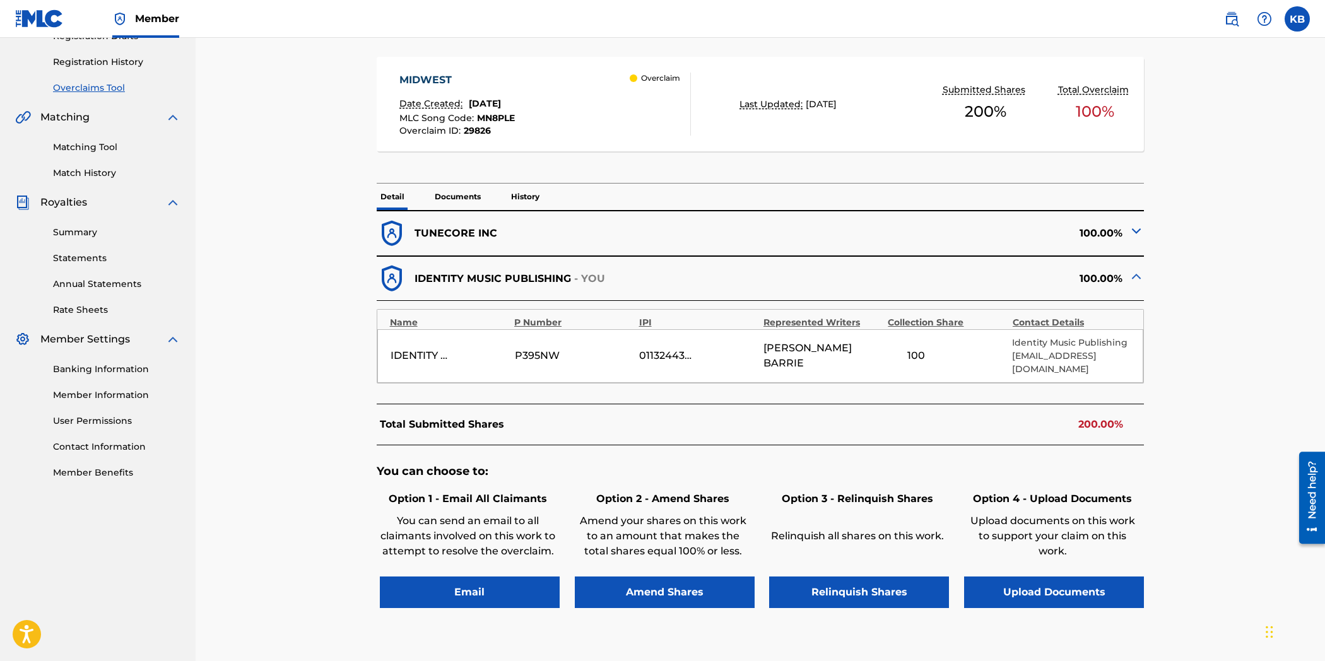
scroll to position [49, 0]
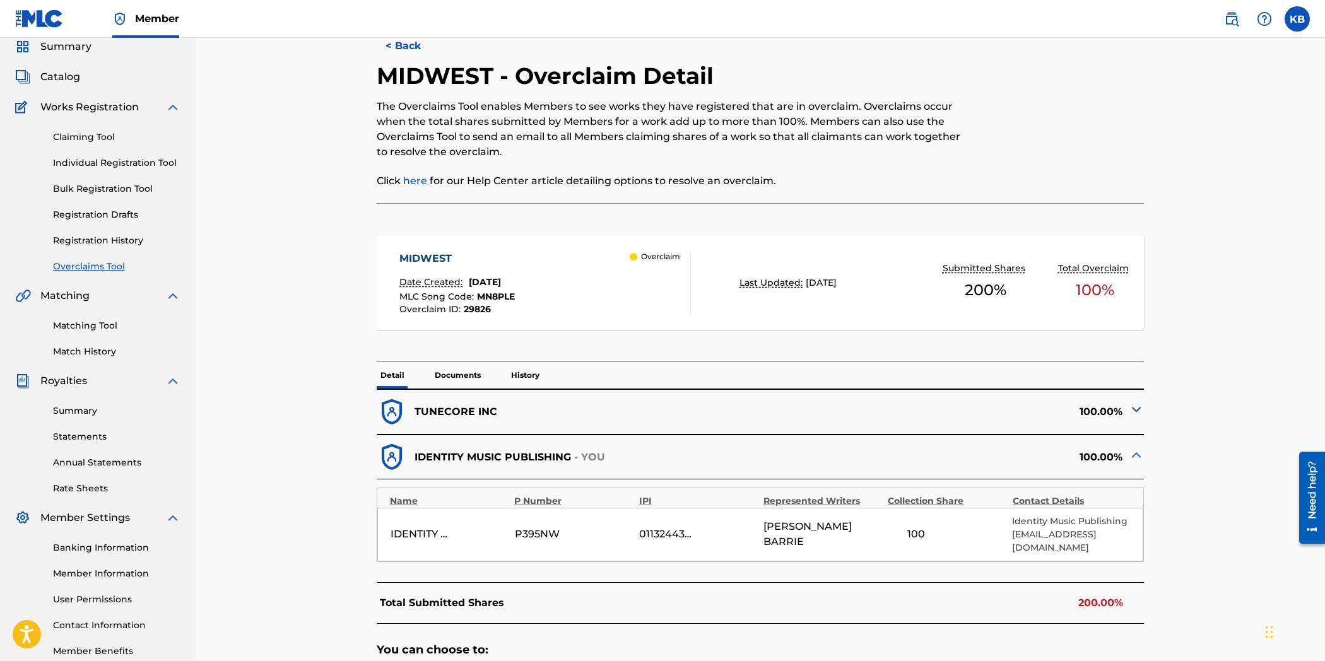
click at [454, 373] on p "Documents" at bounding box center [458, 375] width 54 height 26
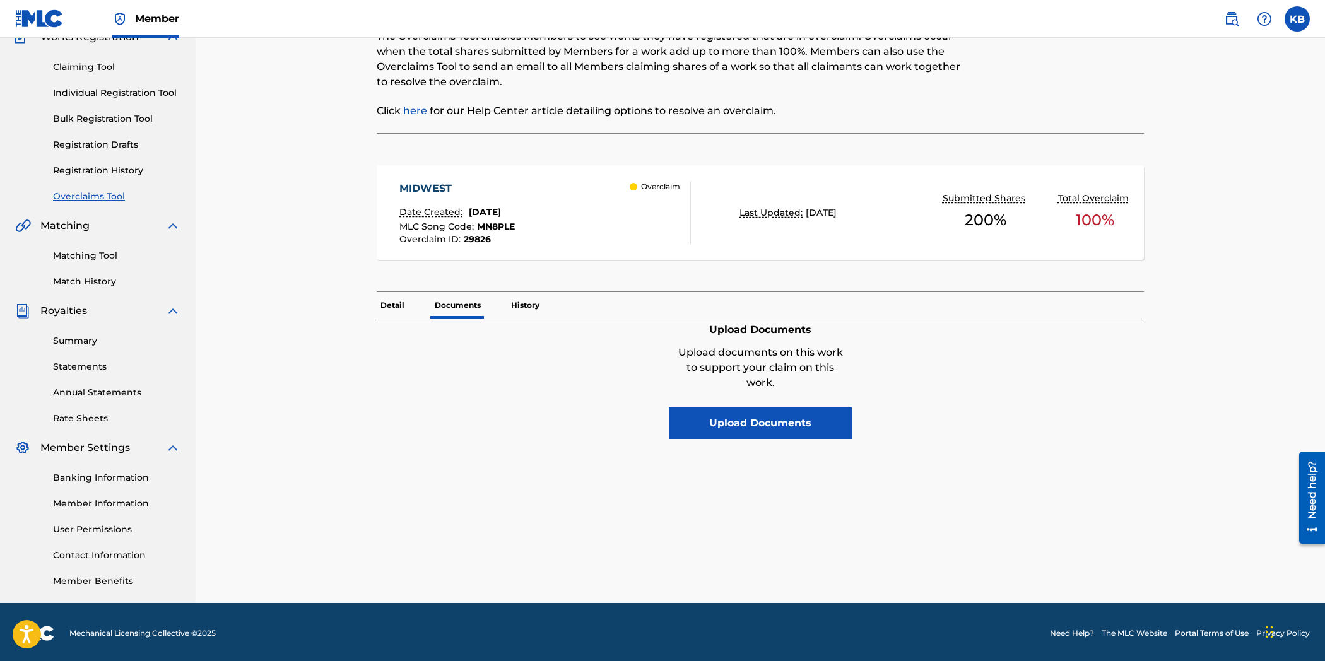
scroll to position [120, 0]
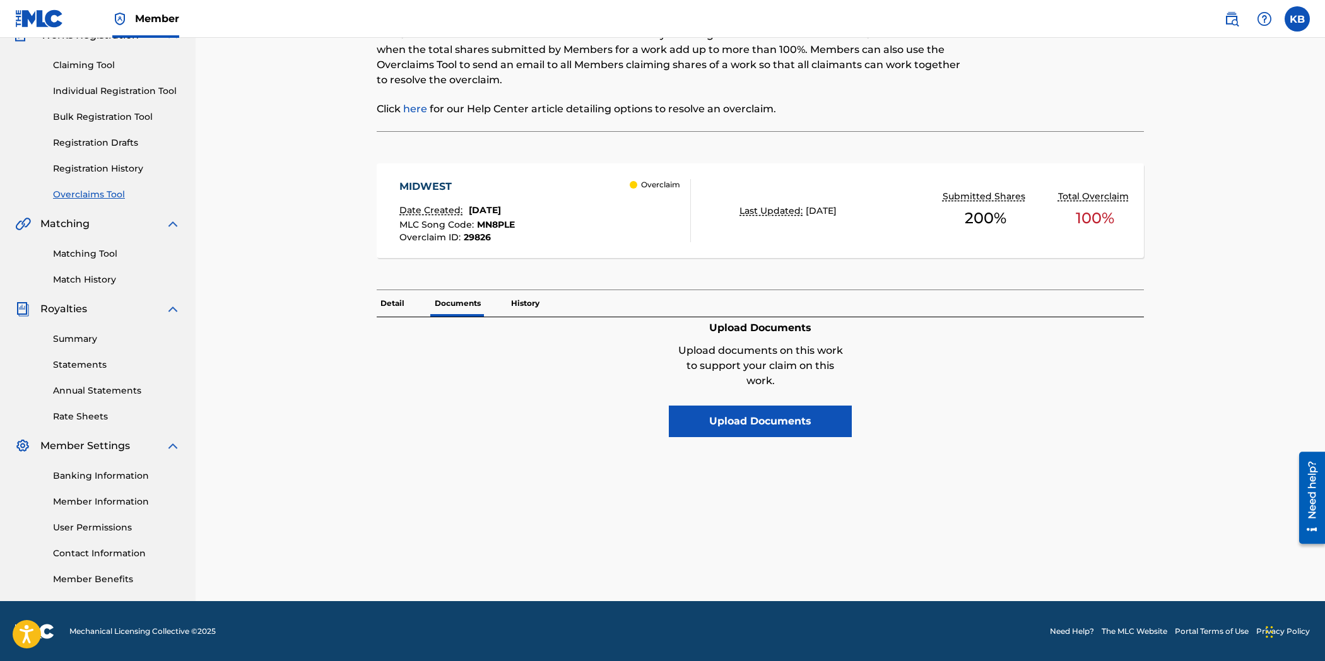
click at [771, 416] on button "Upload Documents" at bounding box center [760, 422] width 183 height 32
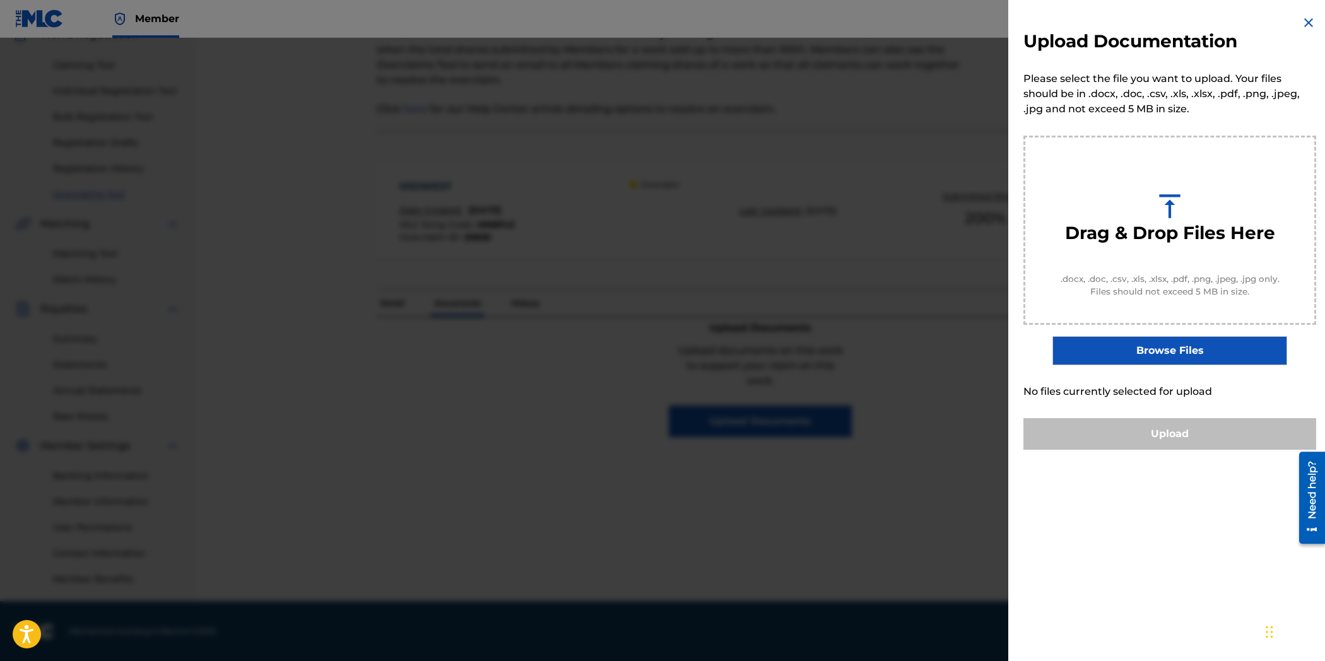
click at [1188, 358] on label "Browse Files" at bounding box center [1169, 350] width 234 height 29
click at [0, 0] on input "Browse Files" at bounding box center [0, 0] width 0 height 0
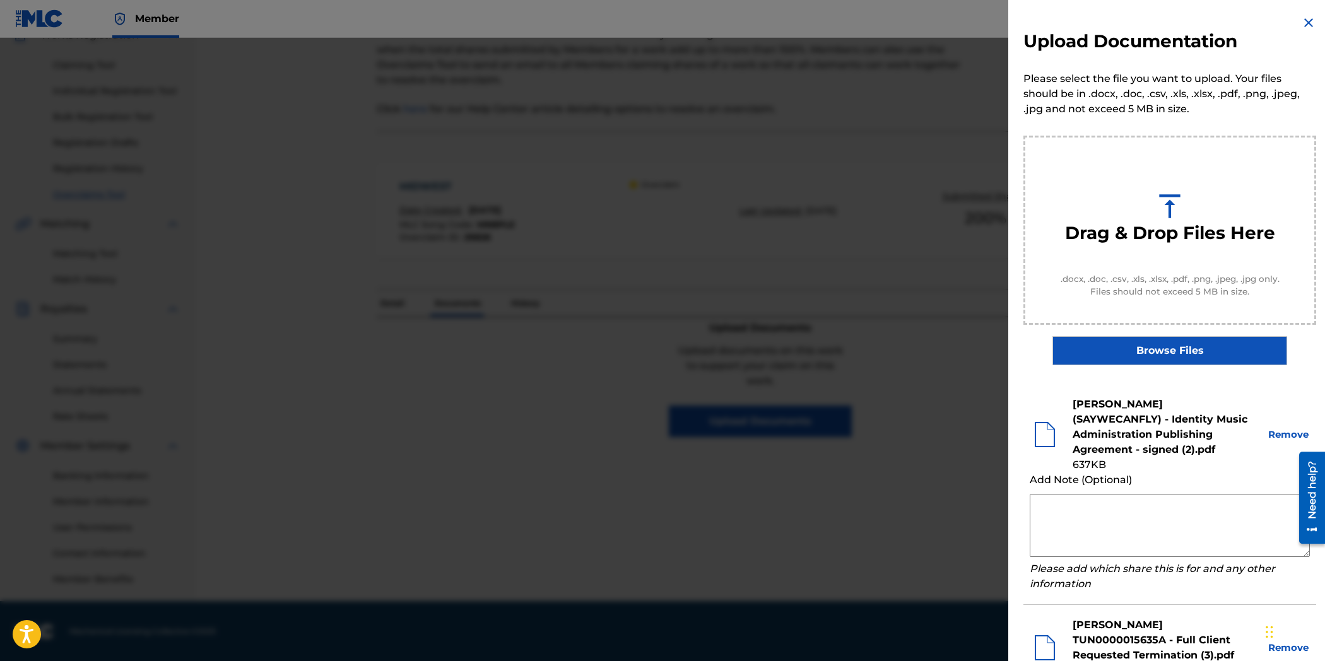
scroll to position [215, 0]
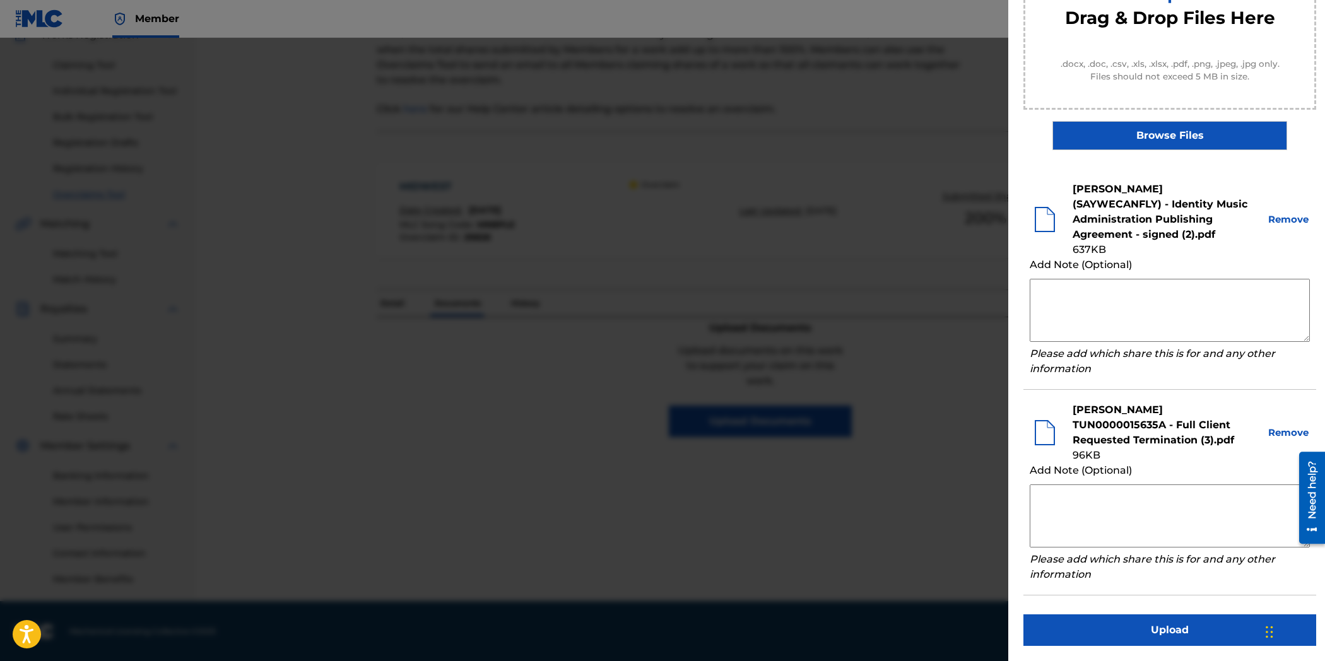
click at [1191, 645] on button "Upload" at bounding box center [1169, 630] width 293 height 32
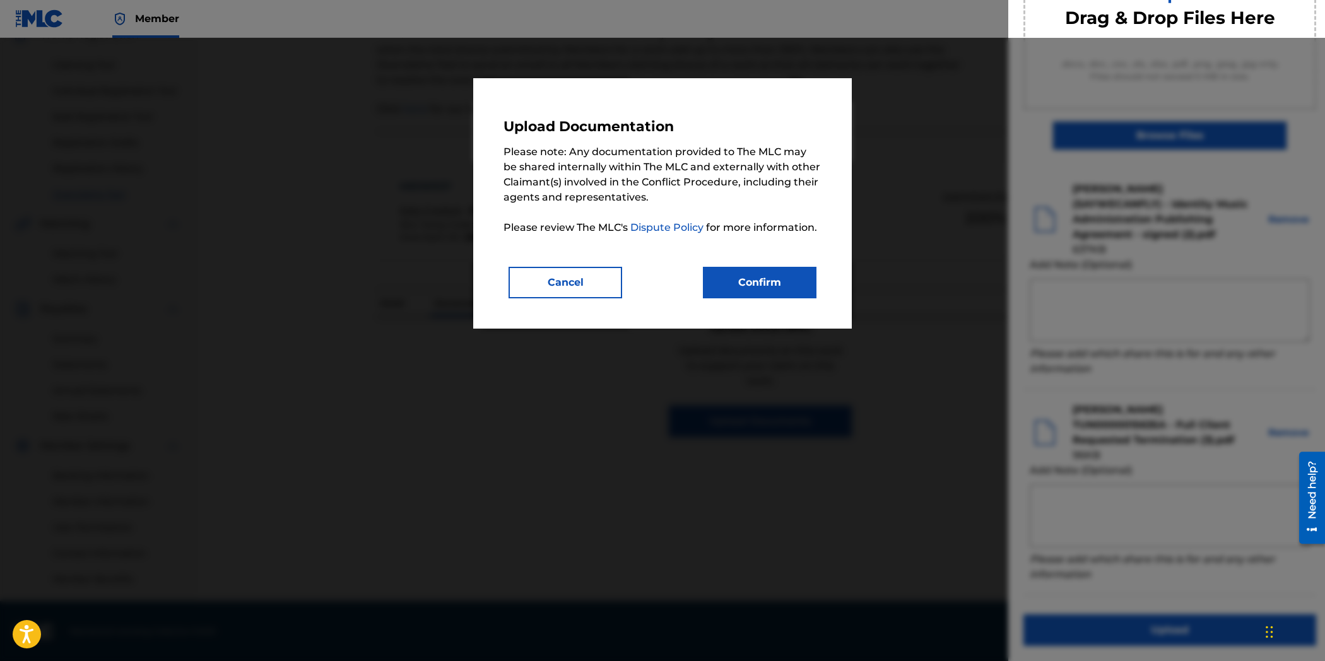
click at [766, 278] on button "Confirm" at bounding box center [760, 283] width 114 height 32
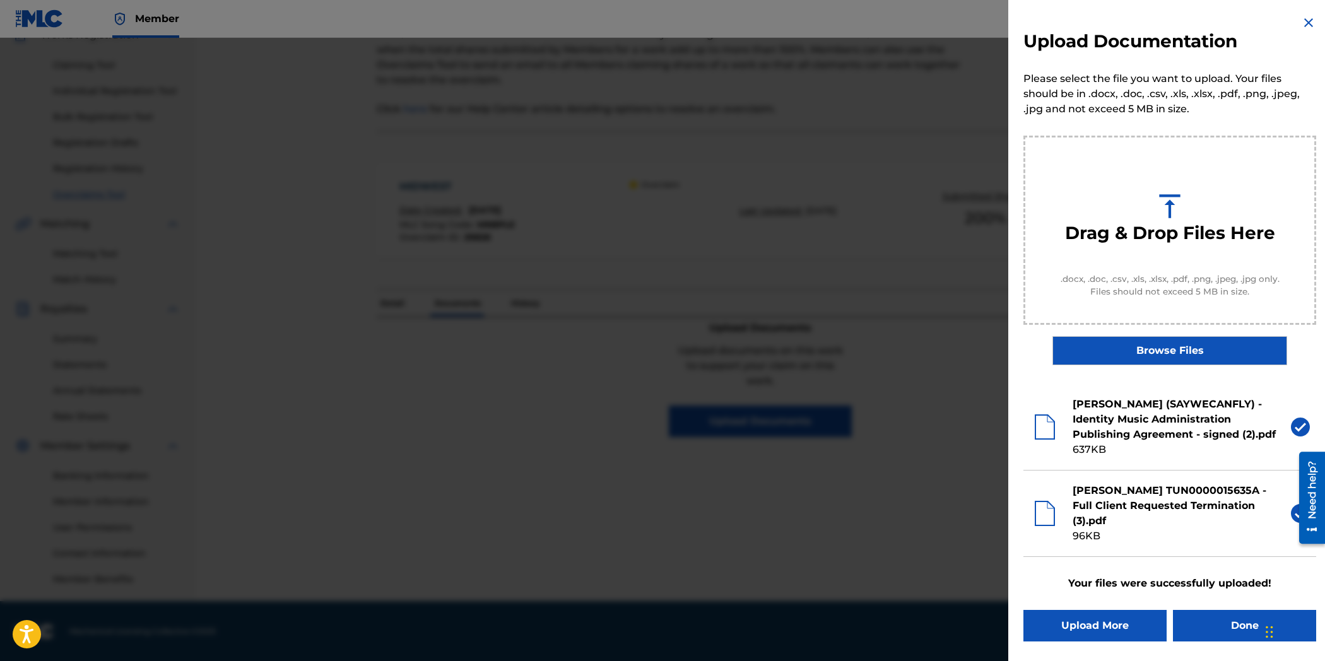
scroll to position [0, 0]
click at [1208, 615] on button "Done" at bounding box center [1244, 626] width 143 height 32
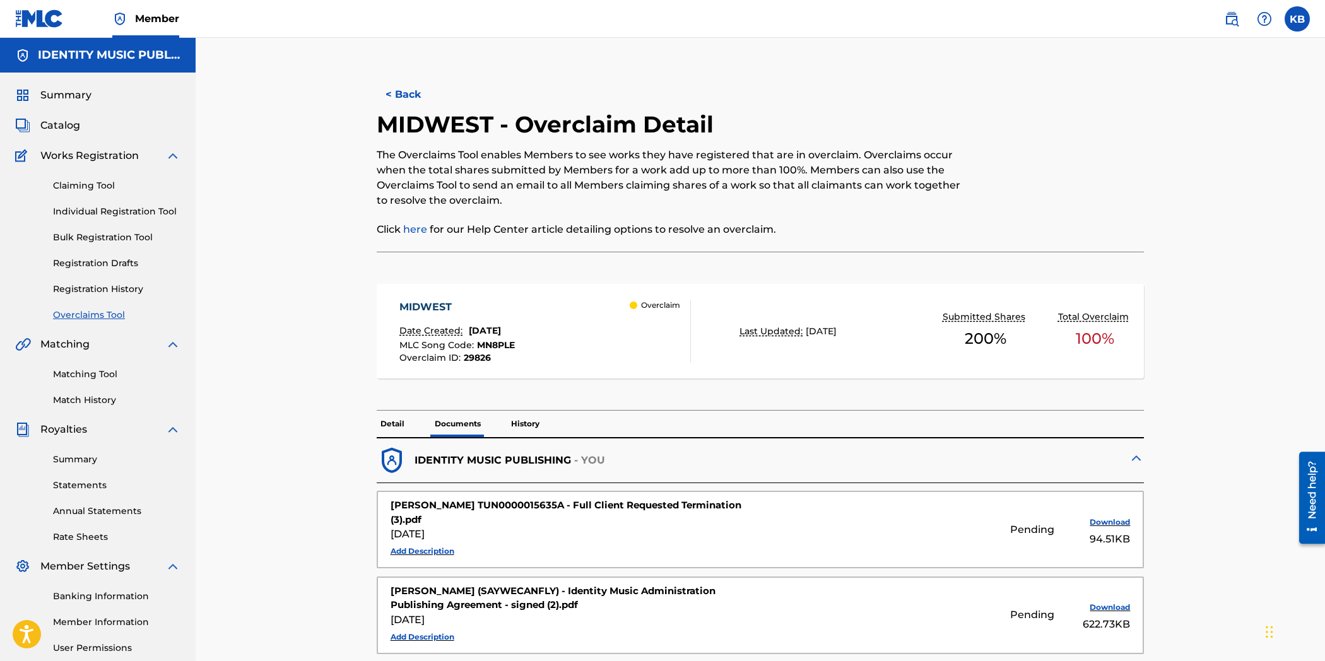
click at [503, 407] on div "MIDWEST Date Created: [DATE] MLC Song Code : MN8PLE Overclaim ID : 29826 Overcl…" at bounding box center [761, 338] width 768 height 146
click at [411, 86] on button "< Back" at bounding box center [415, 95] width 76 height 32
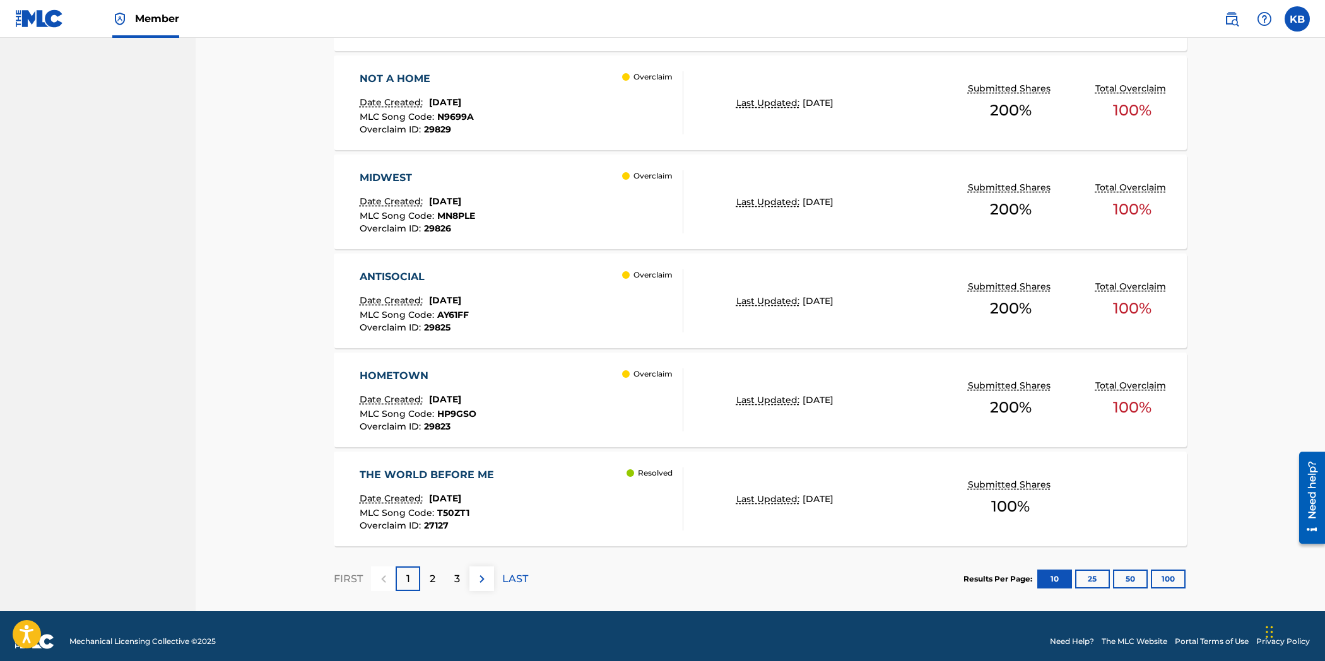
scroll to position [919, 0]
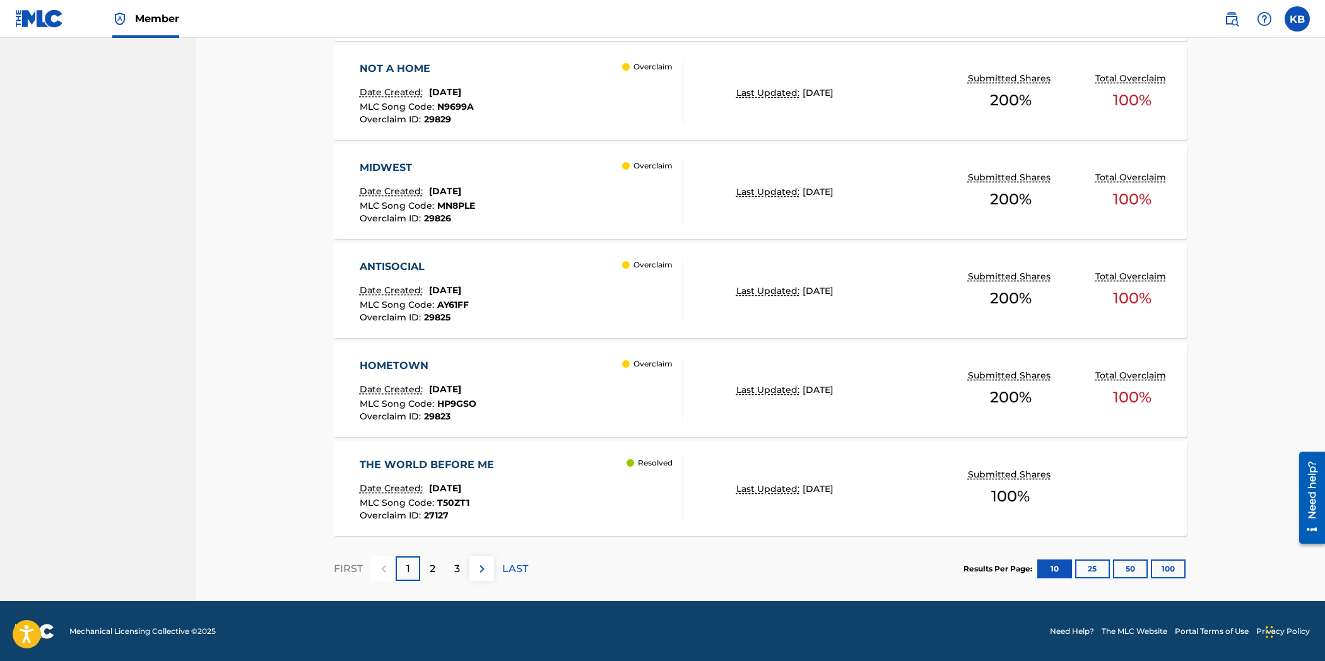
click at [554, 282] on div "ANTISOCIAL Date Created: [DATE] MLC Song Code : AY61FF Overclaim ID : 29825 Ove…" at bounding box center [522, 290] width 324 height 63
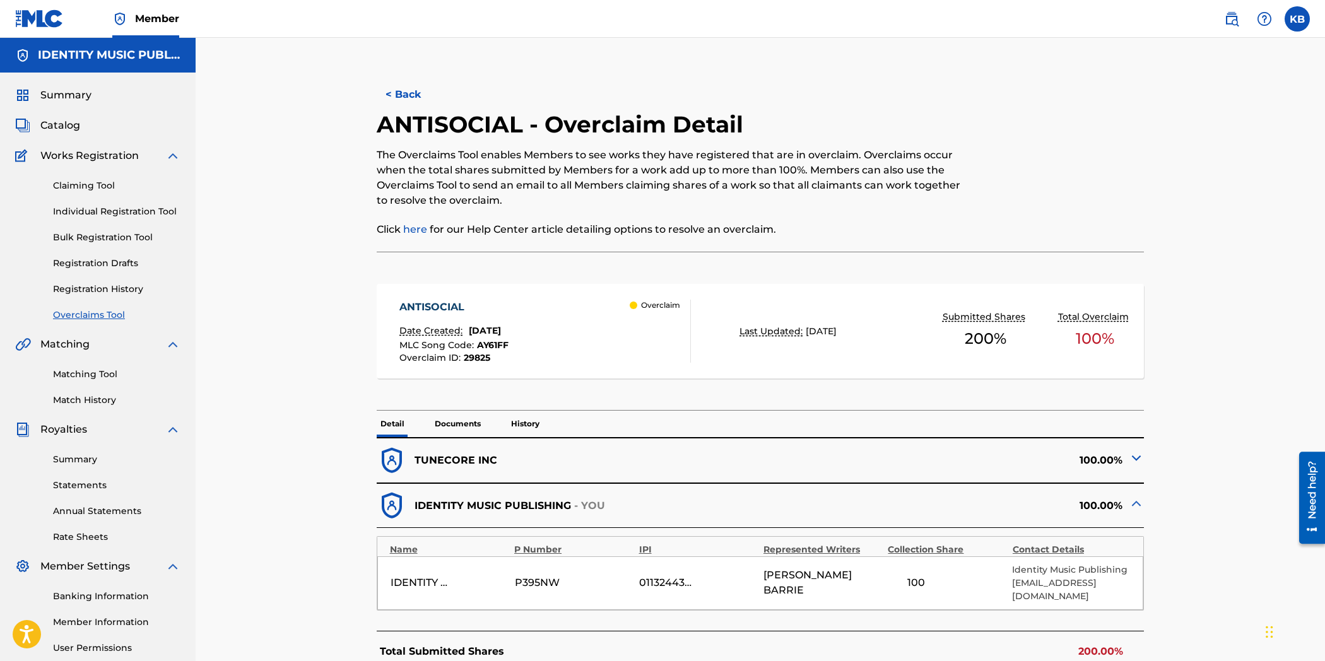
click at [464, 421] on p "Documents" at bounding box center [458, 424] width 54 height 26
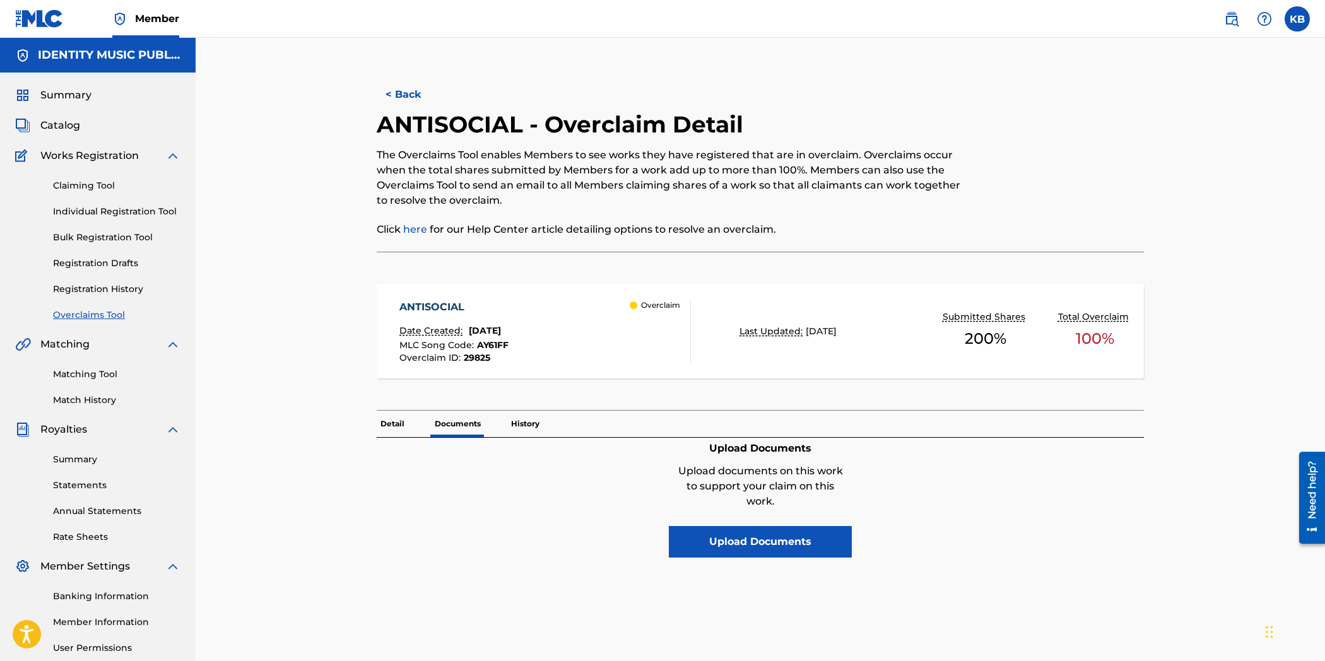
click at [779, 548] on button "Upload Documents" at bounding box center [760, 542] width 183 height 32
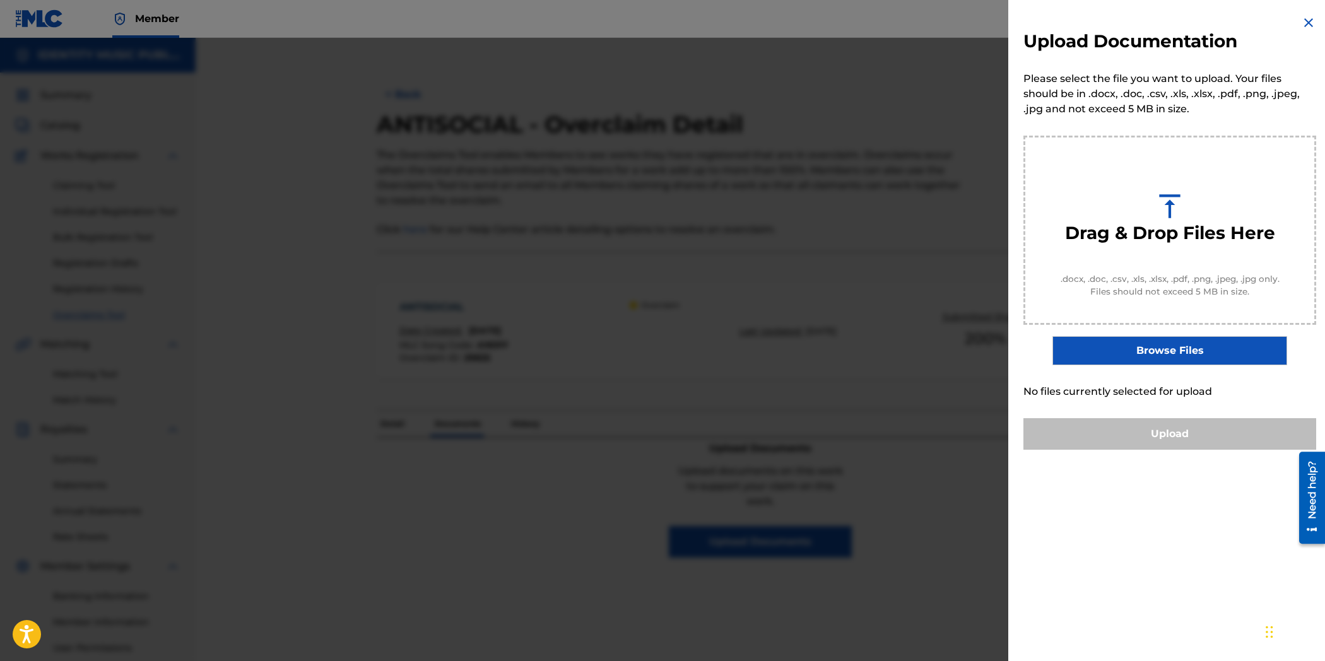
click at [1196, 358] on label "Browse Files" at bounding box center [1169, 350] width 234 height 29
click at [0, 0] on input "Browse Files" at bounding box center [0, 0] width 0 height 0
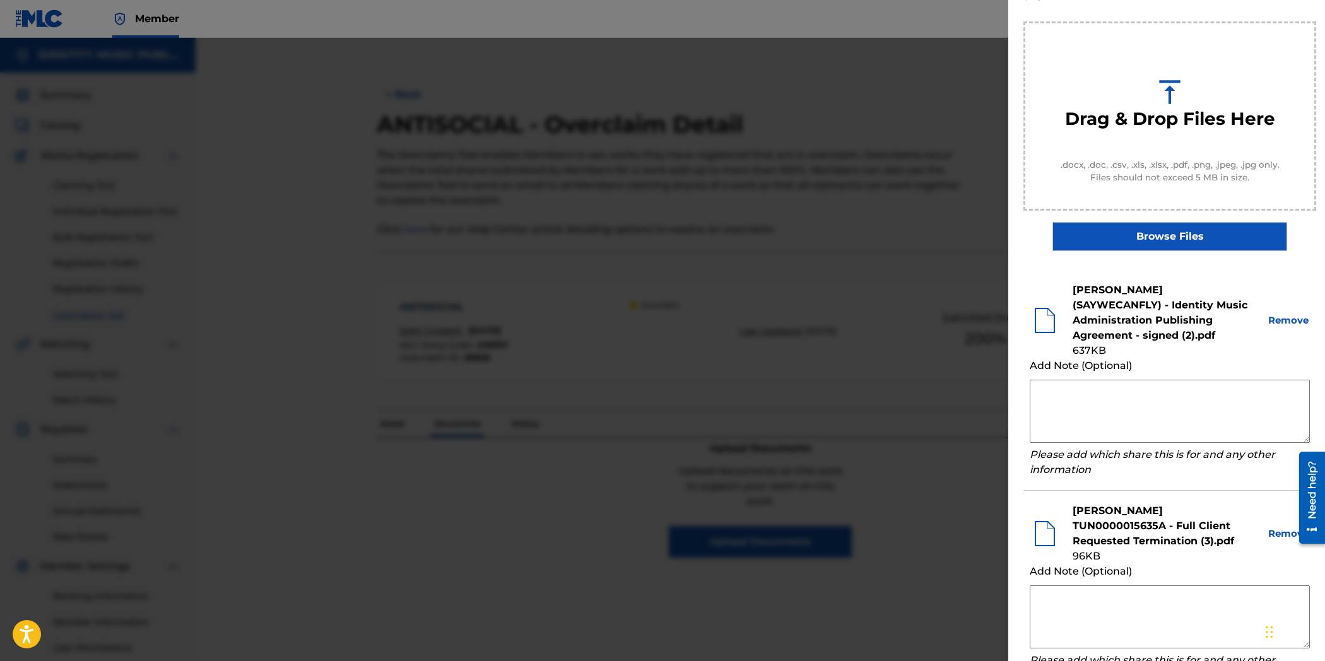
scroll to position [215, 0]
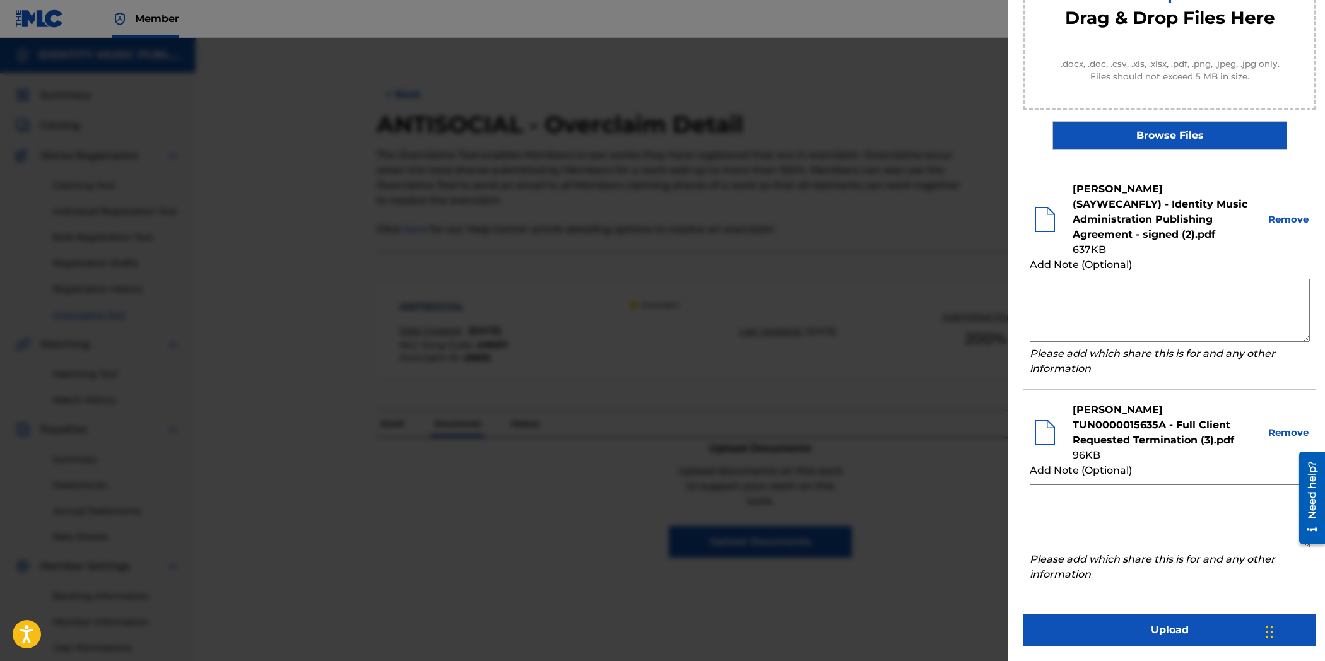
click at [1161, 628] on button "Upload" at bounding box center [1169, 630] width 293 height 32
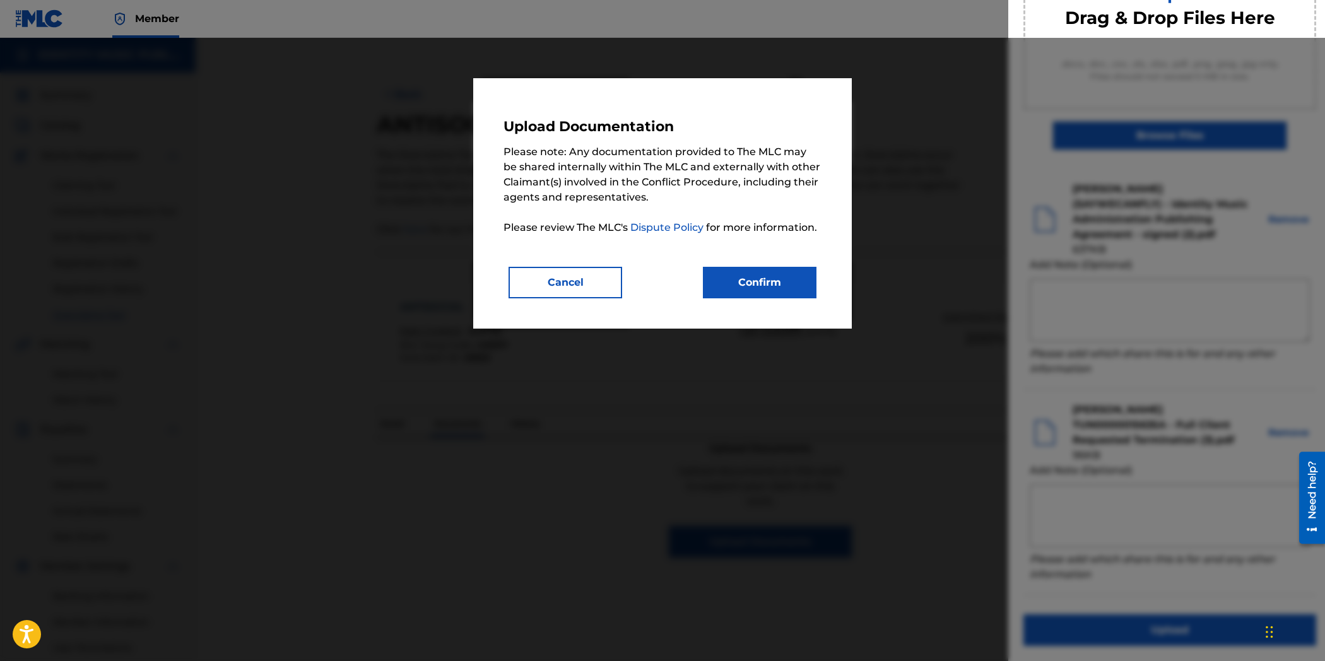
click at [718, 281] on button "Confirm" at bounding box center [760, 283] width 114 height 32
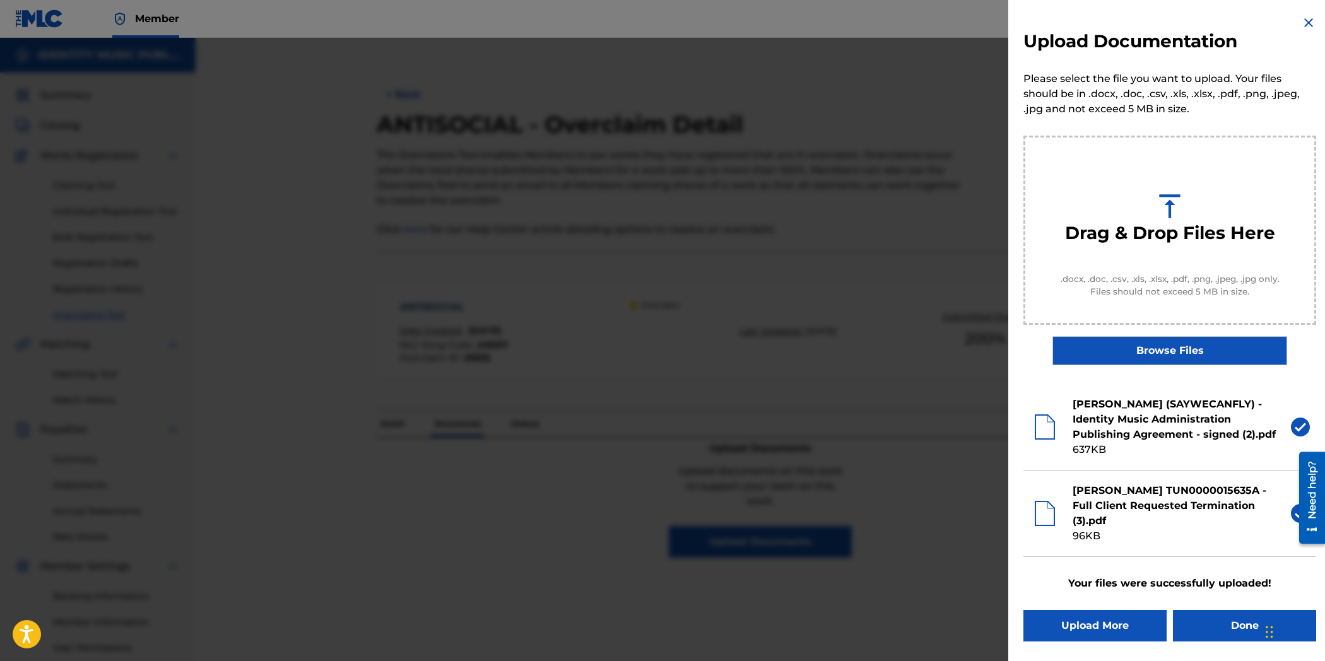
scroll to position [0, 0]
click at [1231, 625] on button "Done" at bounding box center [1244, 626] width 143 height 32
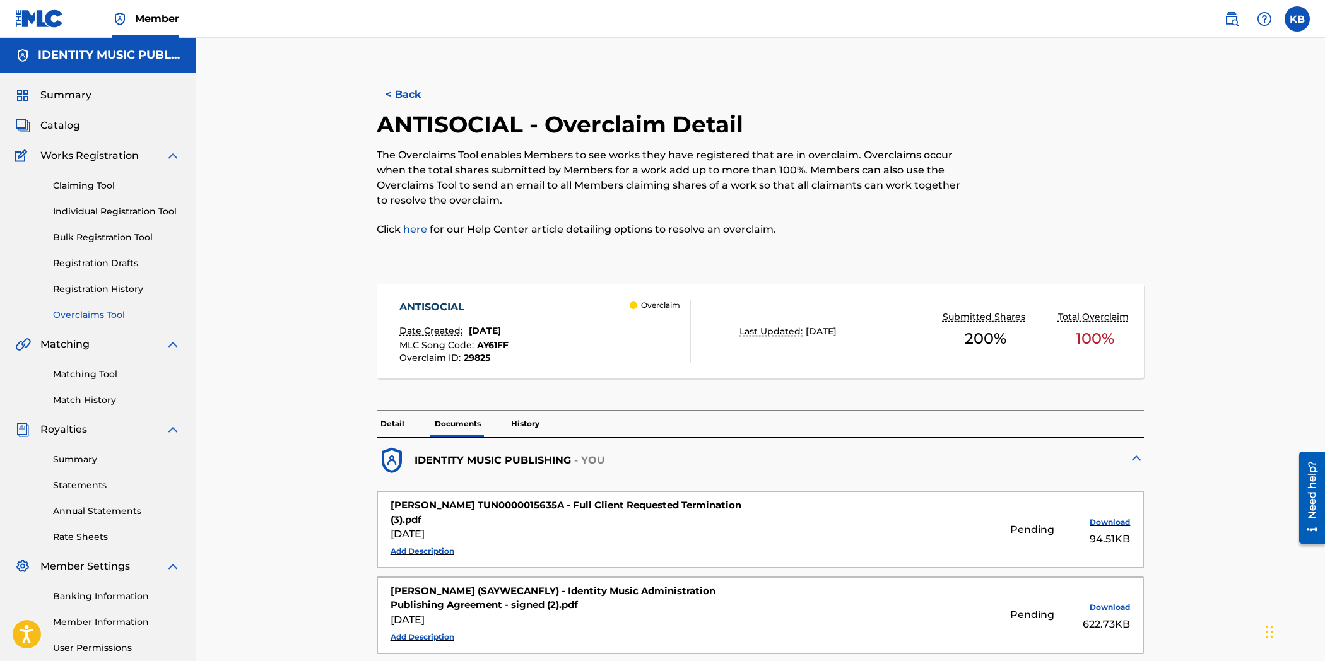
click at [410, 92] on button "< Back" at bounding box center [415, 95] width 76 height 32
click at [383, 423] on p "Detail" at bounding box center [393, 424] width 32 height 26
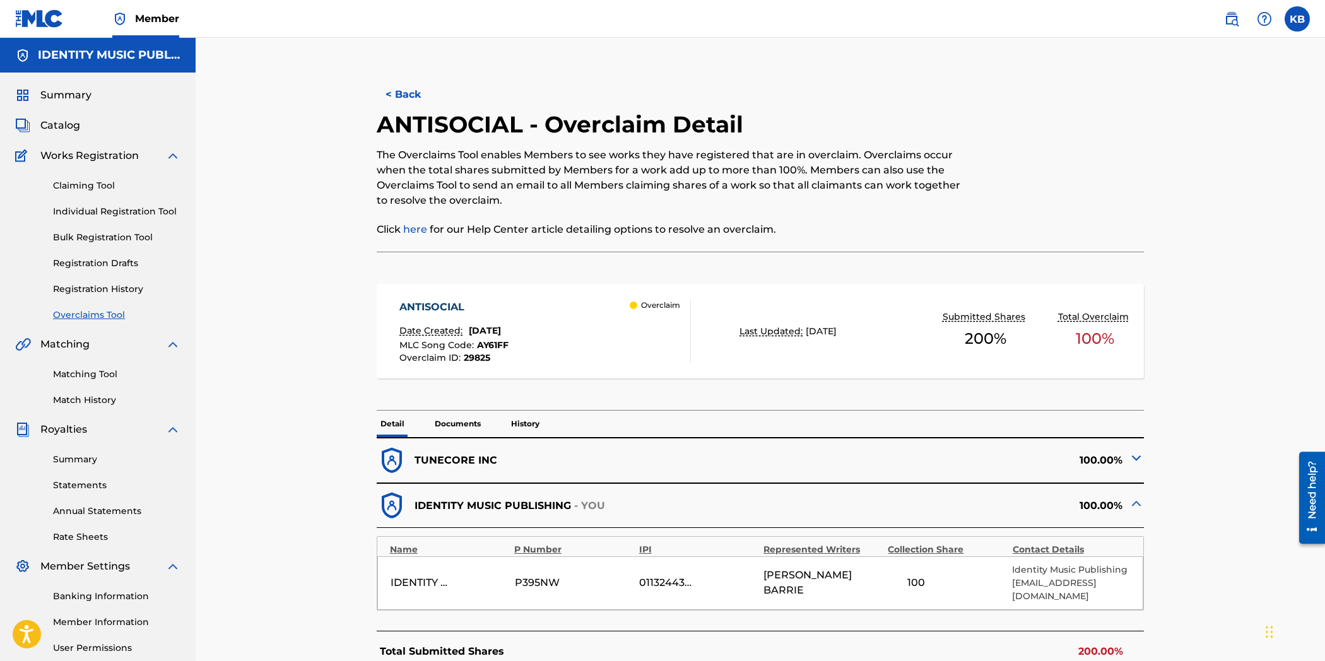
click at [405, 100] on button "< Back" at bounding box center [415, 95] width 76 height 32
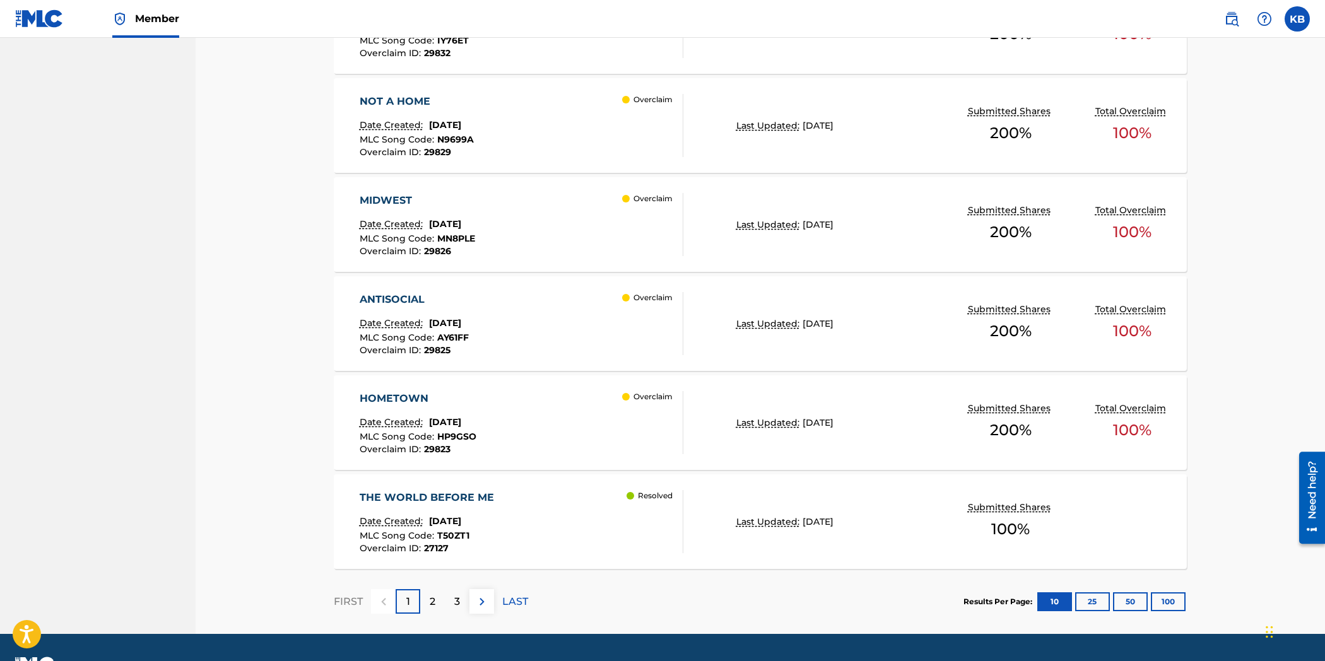
click at [500, 425] on div "HOMETOWN Date Created: [DATE] MLC Song Code : HP9GSO Overclaim ID : 29823 Overc…" at bounding box center [522, 422] width 324 height 63
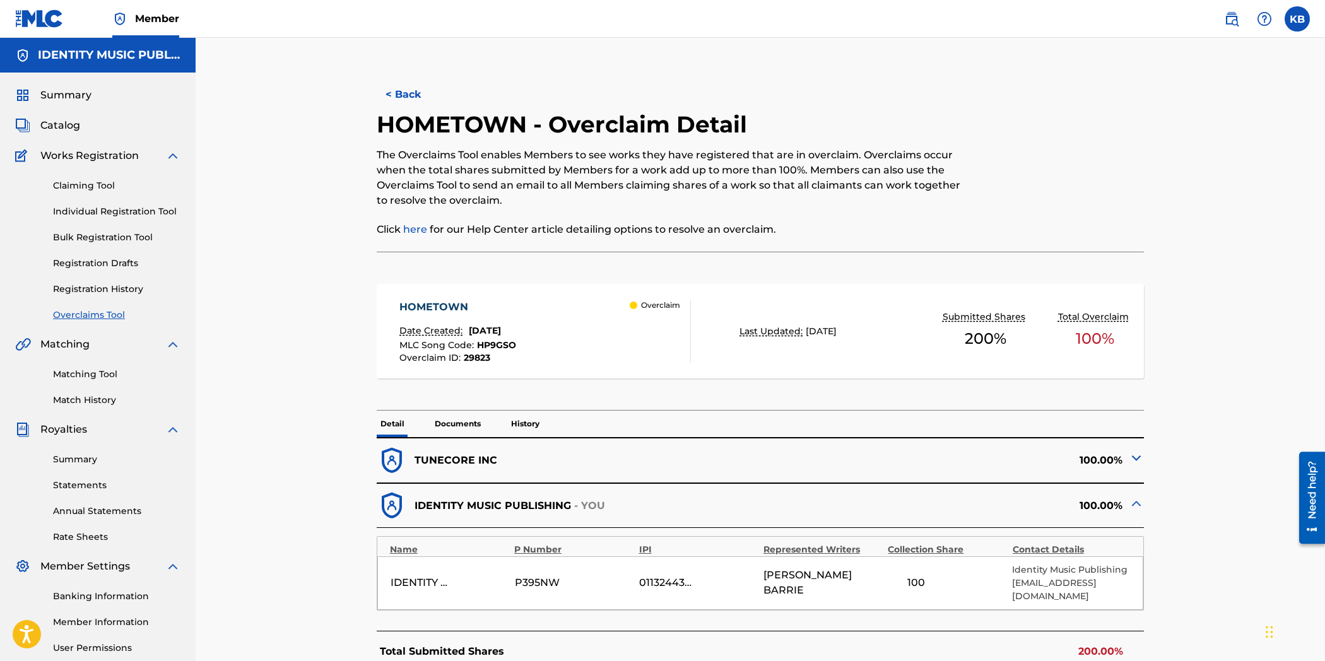
click at [470, 434] on p "Documents" at bounding box center [458, 424] width 54 height 26
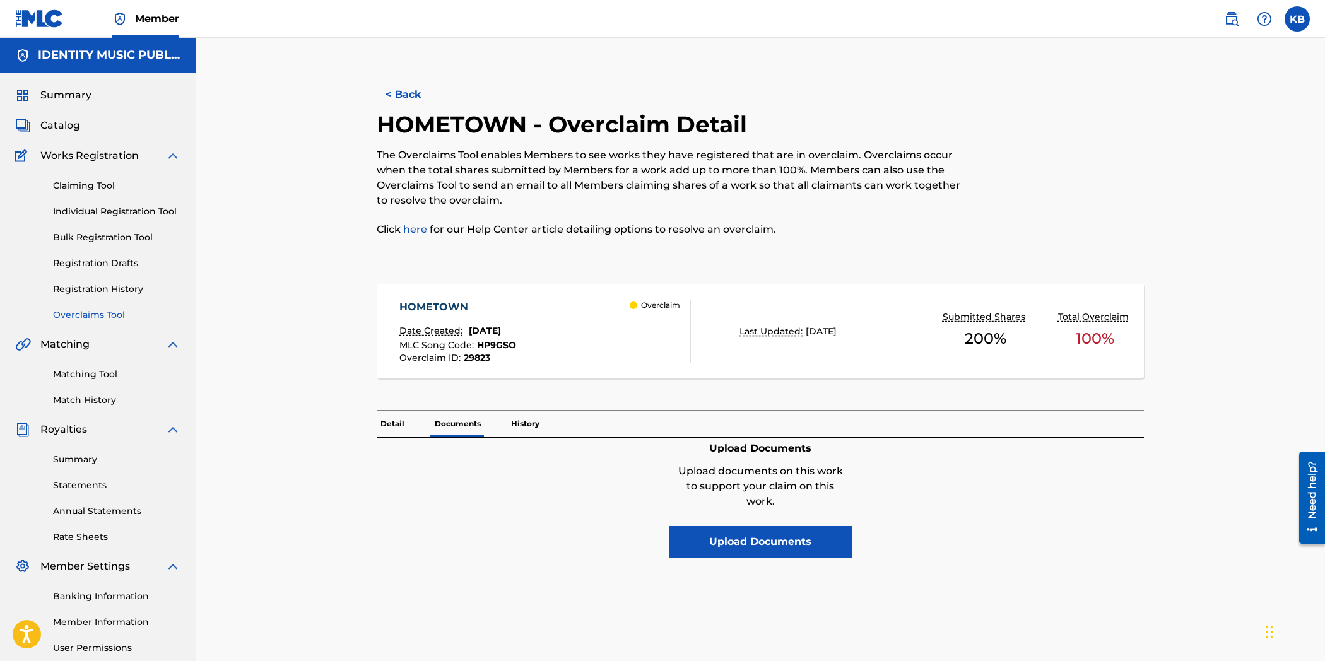
scroll to position [120, 0]
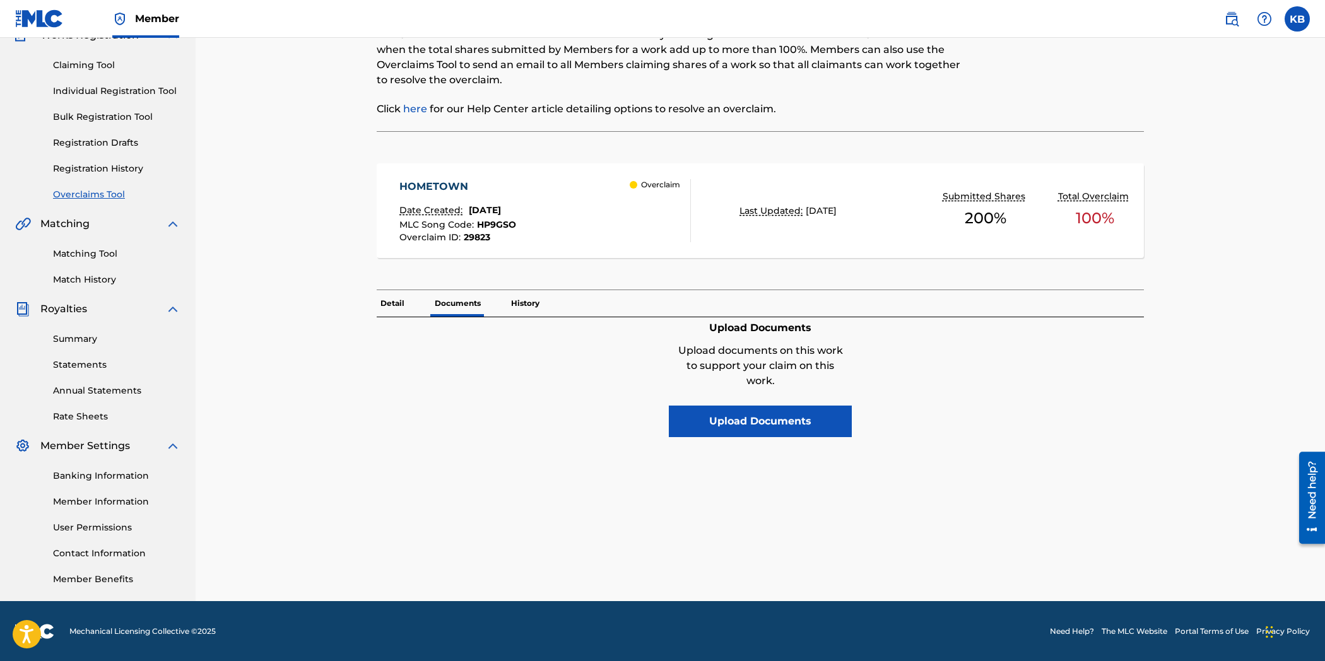
click at [691, 395] on div "Upload documents on this work to support your claim on this work." at bounding box center [760, 367] width 177 height 63
click at [720, 421] on button "Upload Documents" at bounding box center [760, 422] width 183 height 32
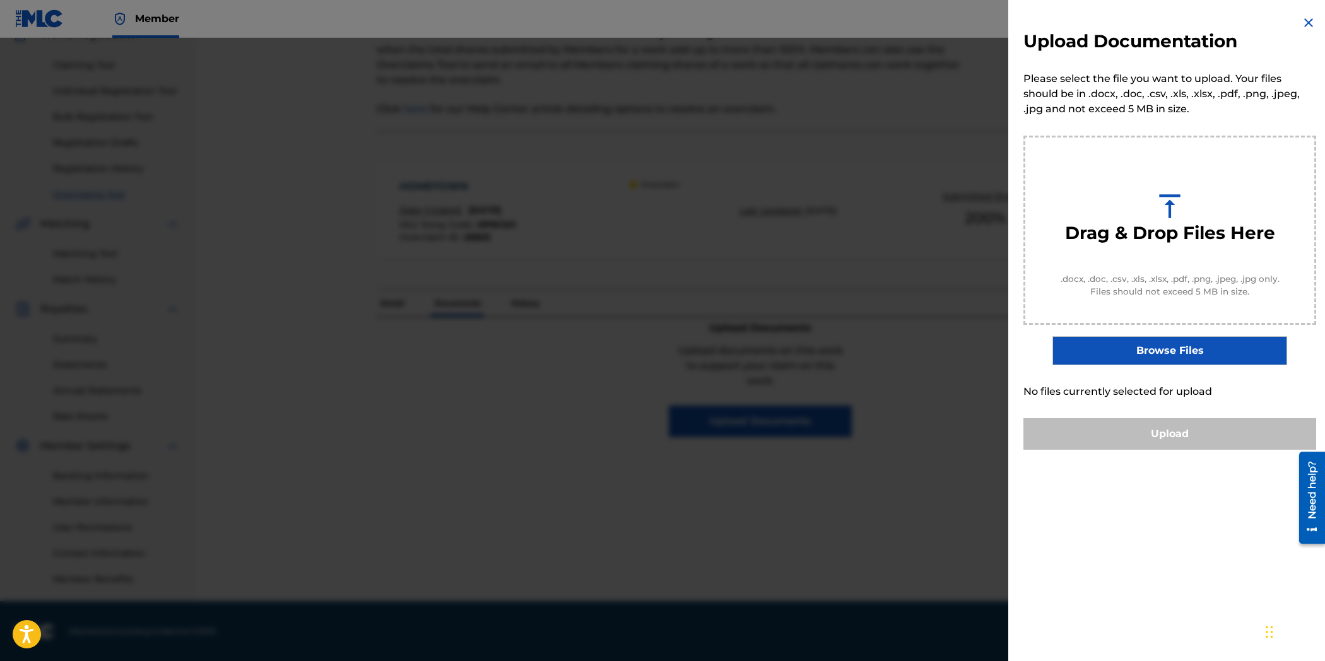
click at [1161, 344] on label "Browse Files" at bounding box center [1169, 350] width 234 height 29
click at [0, 0] on input "Browse Files" at bounding box center [0, 0] width 0 height 0
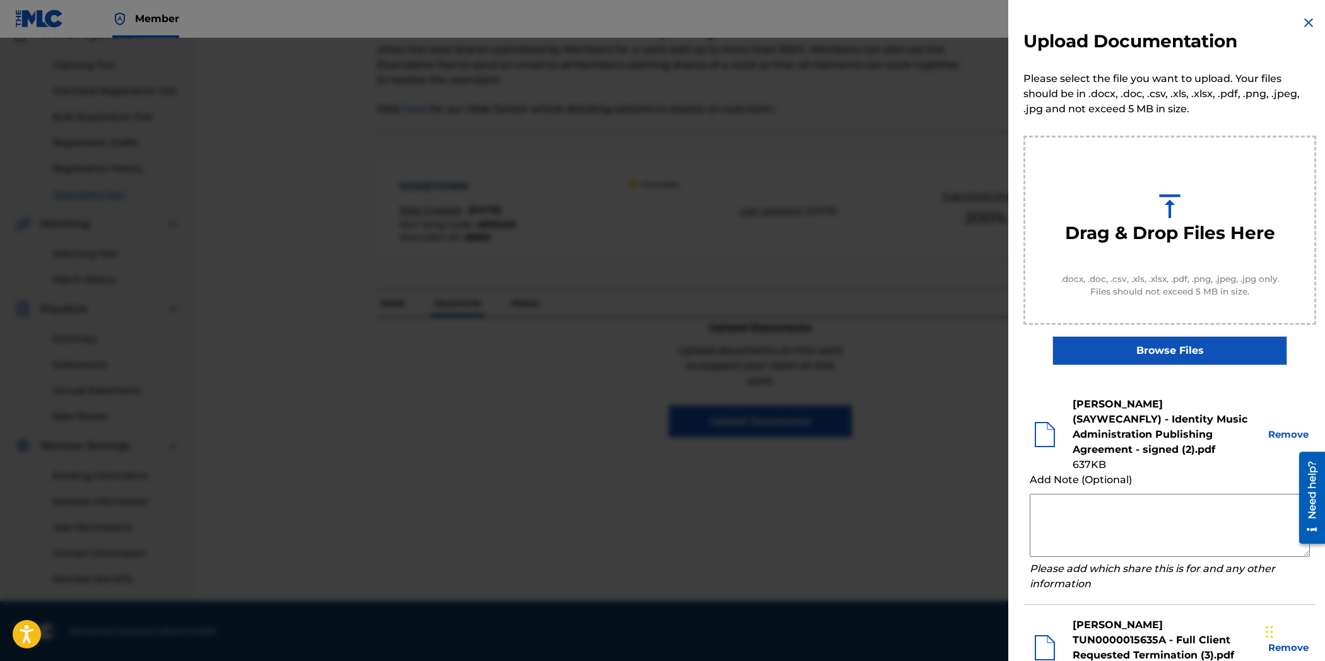
scroll to position [215, 0]
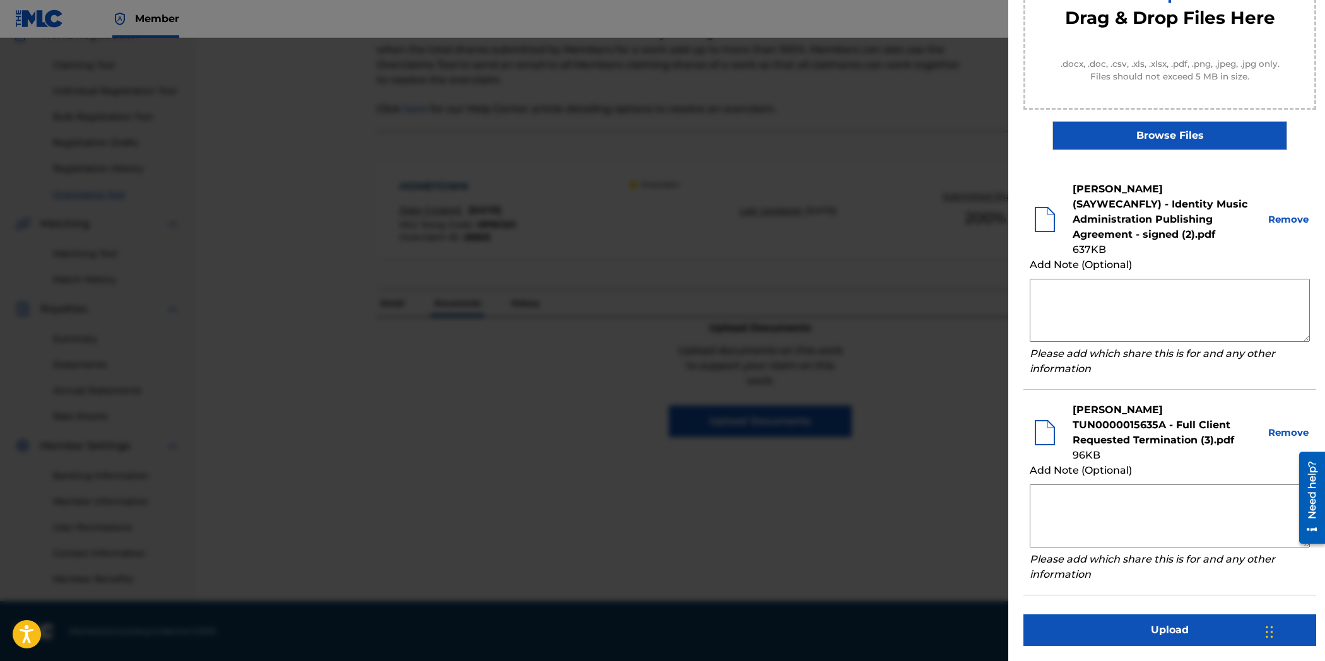
click at [1159, 633] on button "Upload" at bounding box center [1169, 630] width 293 height 32
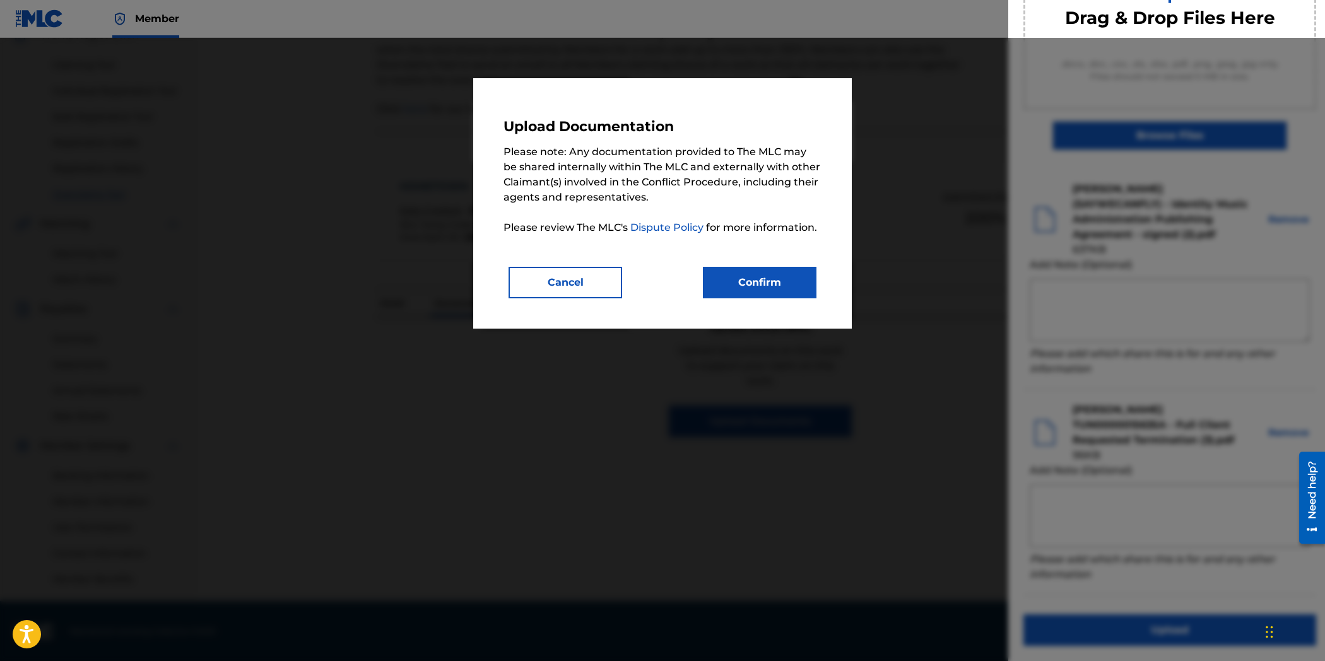
click at [773, 265] on div "Upload Documentation Please note: Any documentation provided to The MLC may be …" at bounding box center [662, 203] width 318 height 190
click at [775, 279] on button "Confirm" at bounding box center [760, 283] width 114 height 32
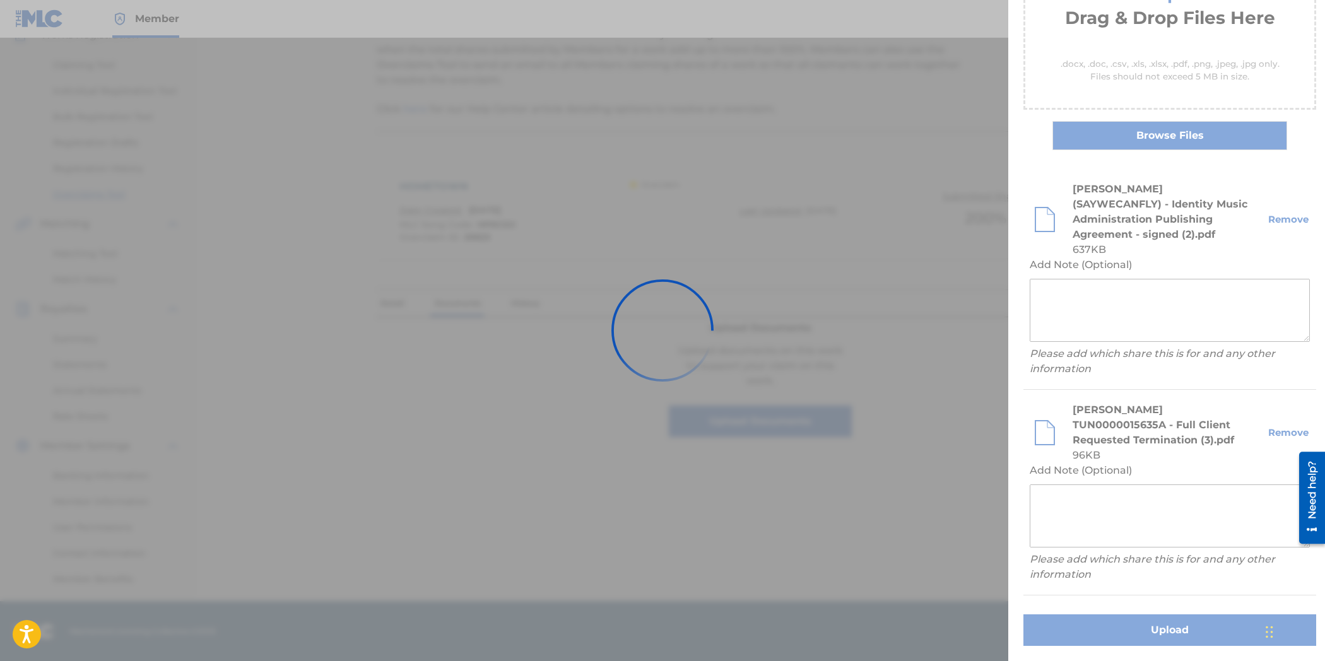
scroll to position [0, 0]
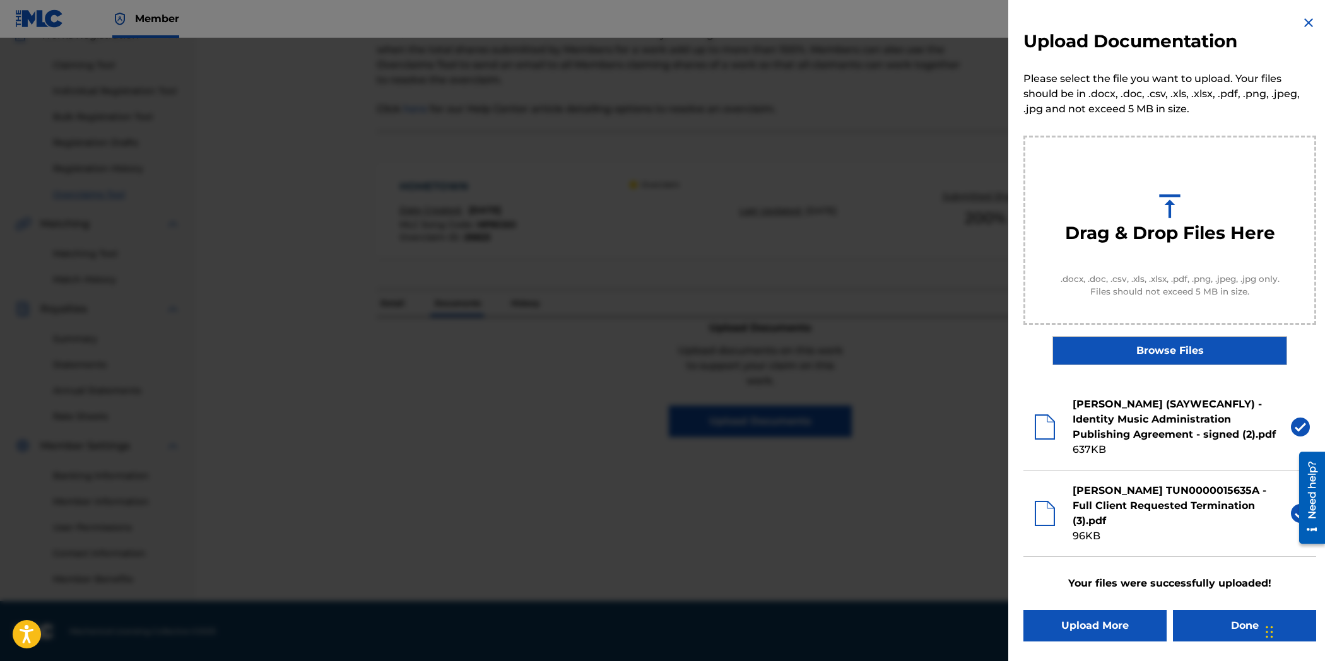
click at [1208, 637] on button "Done" at bounding box center [1244, 626] width 143 height 32
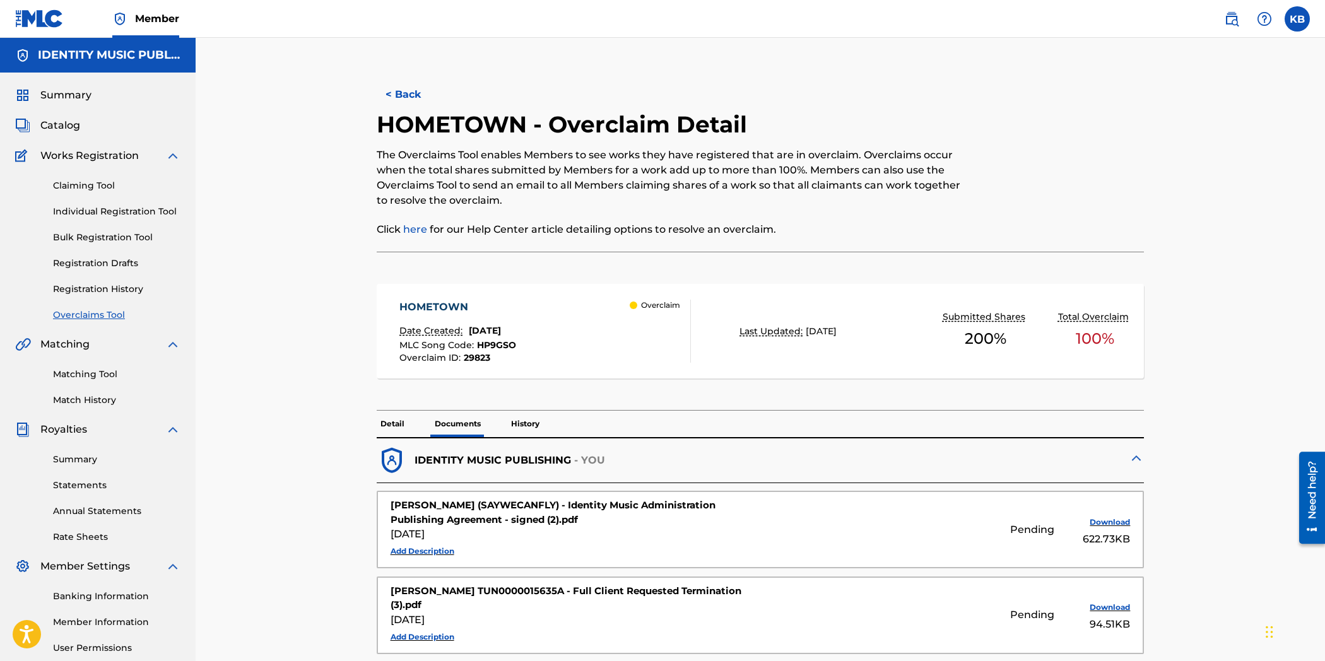
click at [404, 93] on button "< Back" at bounding box center [415, 95] width 76 height 32
click at [423, 87] on button "< Back" at bounding box center [415, 95] width 76 height 32
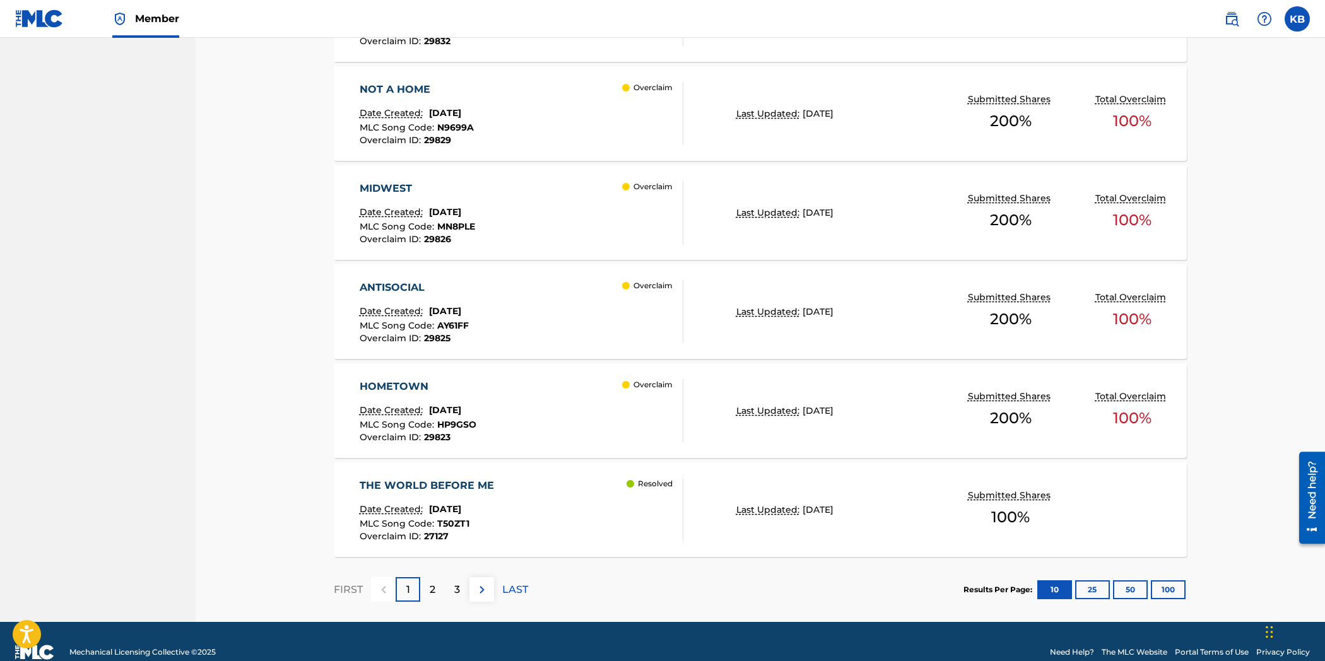
scroll to position [919, 0]
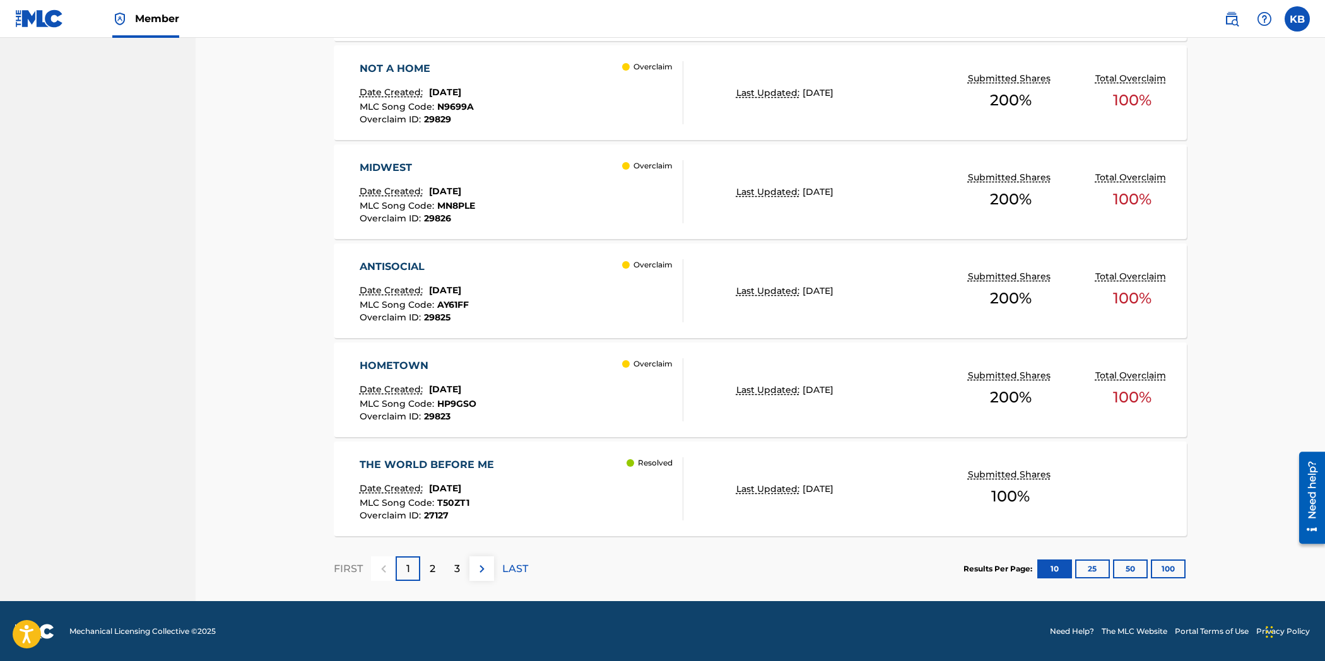
click at [433, 570] on p "2" at bounding box center [433, 568] width 6 height 15
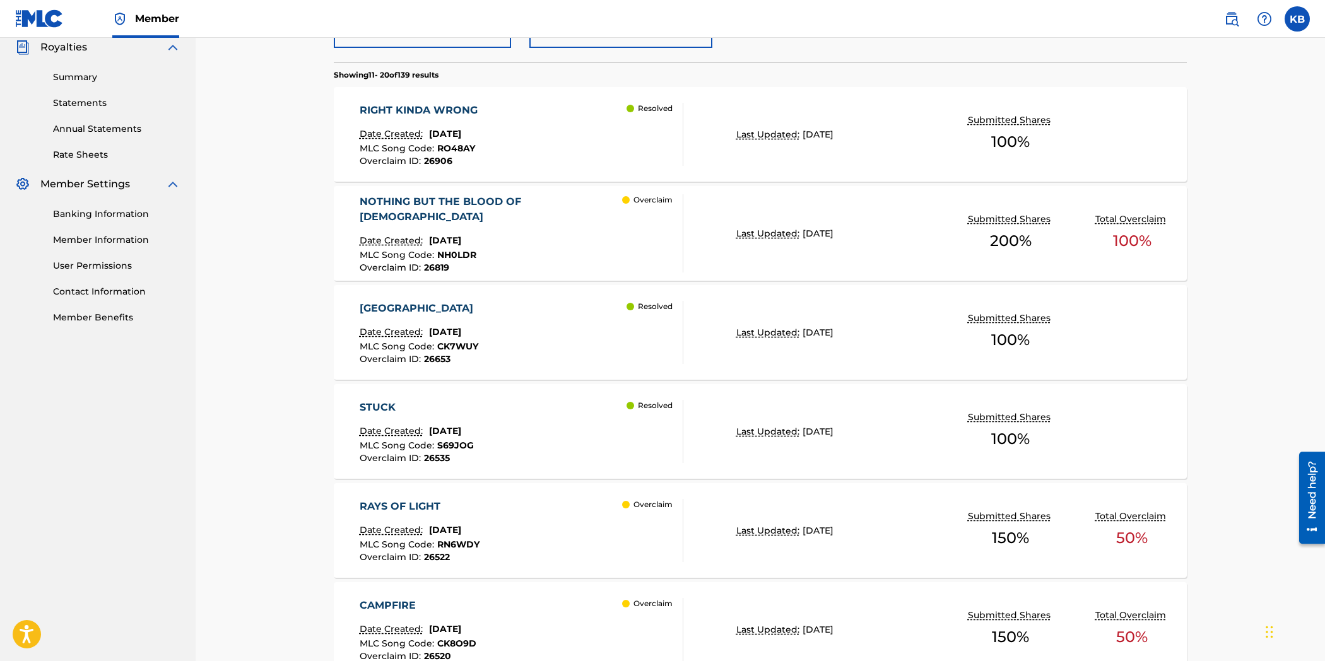
scroll to position [358, 0]
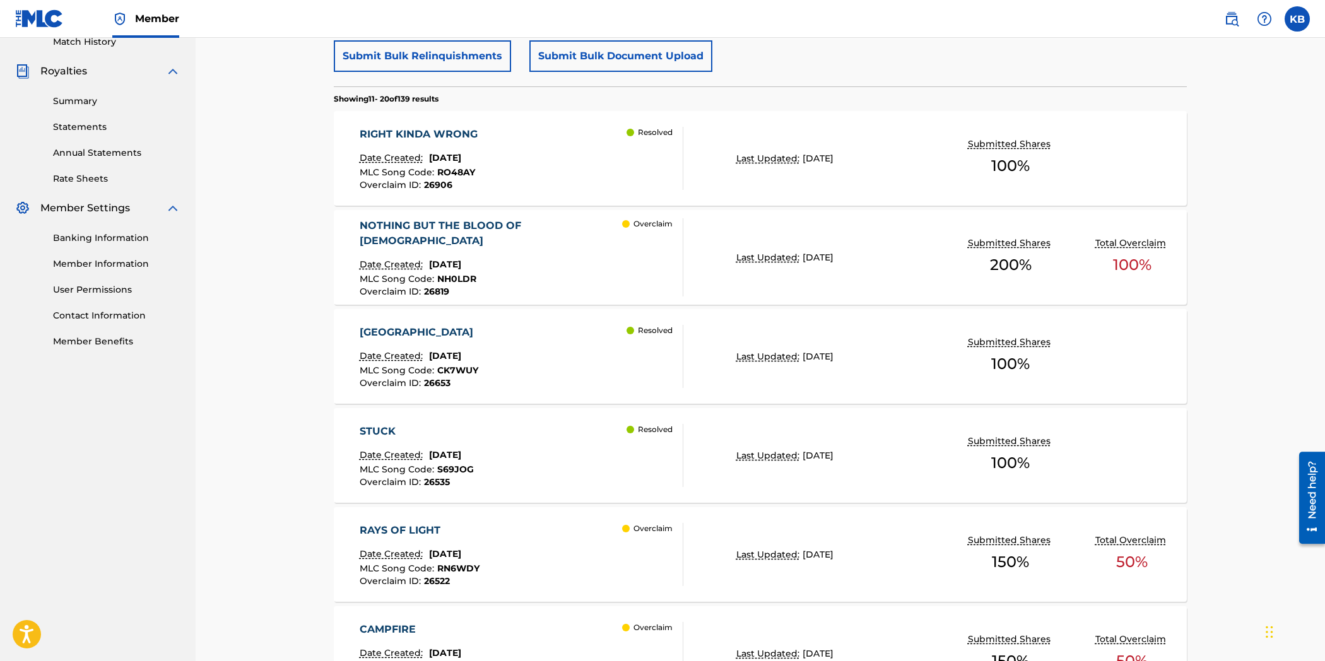
click at [550, 274] on div "MLC Song Code : NH0LDR" at bounding box center [491, 280] width 263 height 13
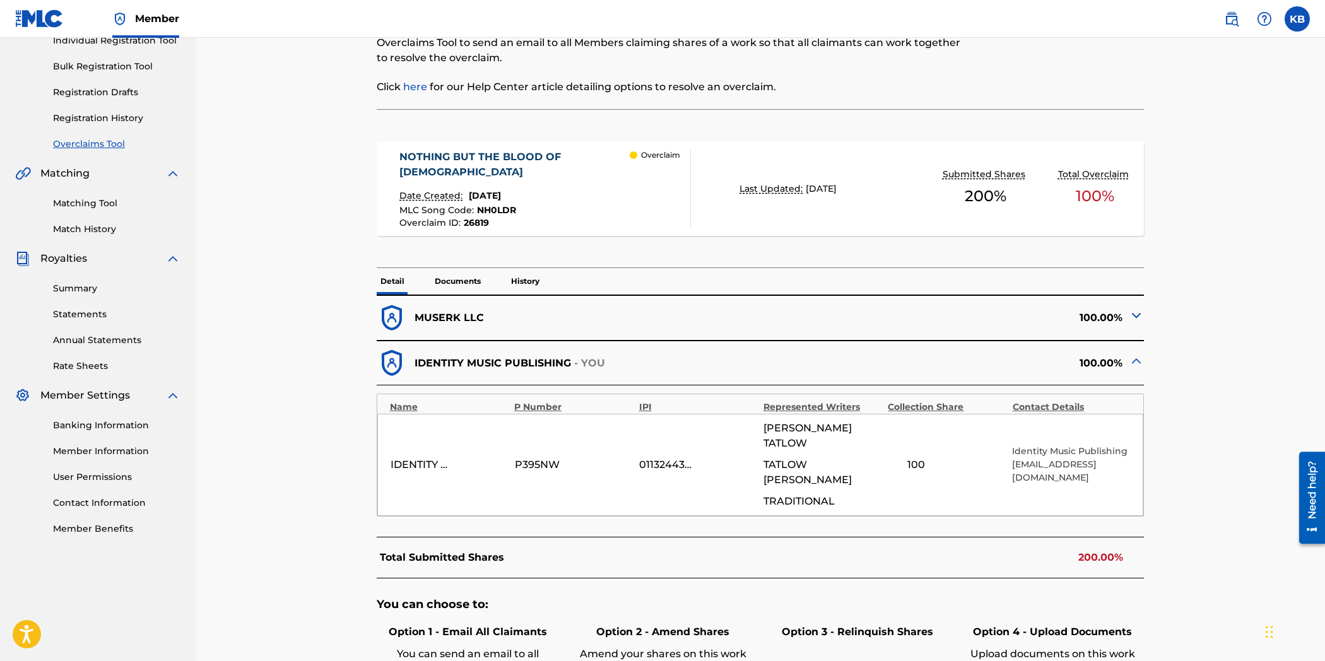
scroll to position [210, 0]
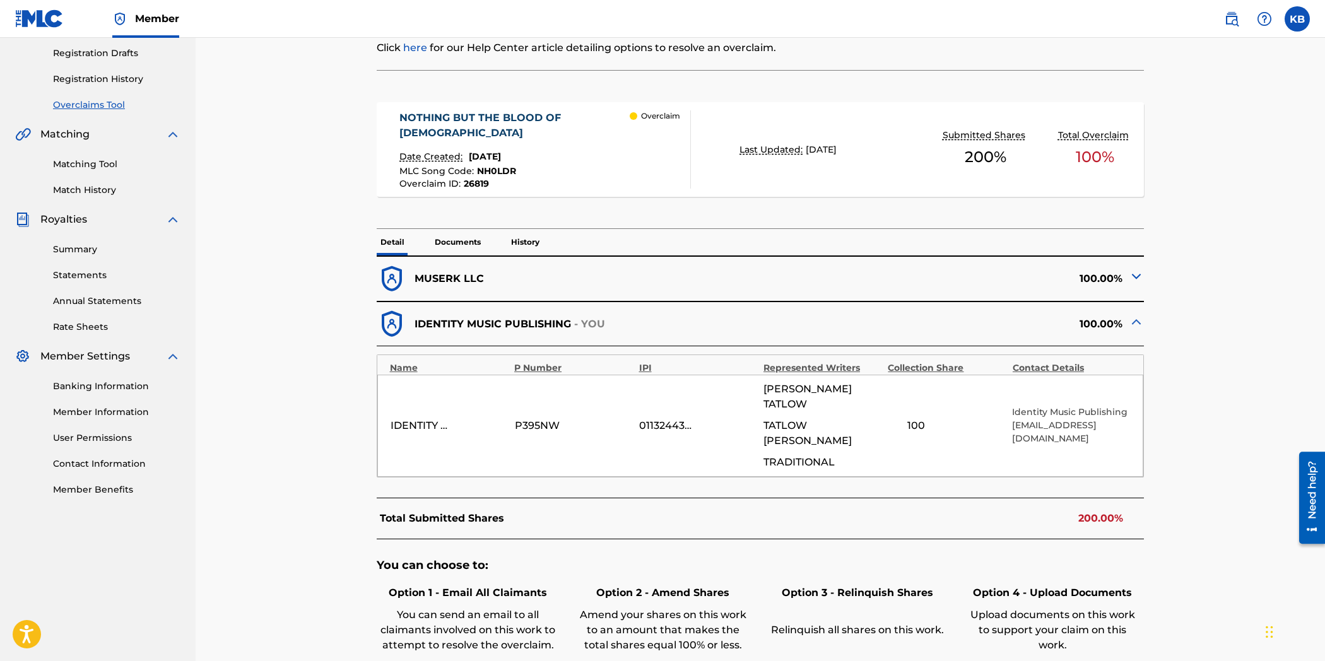
click at [462, 245] on p "Documents" at bounding box center [458, 242] width 54 height 26
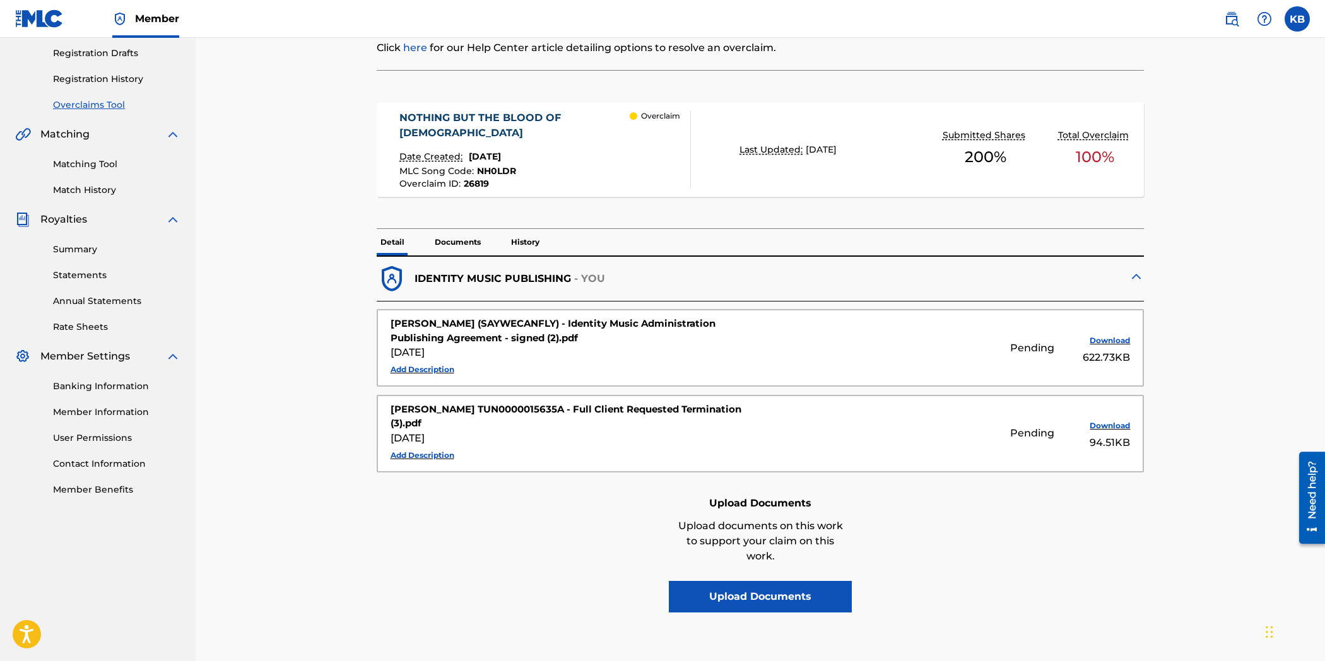
scroll to position [120, 0]
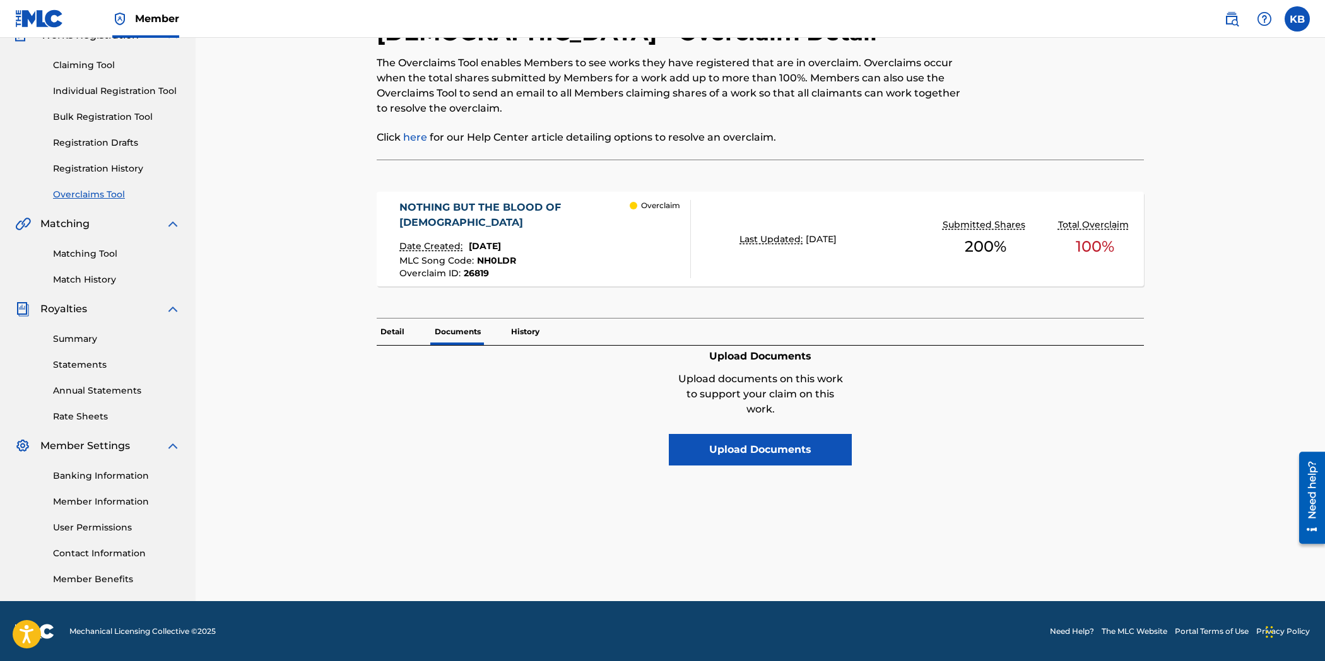
click at [395, 325] on p "Detail" at bounding box center [393, 332] width 32 height 26
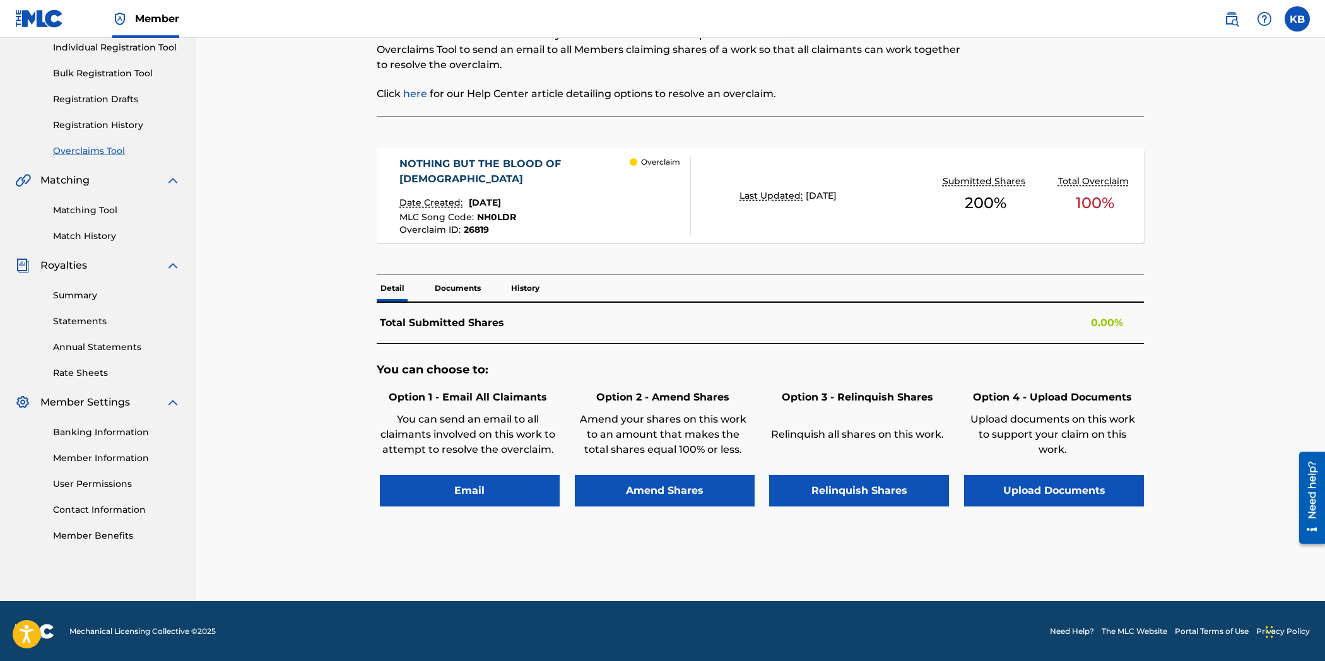
scroll to position [210, 0]
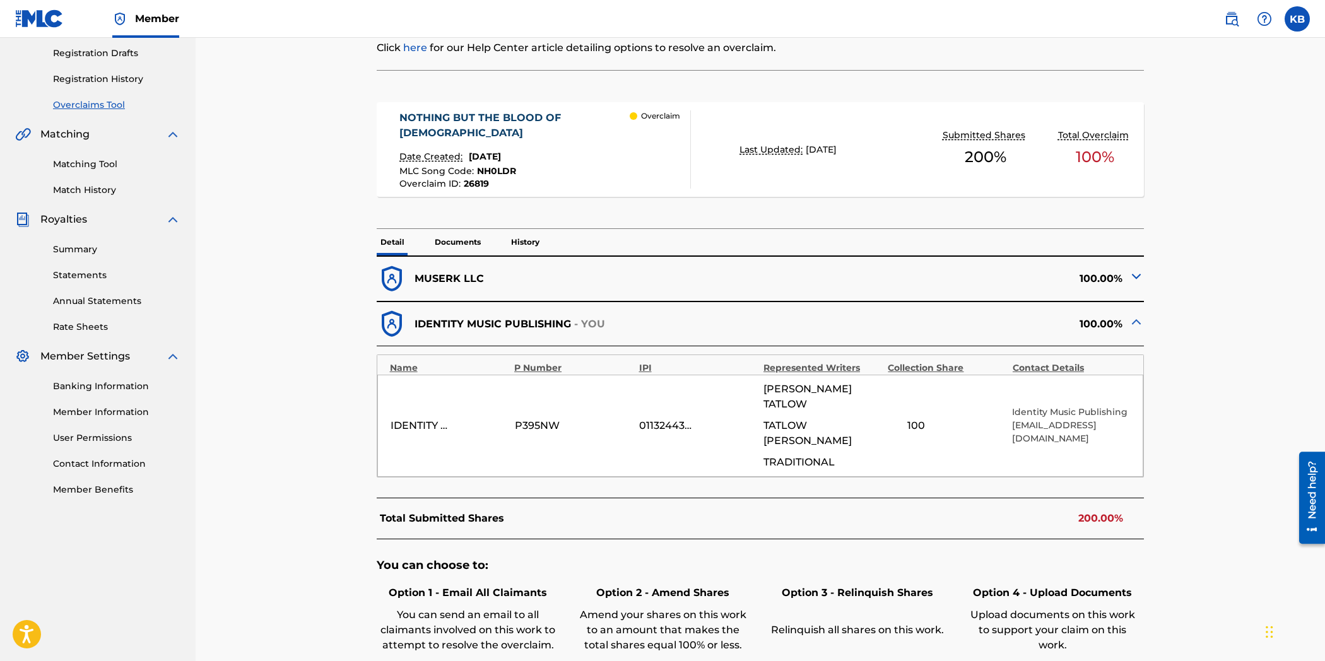
click at [542, 279] on div "MUSERK LLC" at bounding box center [569, 279] width 384 height 31
click at [1131, 276] on img at bounding box center [1135, 276] width 15 height 15
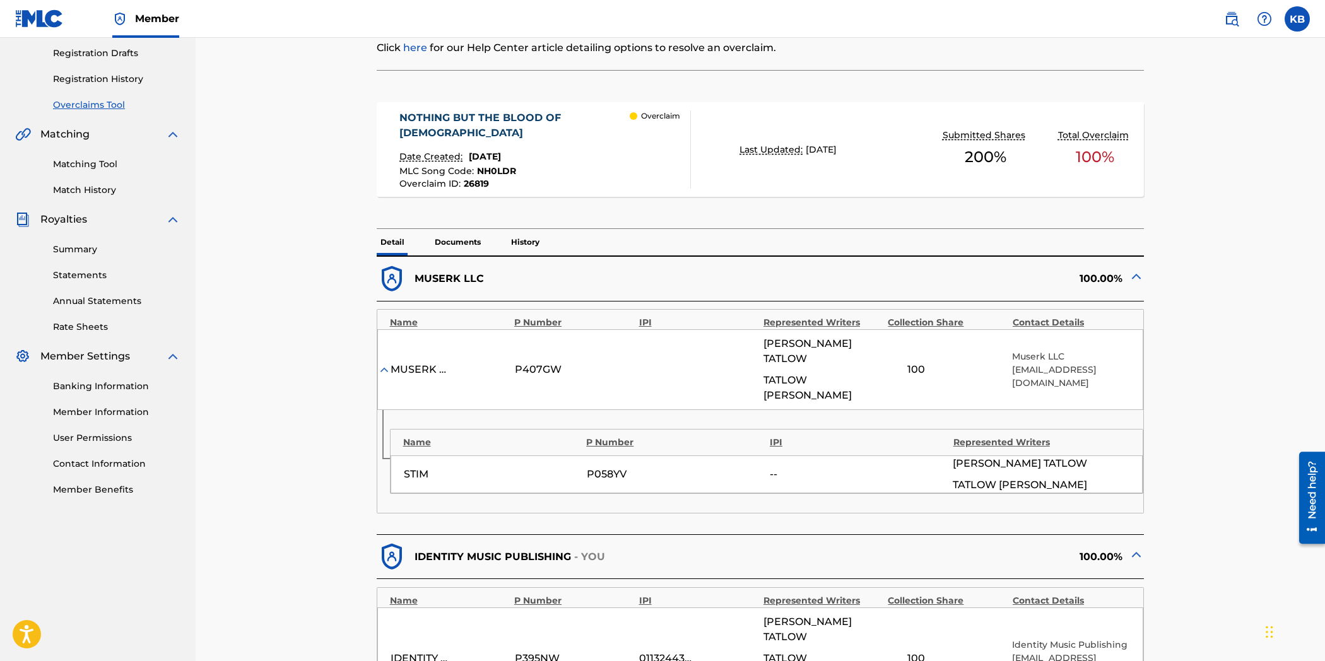
click at [458, 237] on p "Documents" at bounding box center [458, 242] width 54 height 26
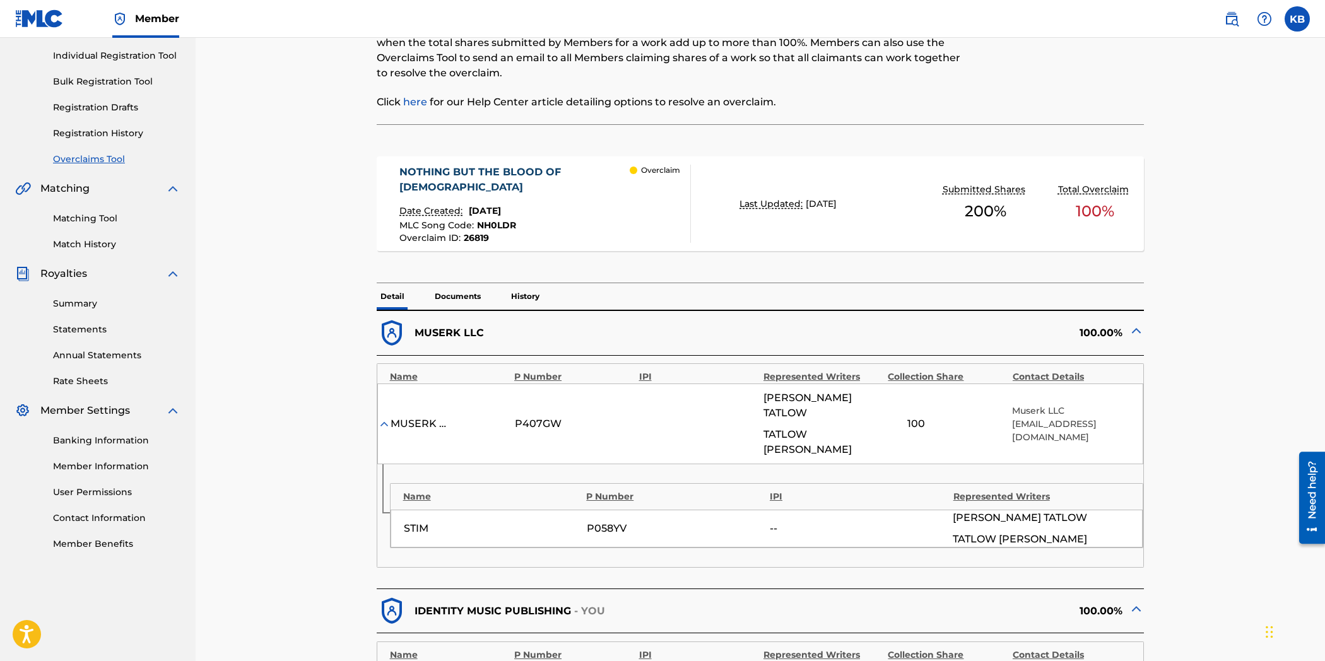
scroll to position [120, 0]
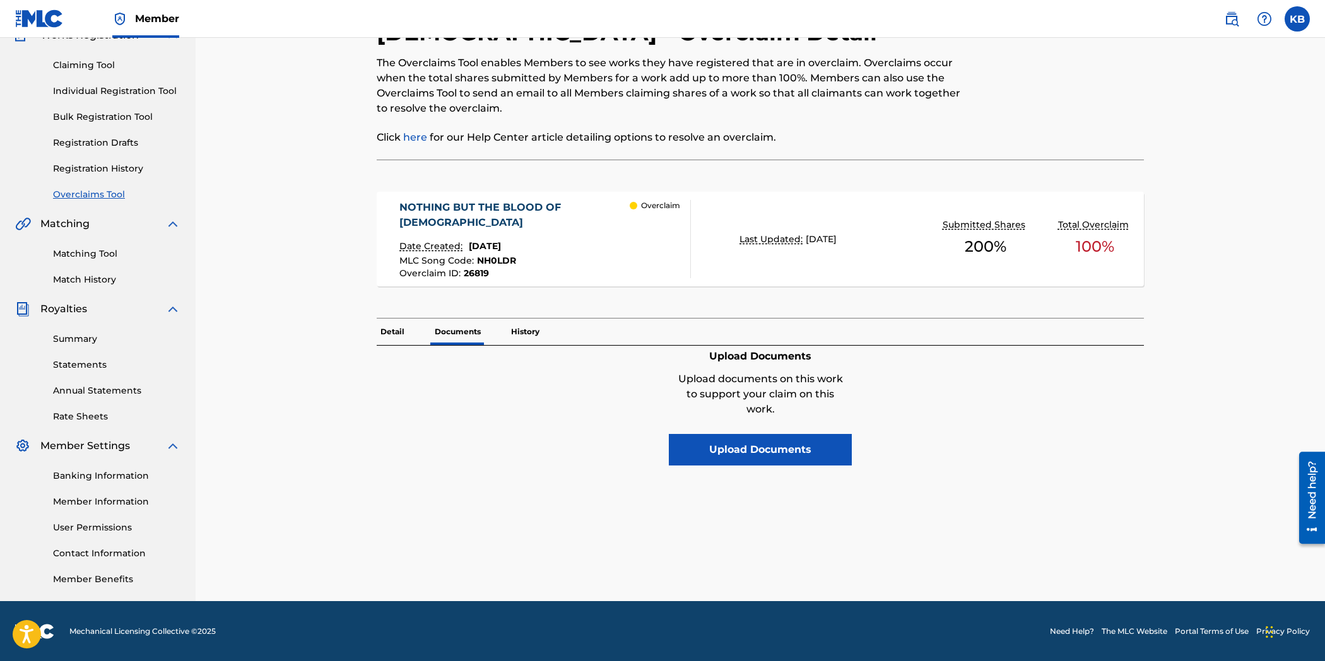
click at [797, 469] on div "NOTHING BUT THE BLOOD OF [DEMOGRAPHIC_DATA] Date Created: [DATE] MLC Song Code …" at bounding box center [761, 349] width 768 height 378
click at [797, 461] on button "Upload Documents" at bounding box center [760, 450] width 183 height 32
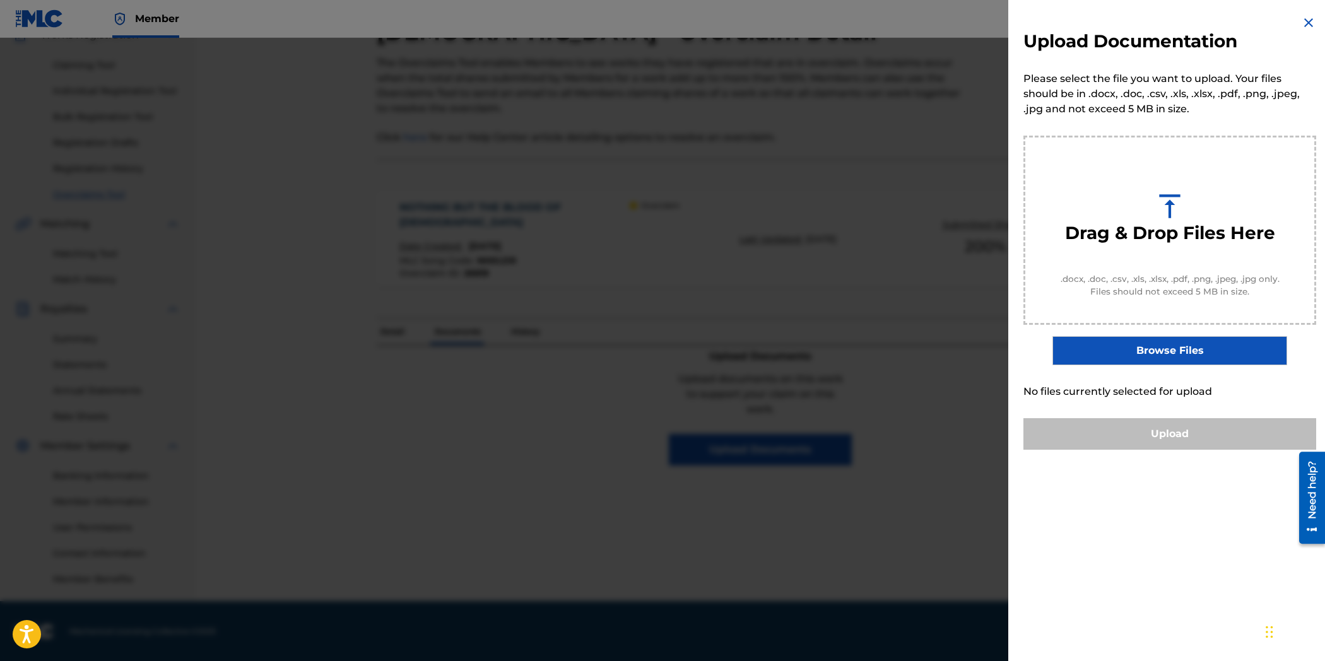
click at [1176, 350] on label "Browse Files" at bounding box center [1169, 350] width 234 height 29
click at [0, 0] on input "Browse Files" at bounding box center [0, 0] width 0 height 0
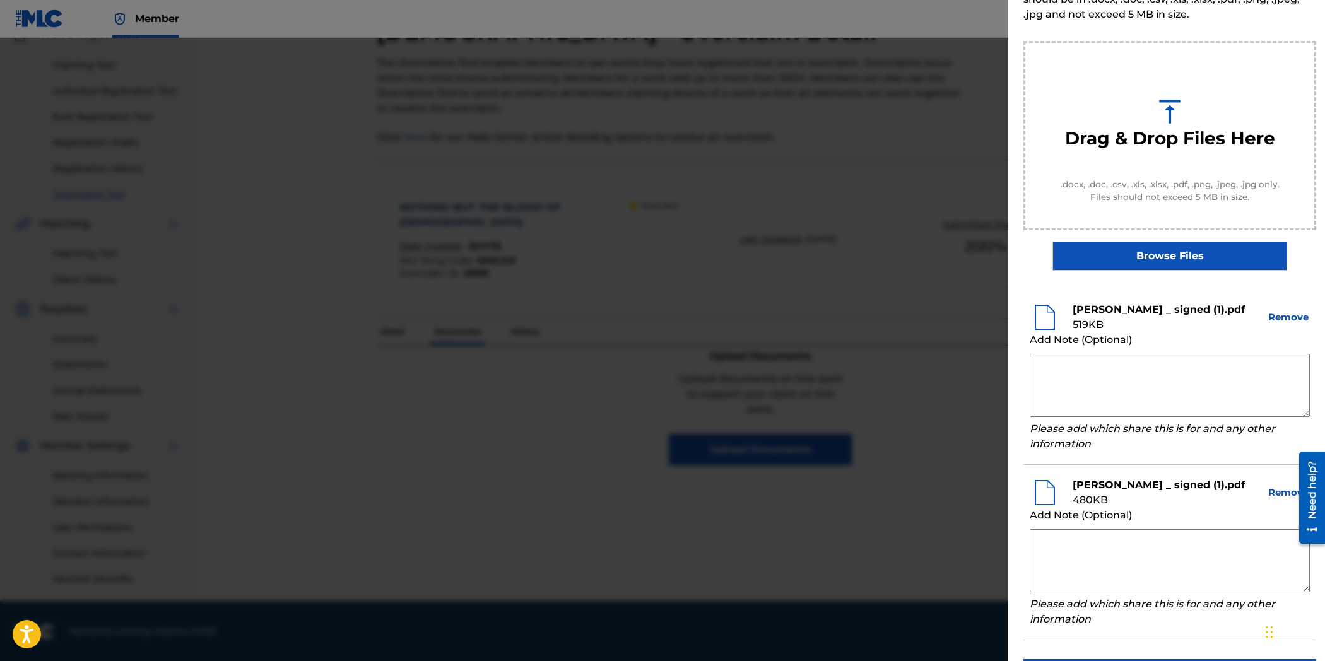
scroll to position [155, 0]
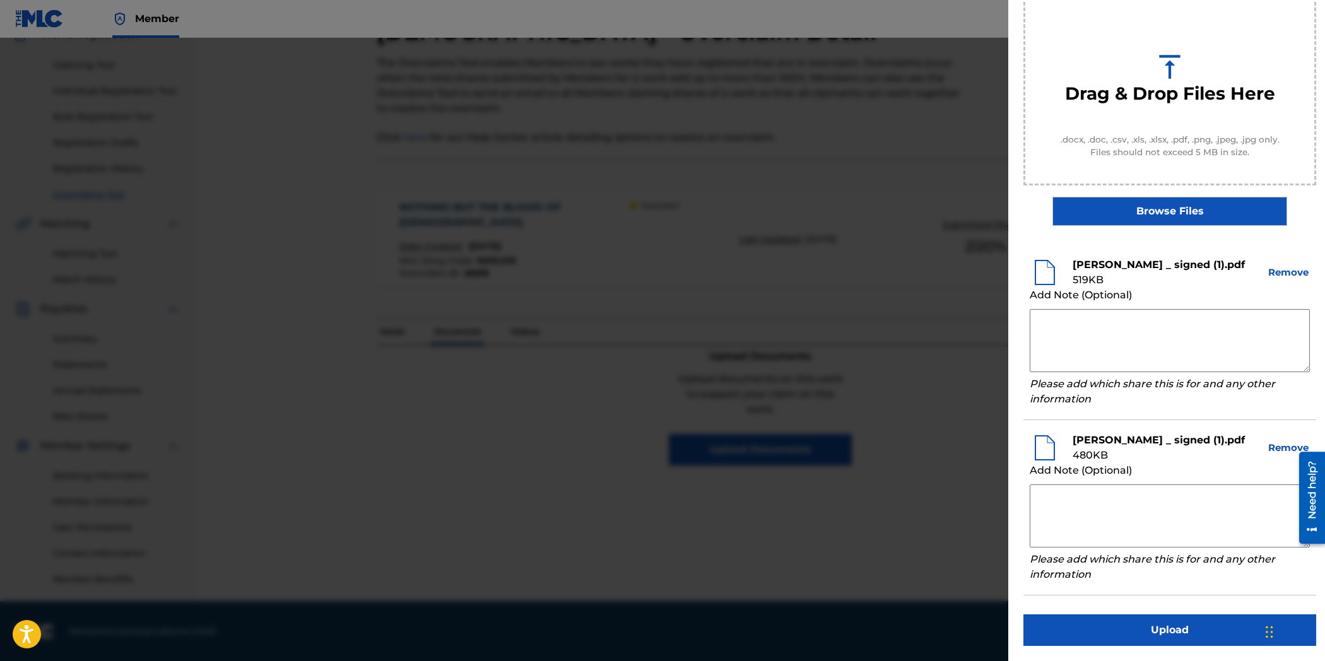
click at [1187, 633] on button "Upload" at bounding box center [1169, 630] width 293 height 32
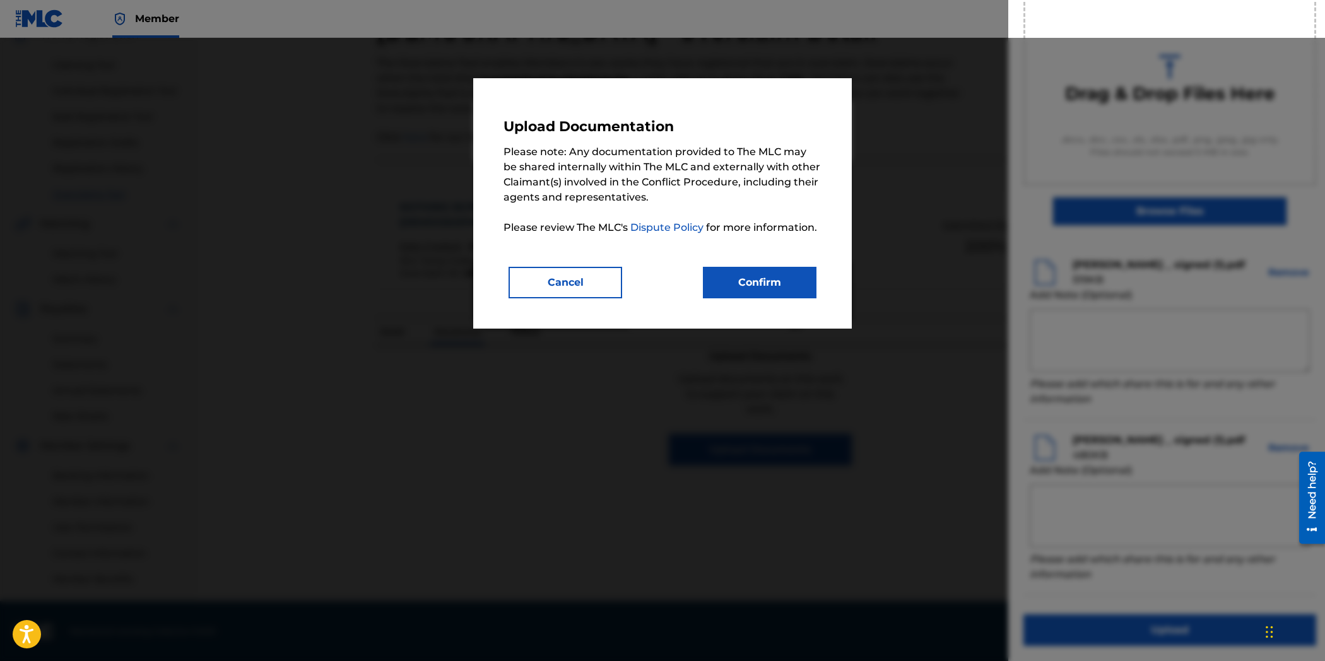
click at [761, 283] on button "Confirm" at bounding box center [760, 283] width 114 height 32
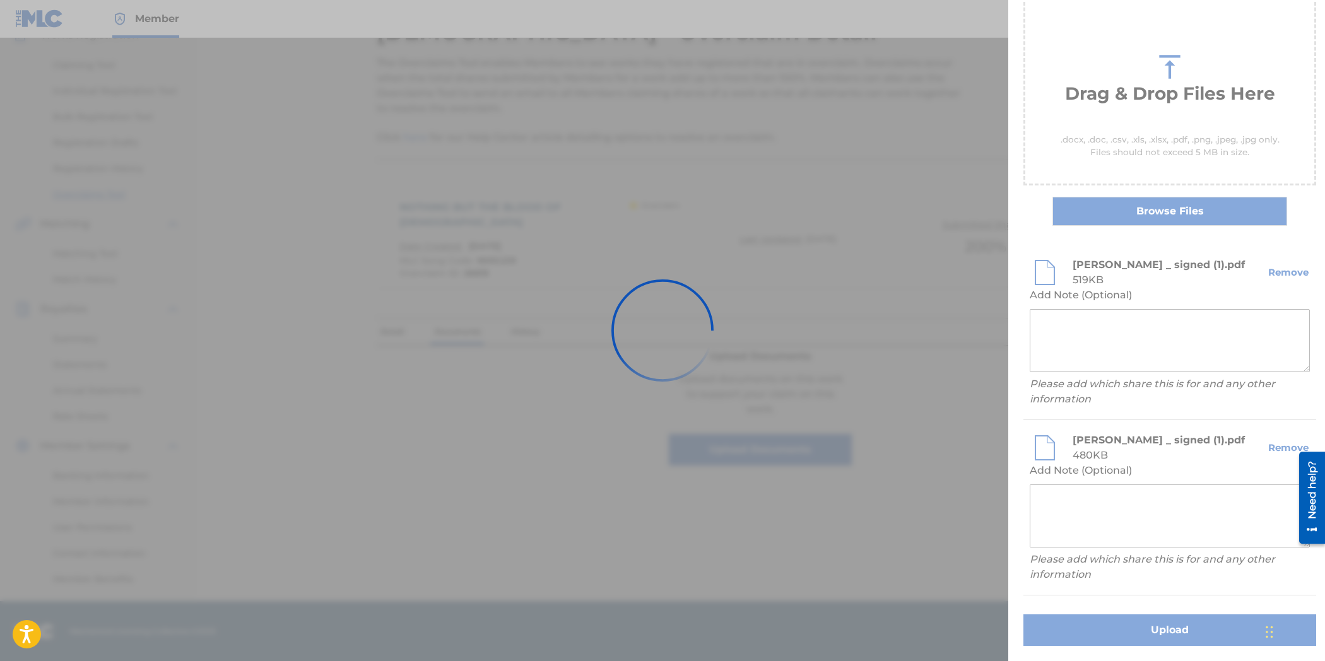
scroll to position [0, 0]
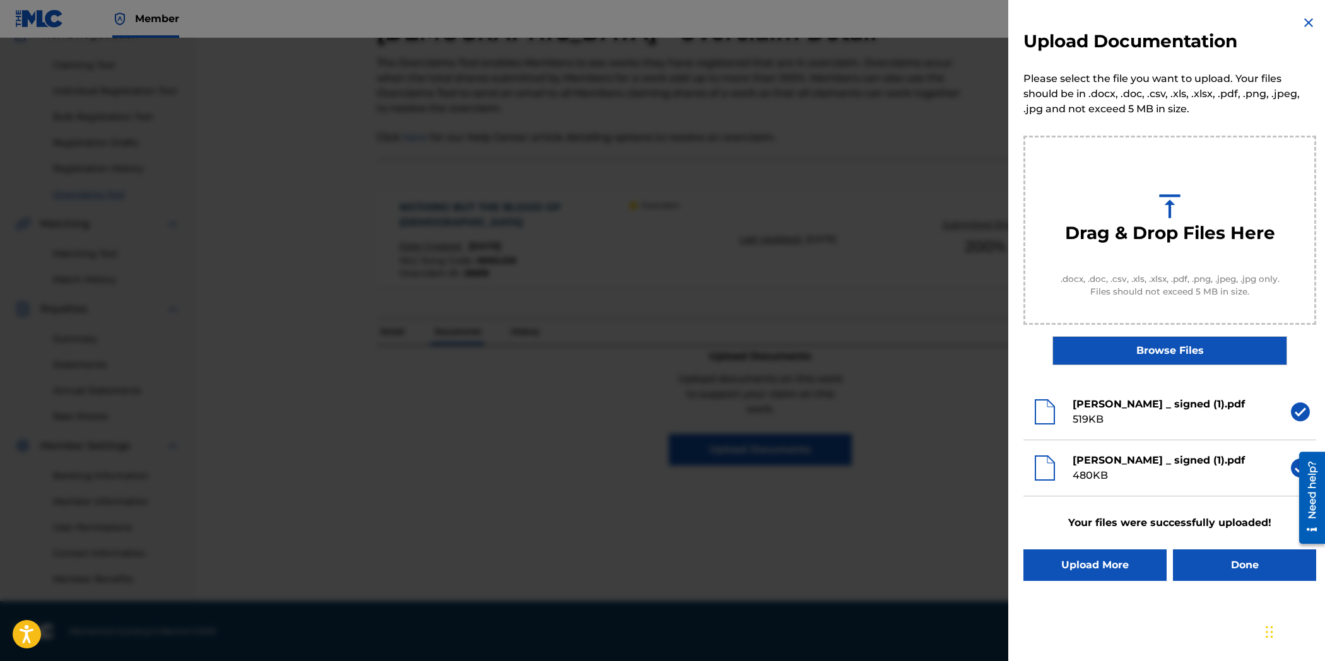
click at [1219, 566] on button "Done" at bounding box center [1244, 565] width 143 height 32
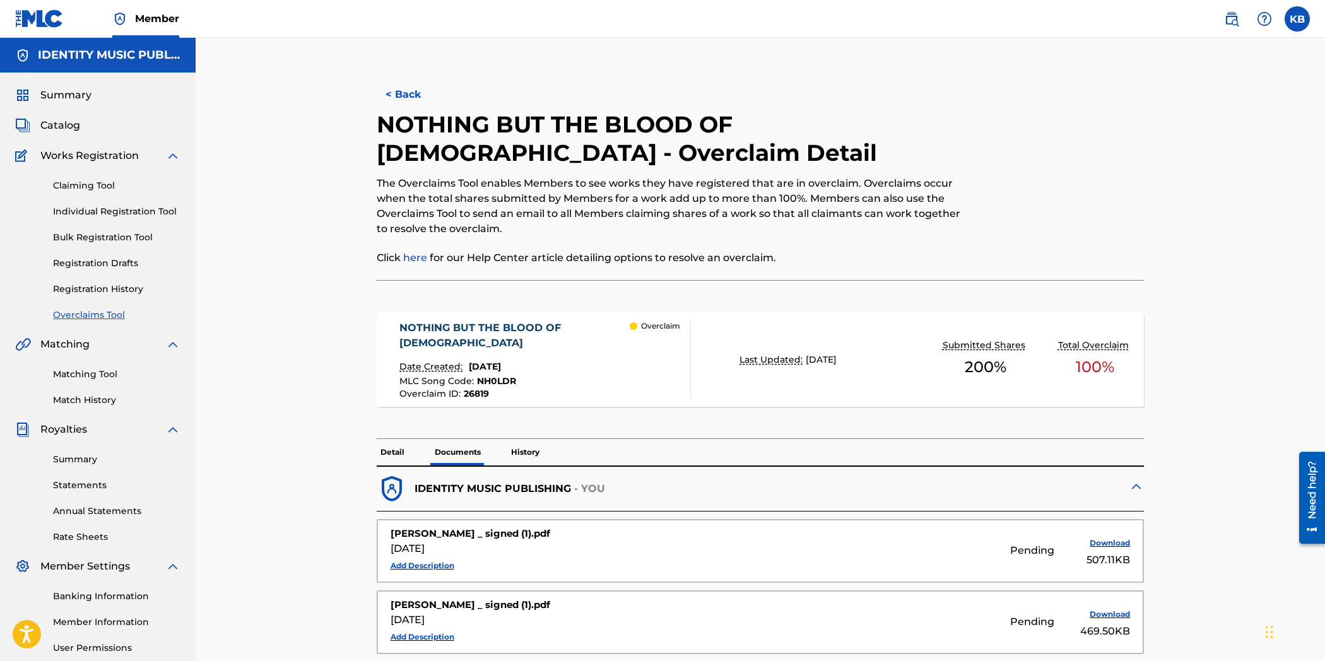
click at [414, 91] on button "< Back" at bounding box center [415, 95] width 76 height 32
click at [406, 88] on button "< Back" at bounding box center [415, 95] width 76 height 32
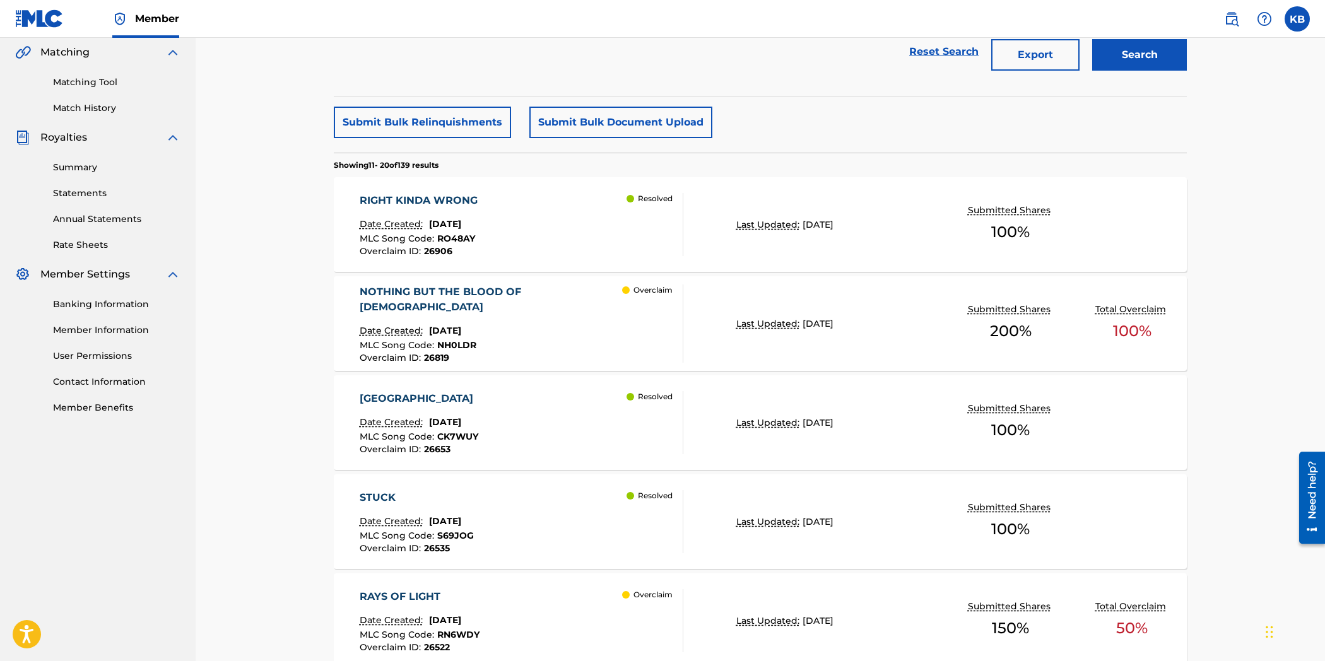
scroll to position [288, 0]
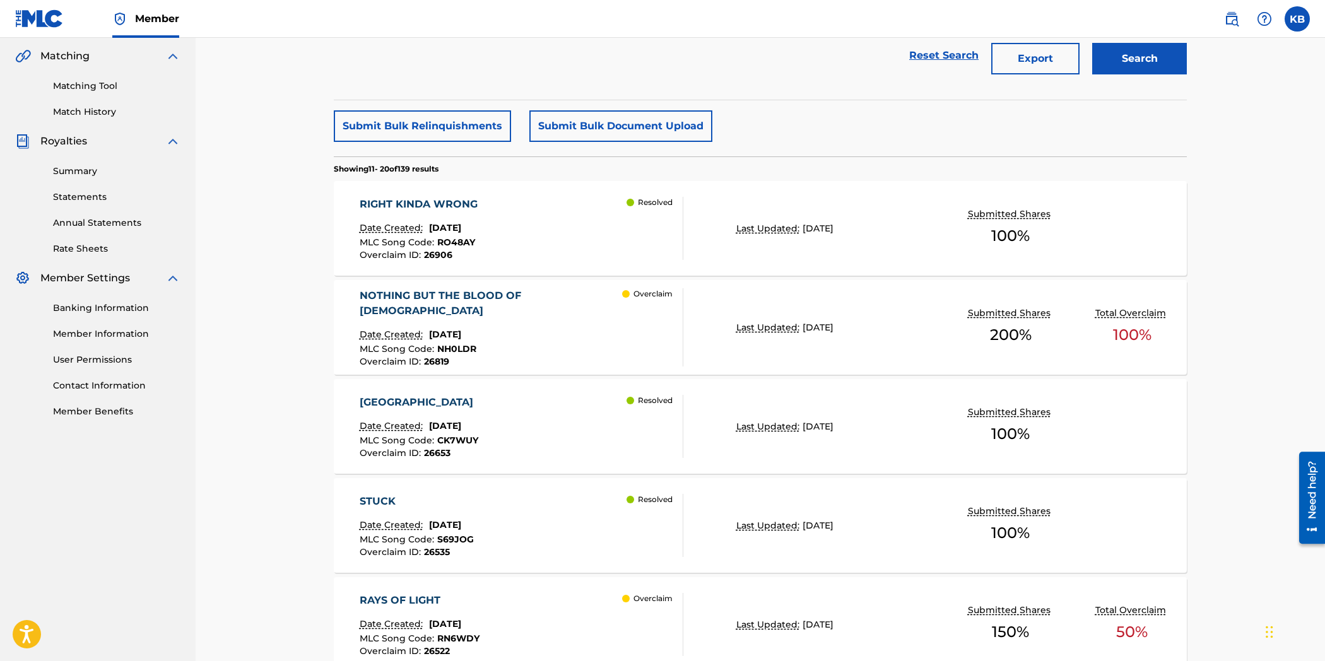
click at [541, 357] on div "Overclaim ID : 26819" at bounding box center [491, 361] width 263 height 9
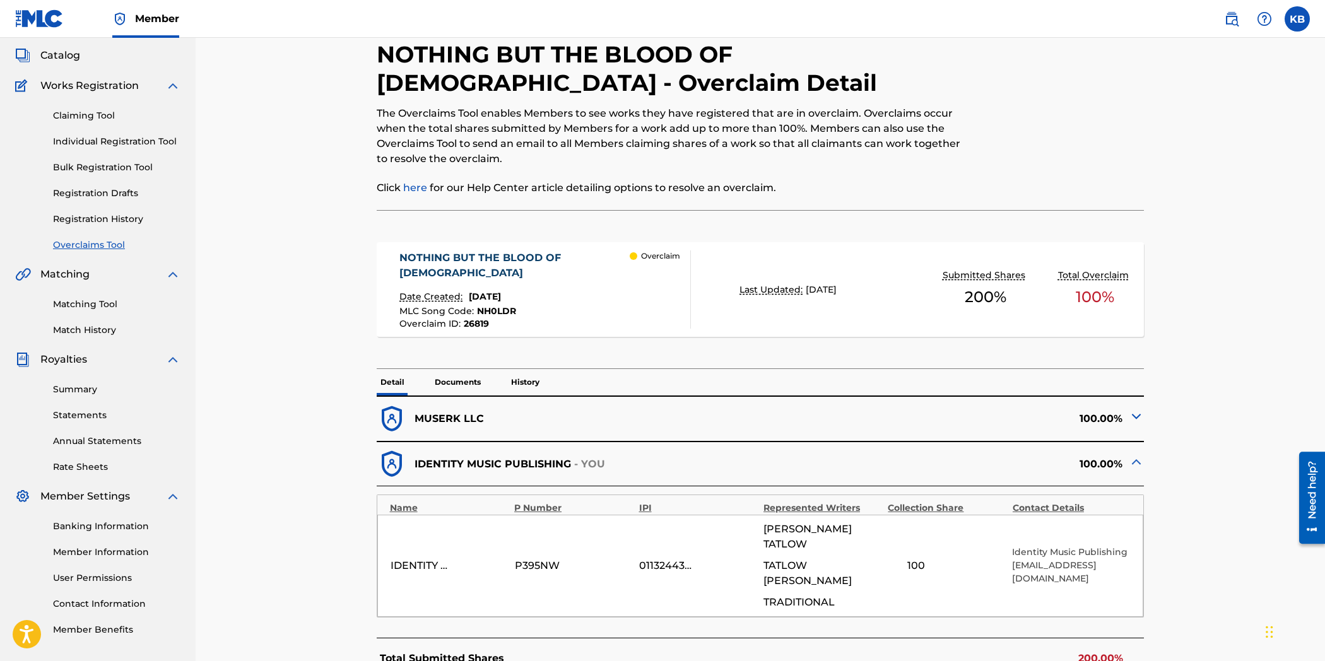
click at [459, 382] on p "Documents" at bounding box center [458, 382] width 54 height 26
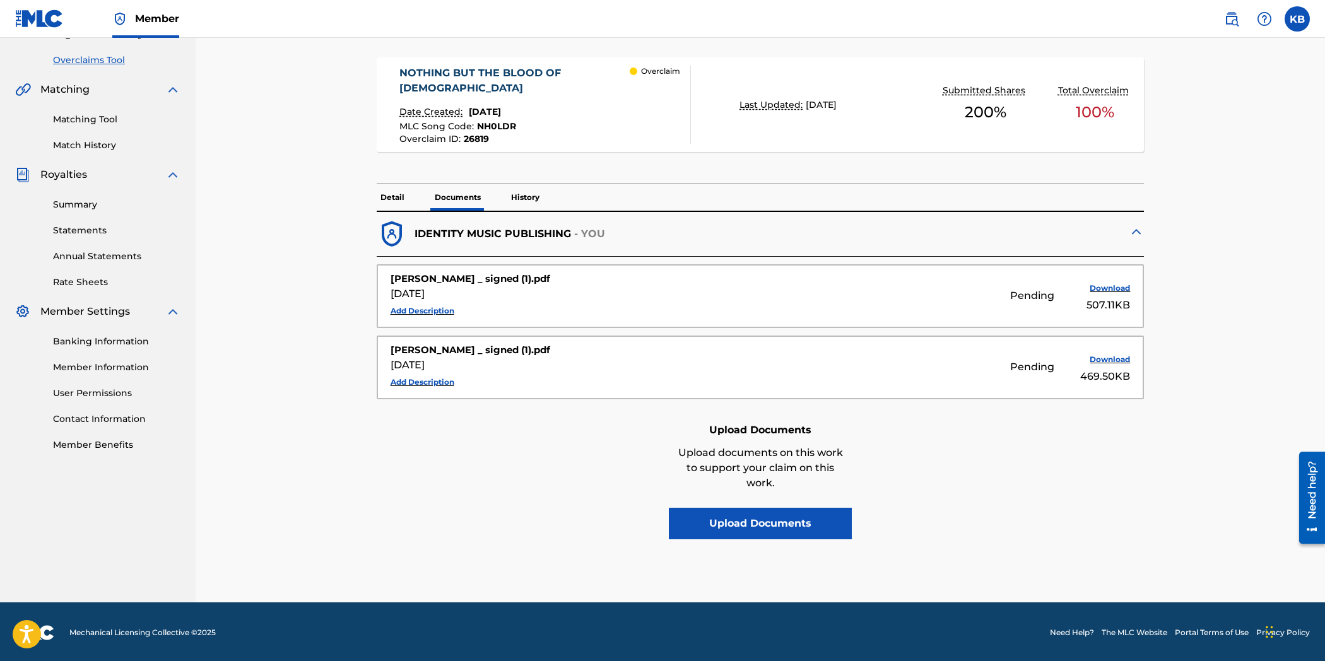
scroll to position [257, 0]
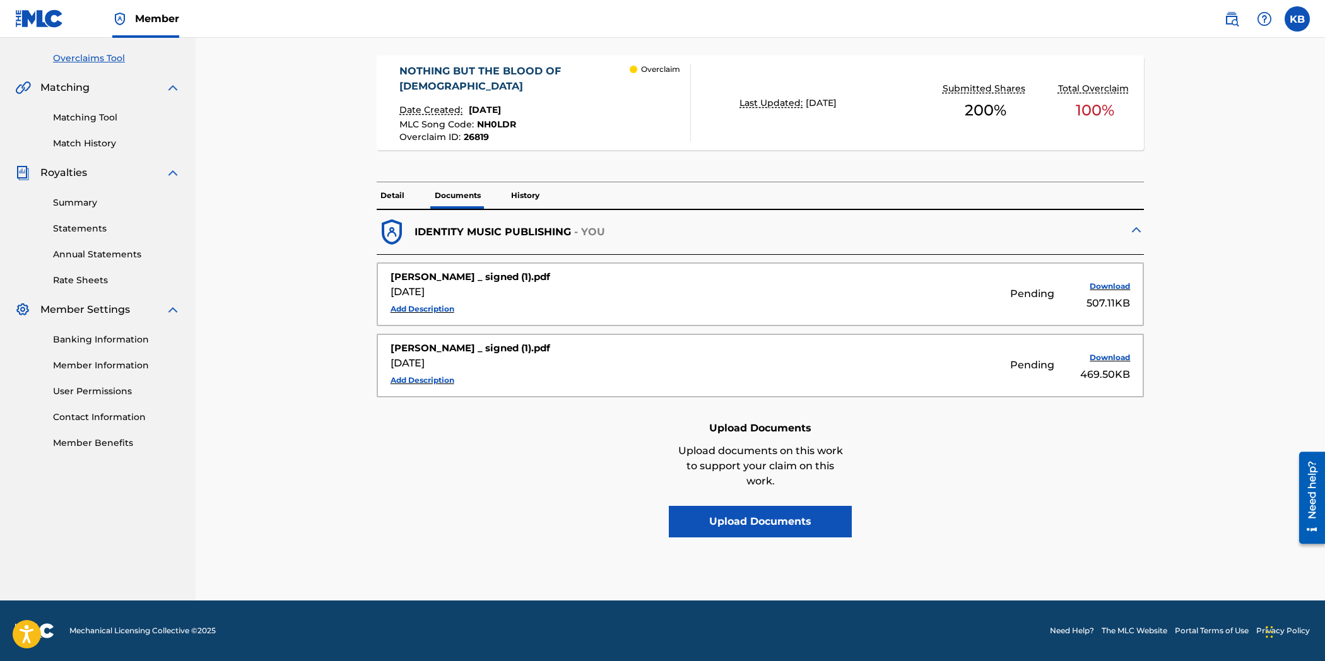
drag, startPoint x: 861, startPoint y: 362, endPoint x: 800, endPoint y: 360, distance: 61.2
click at [800, 360] on div "Pending Download 469.50KB" at bounding box center [946, 365] width 366 height 34
drag, startPoint x: 770, startPoint y: 356, endPoint x: 499, endPoint y: 370, distance: 271.0
click at [499, 370] on div "[PERSON_NAME] _ signed (1).pdf [DATE] Add Description Pending Download 469.50KB" at bounding box center [760, 365] width 766 height 62
click at [502, 371] on div "[PERSON_NAME] _ signed (1).pdf [DATE] Add Description" at bounding box center [573, 365] width 366 height 49
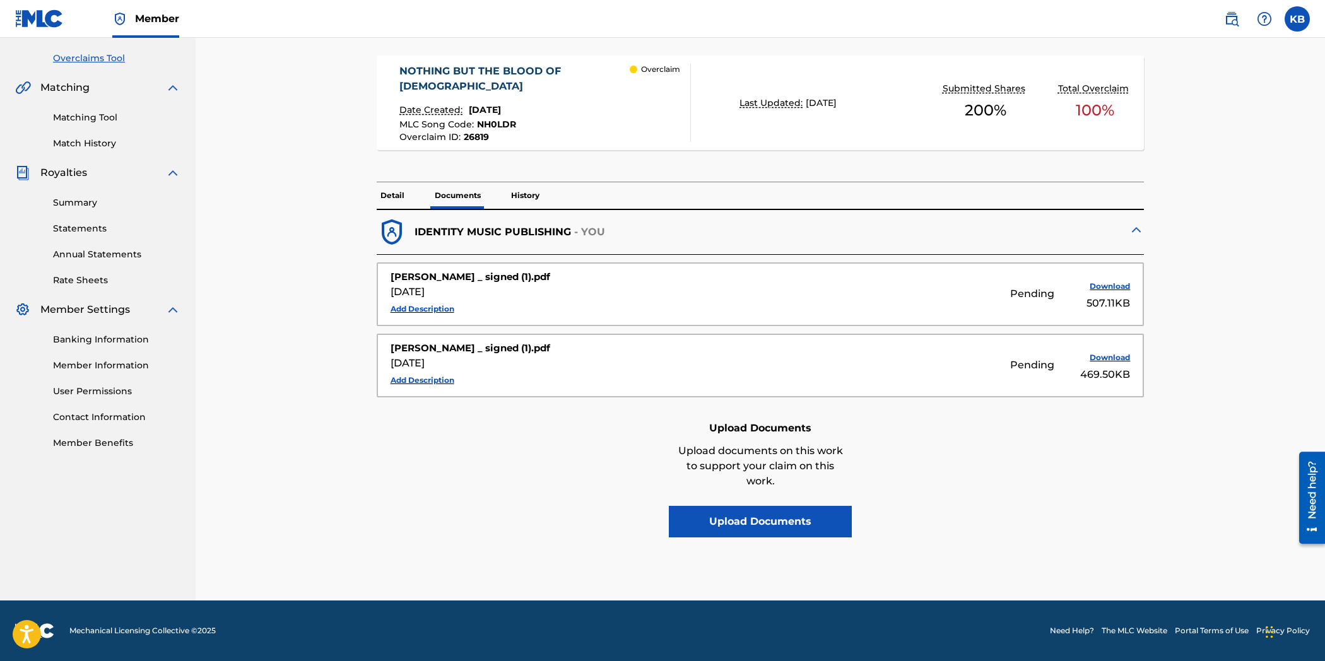
click at [885, 284] on div "Pending Download 507.11KB" at bounding box center [946, 294] width 366 height 34
click at [1031, 306] on div "Pending Download 507.11KB" at bounding box center [946, 294] width 366 height 34
click at [1123, 307] on div "507.11KB" at bounding box center [1098, 303] width 63 height 15
click at [1130, 225] on img at bounding box center [1135, 229] width 15 height 15
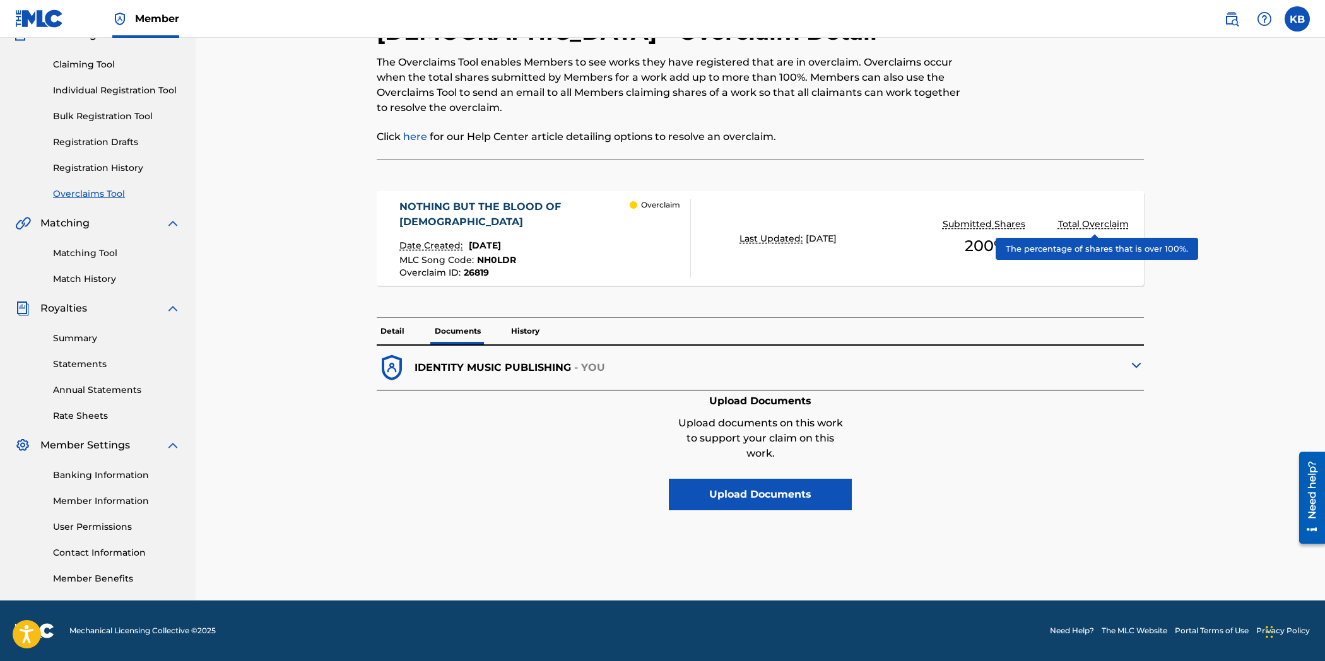
scroll to position [120, 0]
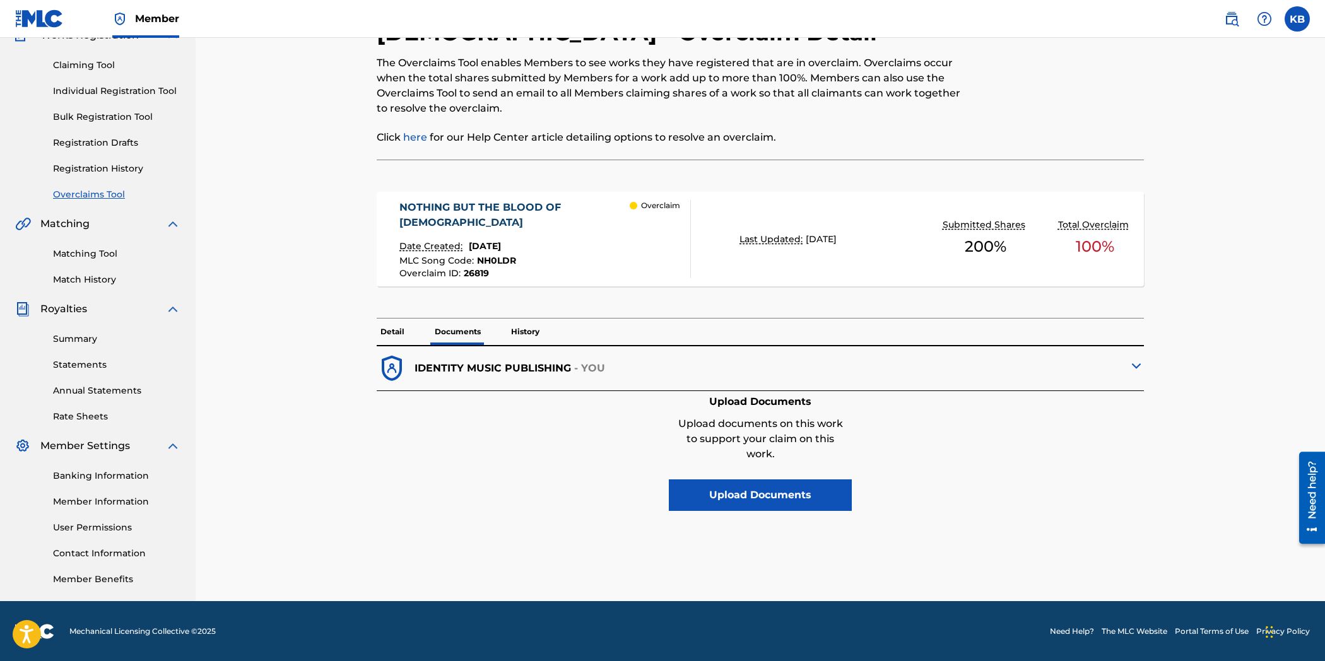
click at [394, 334] on p "Detail" at bounding box center [393, 332] width 32 height 26
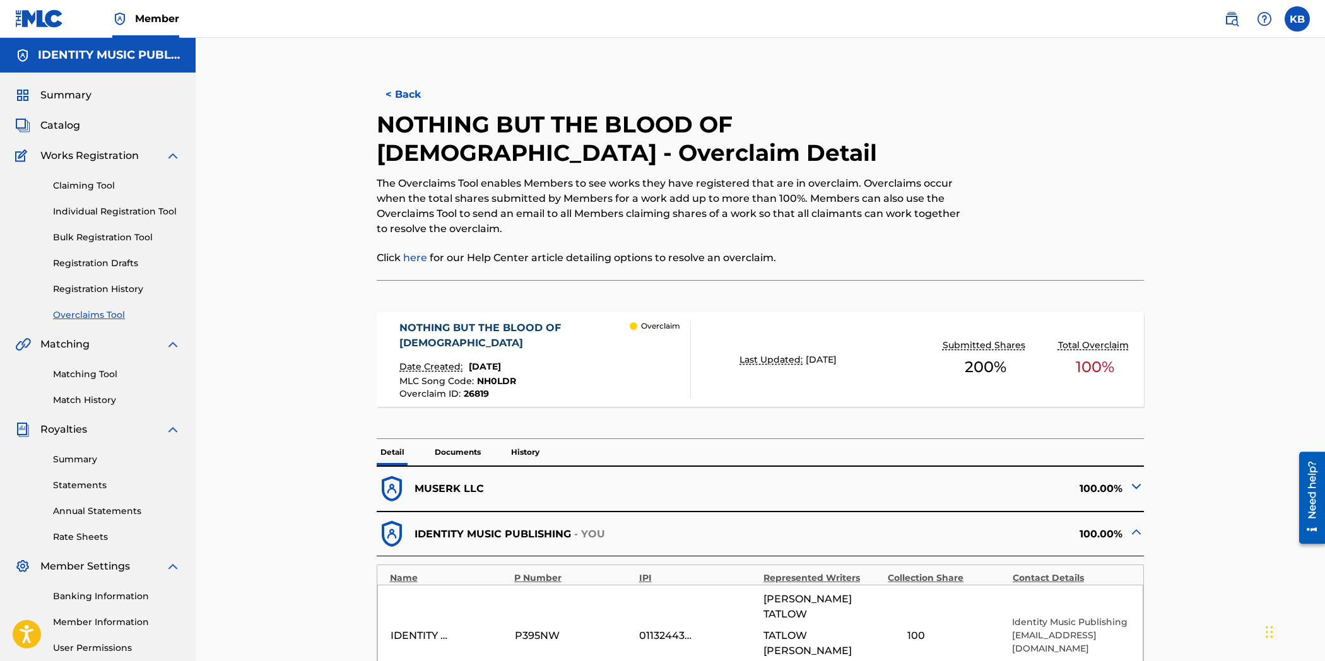
click at [409, 91] on button "< Back" at bounding box center [415, 95] width 76 height 32
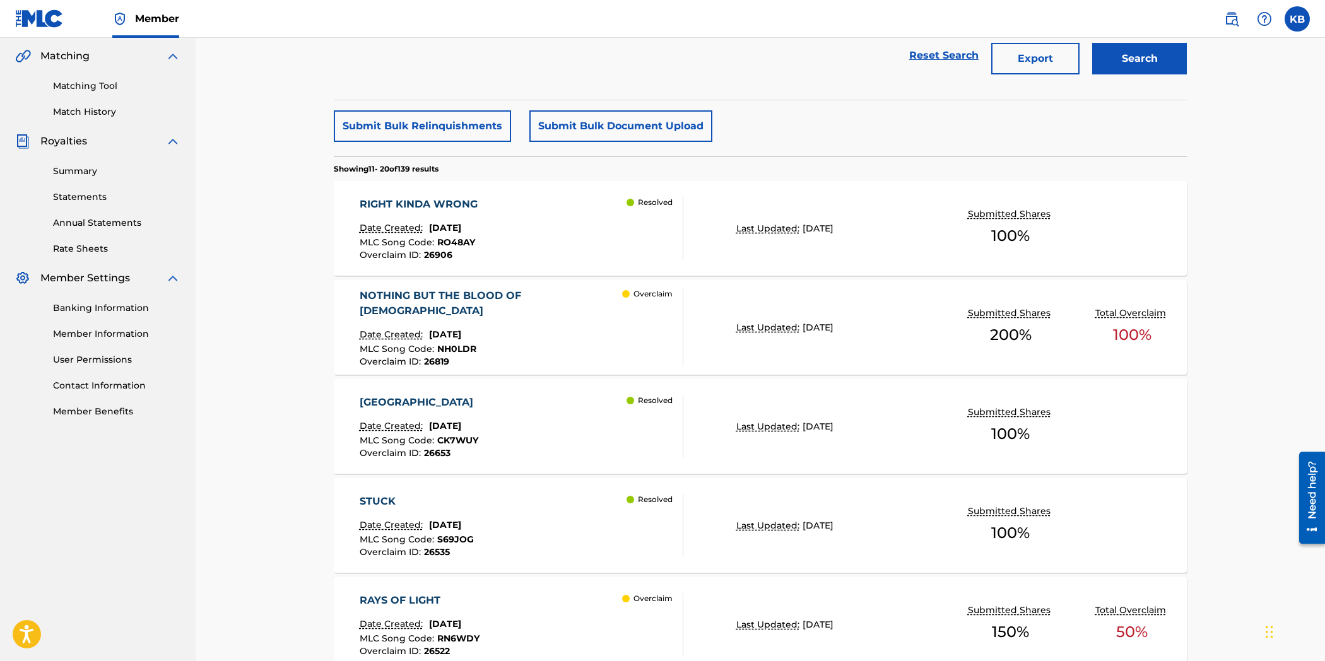
scroll to position [709, 0]
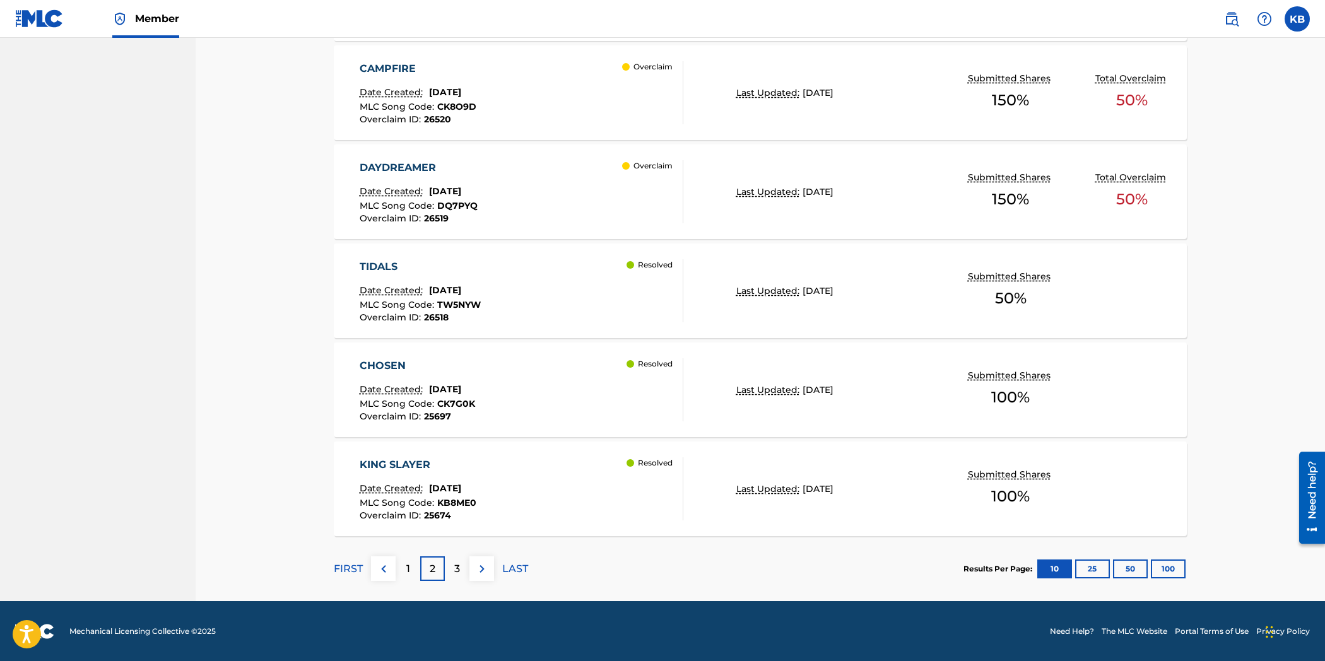
click at [465, 565] on div "3" at bounding box center [457, 568] width 25 height 25
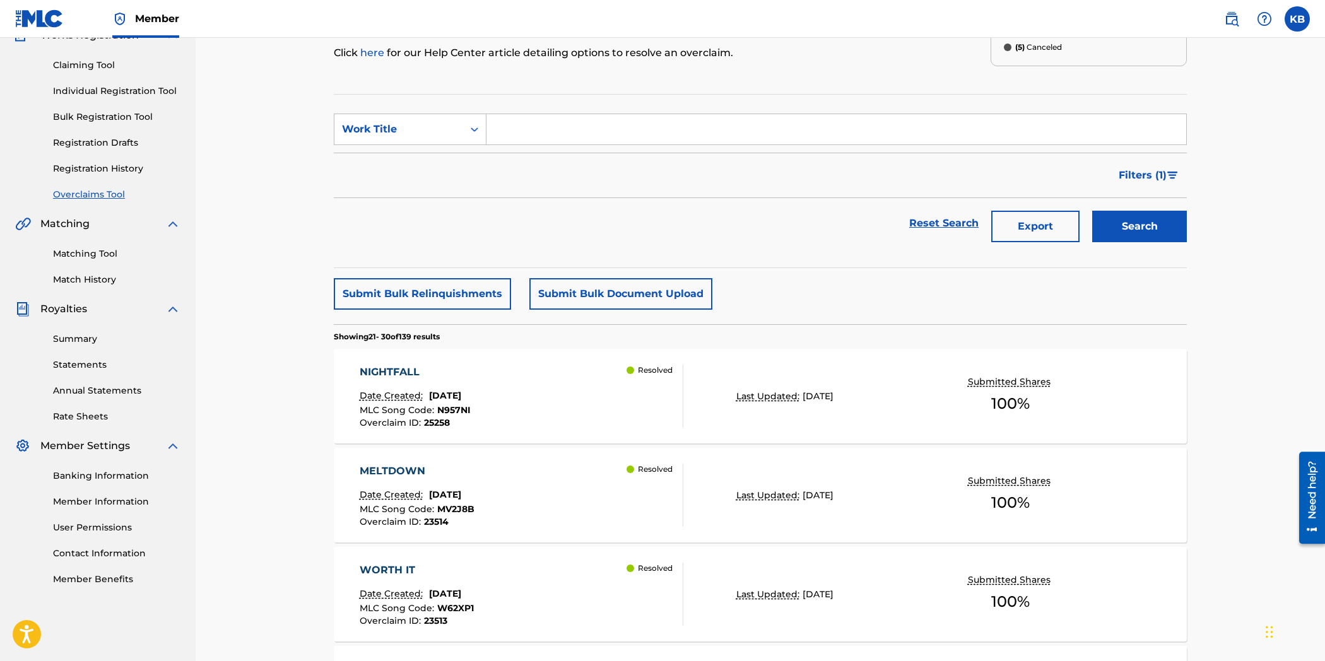
scroll to position [919, 0]
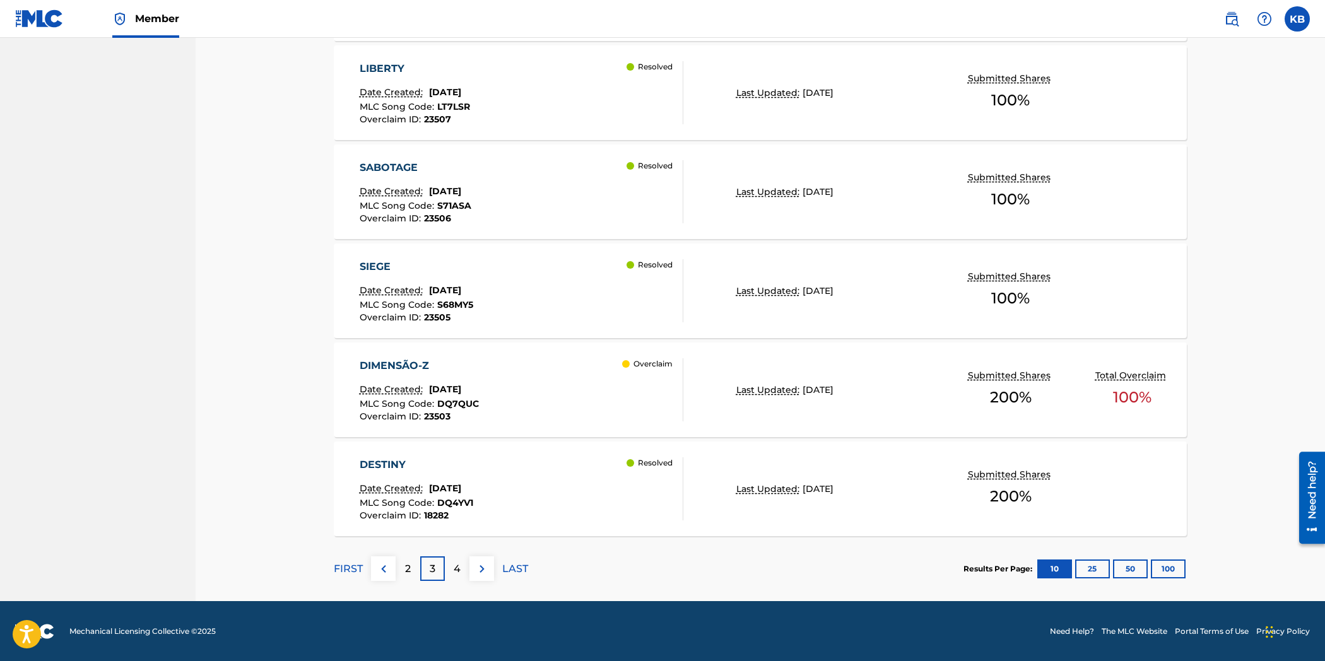
click at [564, 392] on div "DIMENSÃO-Z Date Created: [DATE] MLC Song Code : DQ7QUC Overclaim ID : 23503 Ove…" at bounding box center [522, 389] width 324 height 63
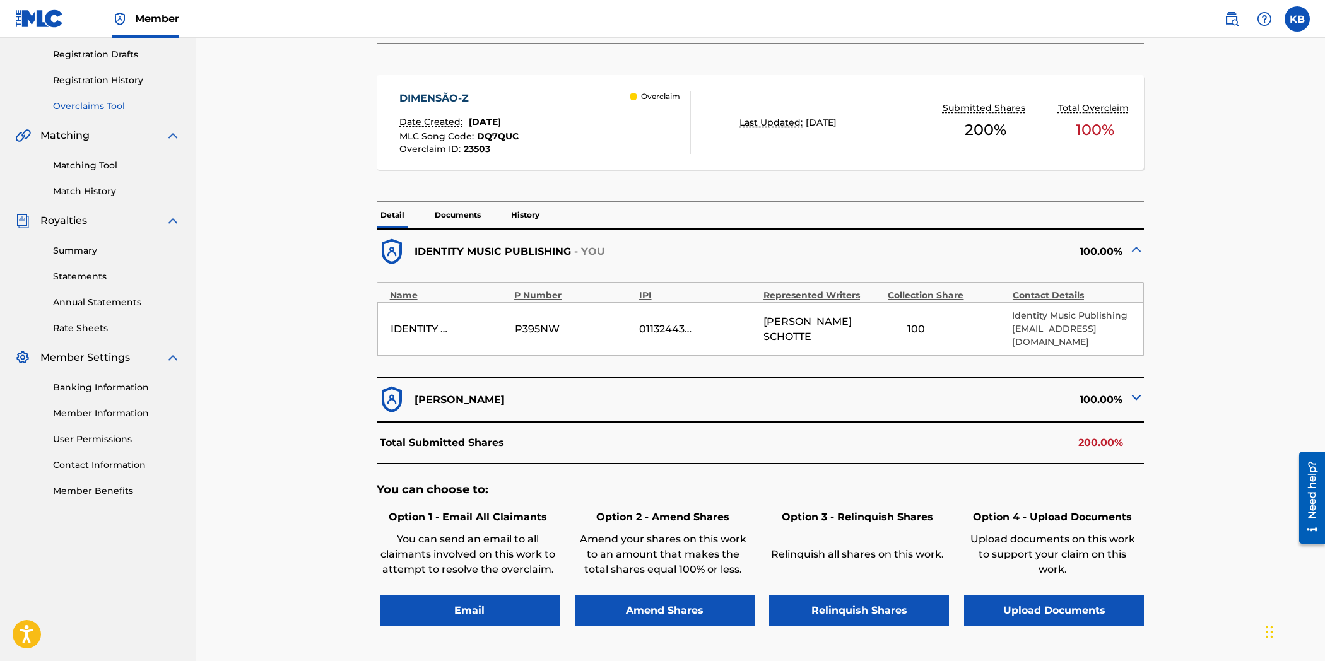
scroll to position [210, 0]
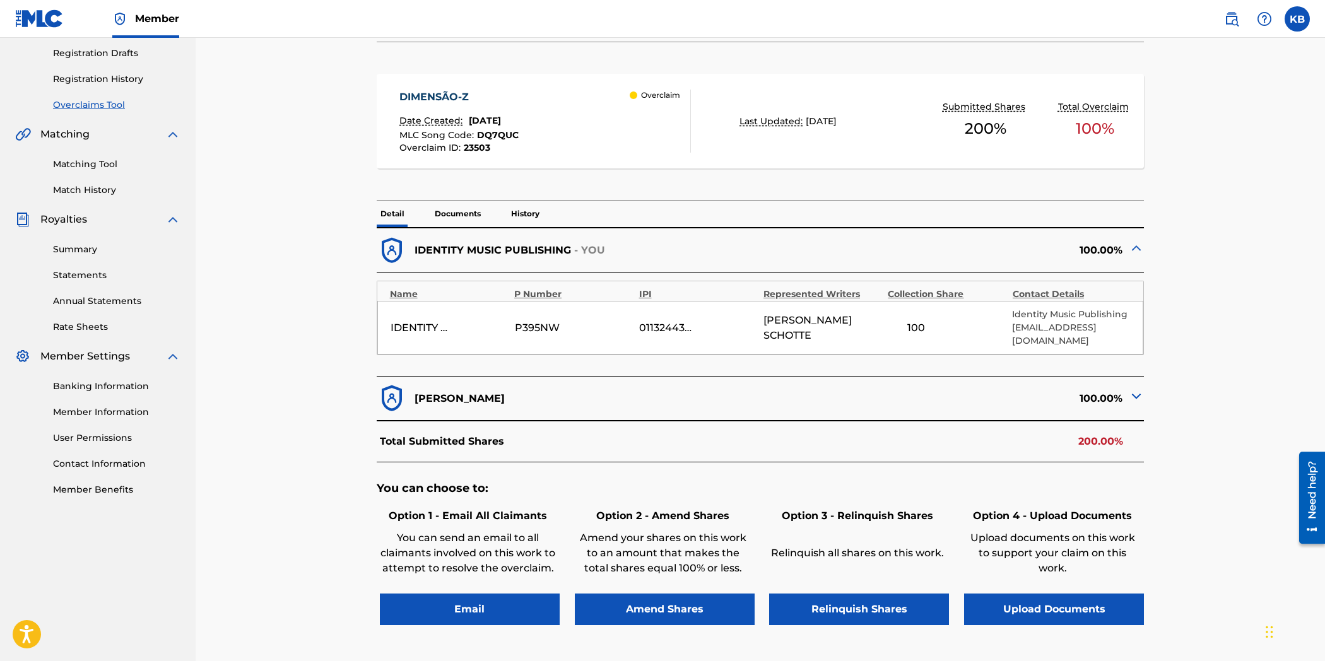
click at [453, 215] on p "Documents" at bounding box center [458, 214] width 54 height 26
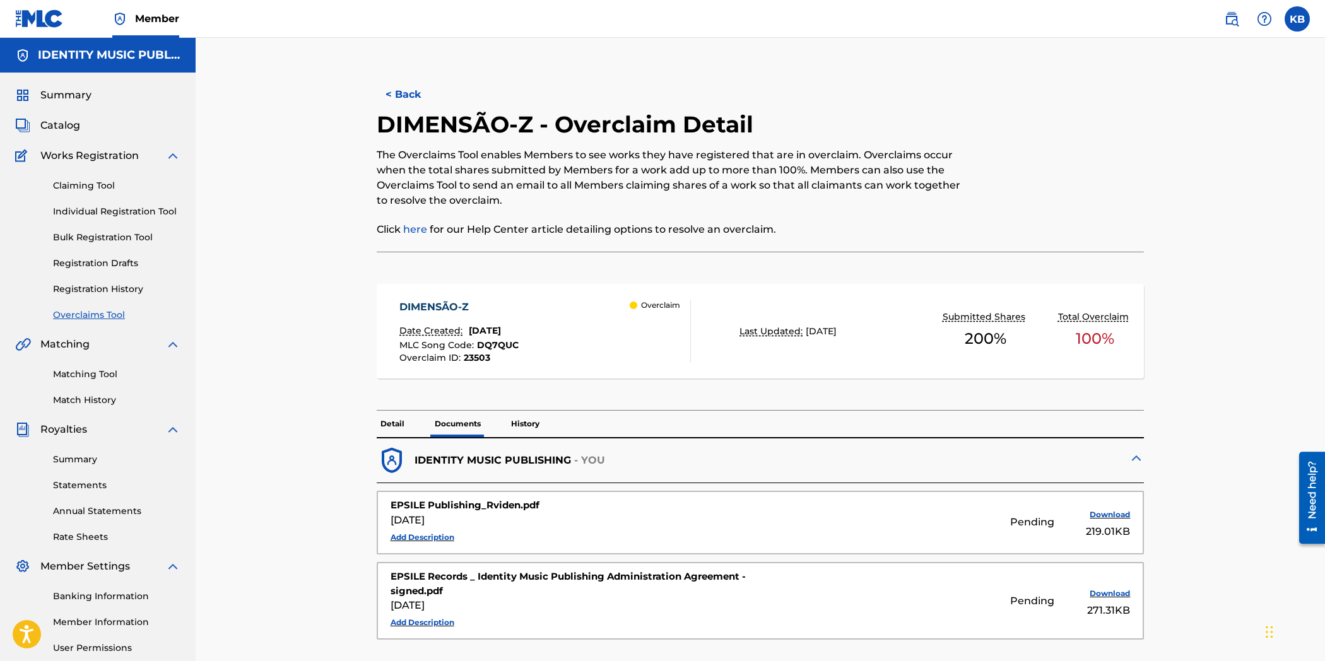
click at [410, 97] on button "< Back" at bounding box center [415, 95] width 76 height 32
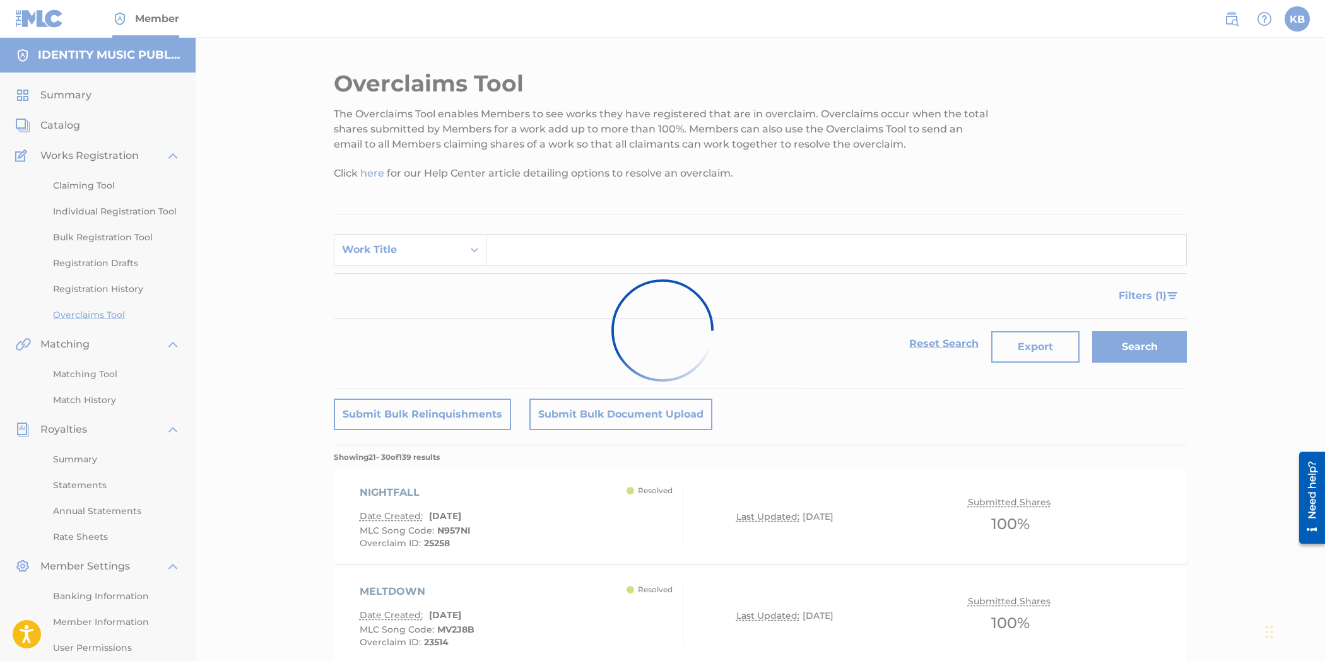
scroll to position [886, 0]
